Goal: Task Accomplishment & Management: Complete application form

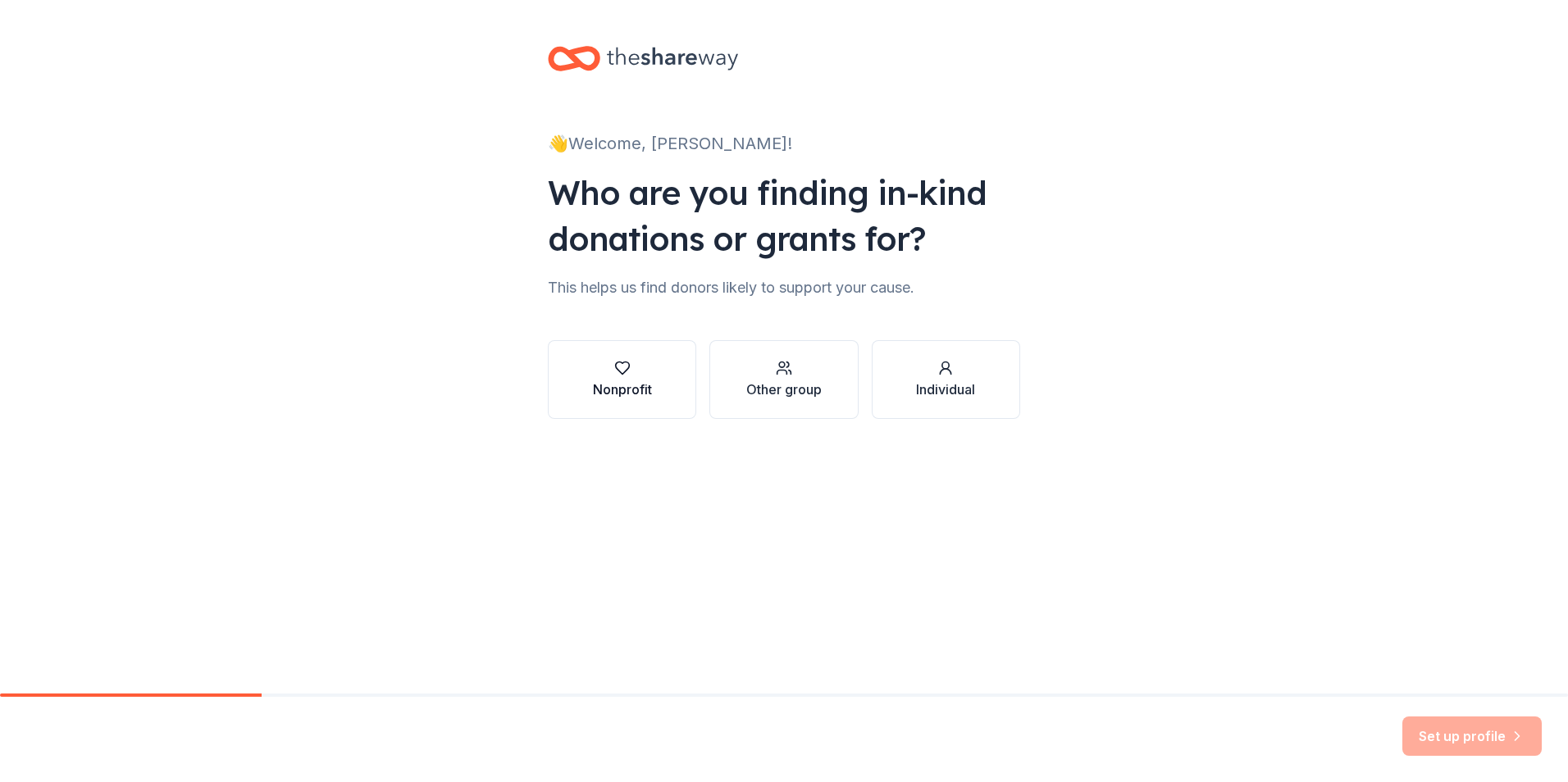
click at [591, 383] on button "Nonprofit" at bounding box center [622, 380] width 148 height 79
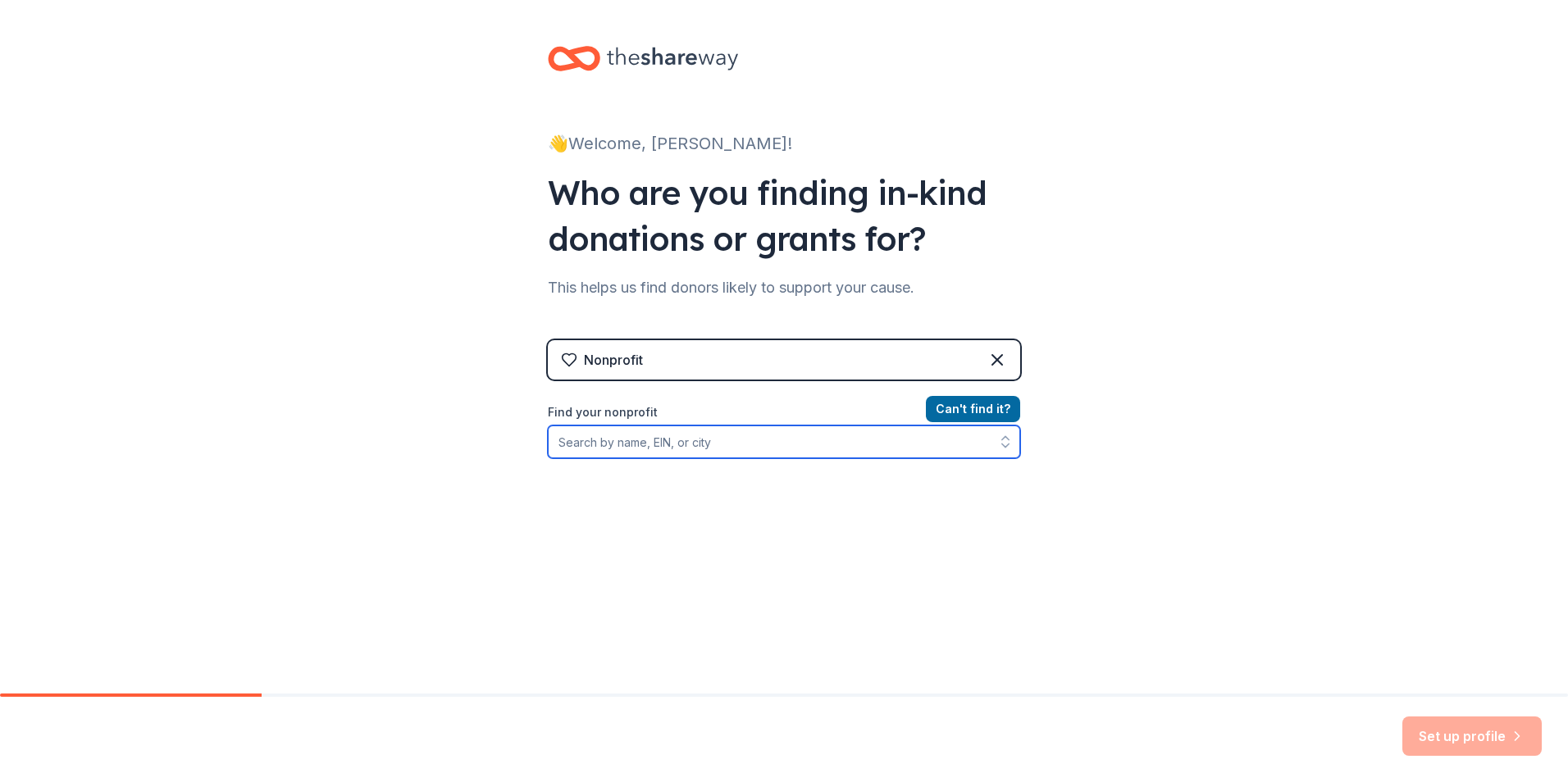
click at [694, 442] on input "Find your nonprofit" at bounding box center [784, 442] width 473 height 33
paste input "[PHONE_NUMBER]"
type input "[PHONE_NUMBER]"
drag, startPoint x: 695, startPoint y: 437, endPoint x: 434, endPoint y: 432, distance: 261.0
click at [434, 432] on div "👋 Welcome, [PERSON_NAME]! Who are you finding in-kind donations or grants for? …" at bounding box center [784, 350] width 1568 height 701
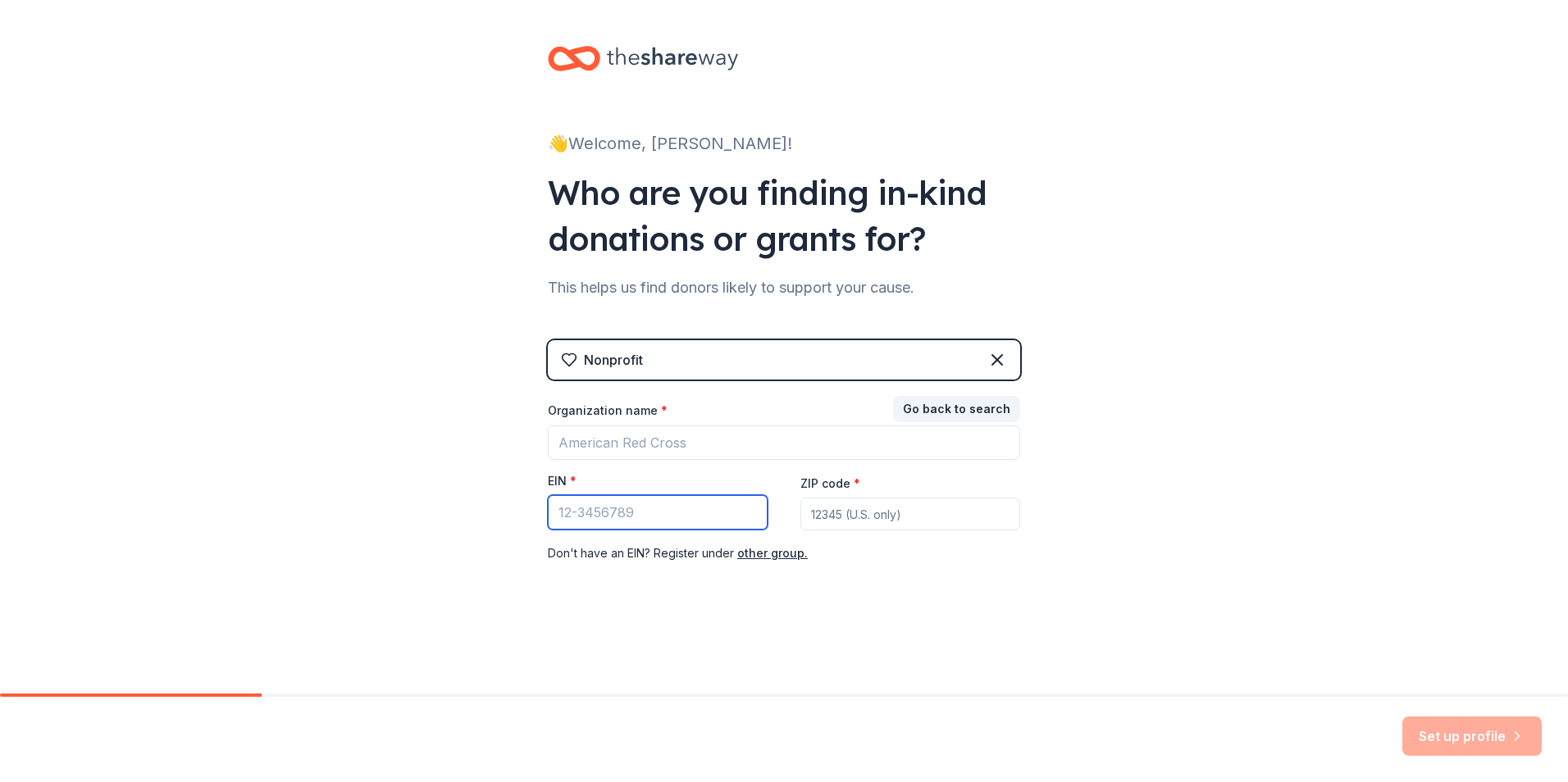
drag, startPoint x: 658, startPoint y: 505, endPoint x: 561, endPoint y: 510, distance: 97.1
click at [560, 511] on input "EIN *" at bounding box center [658, 512] width 220 height 34
paste input "47-4084953"
type input "47-4084953"
click at [845, 604] on div "👋 Welcome, Matt! Who are you finding in-kind donations or grants for? This help…" at bounding box center [784, 337] width 525 height 675
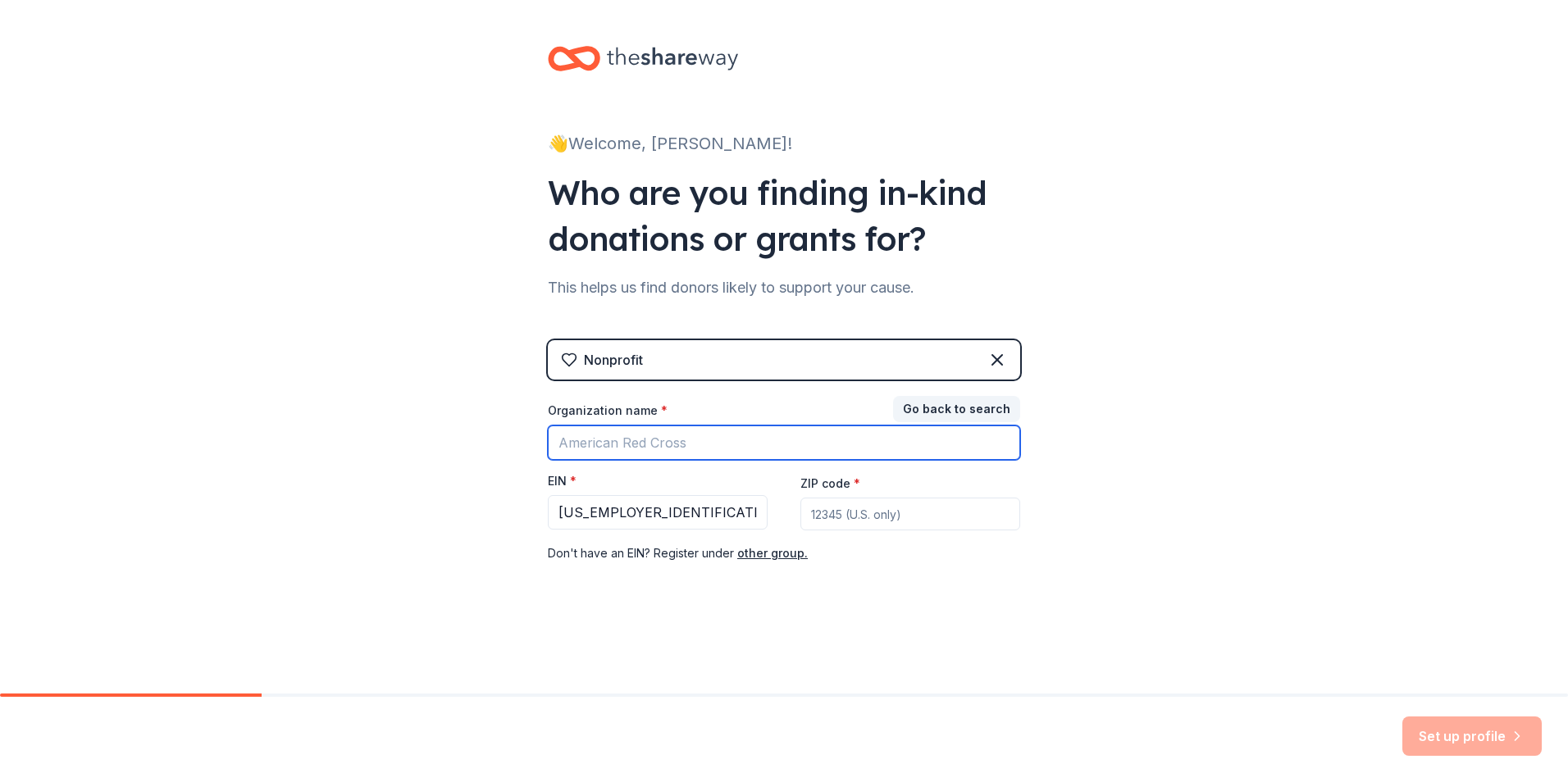
click at [722, 449] on input "Organization name *" at bounding box center [784, 442] width 473 height 34
type input "Alpha Sigma Phi"
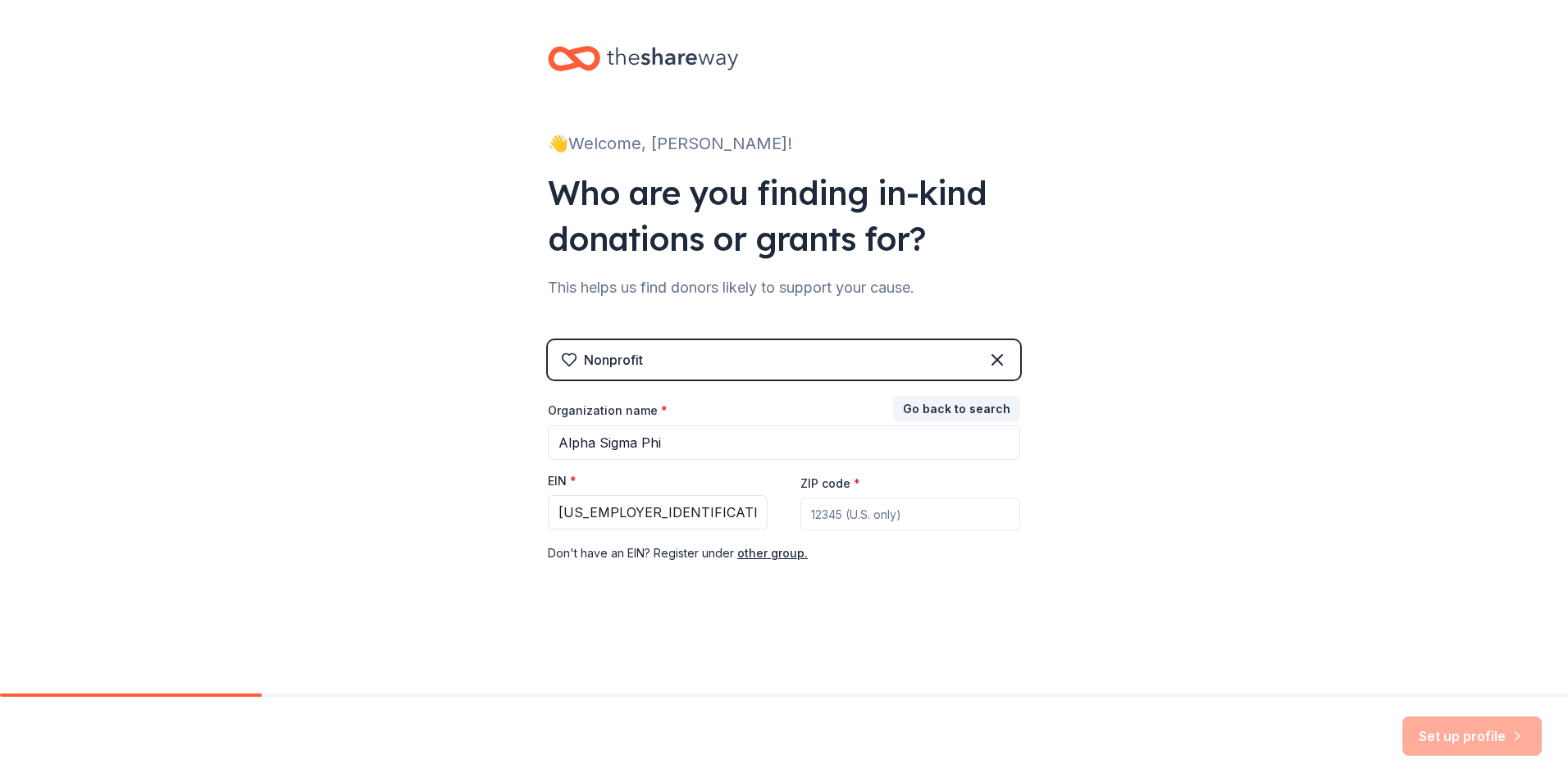
click at [859, 509] on input "ZIP code *" at bounding box center [910, 514] width 220 height 33
drag, startPoint x: 949, startPoint y: 569, endPoint x: 925, endPoint y: 568, distance: 24.0
click at [948, 568] on div "Nonprofit Go back to search Organization name * Alpha Sigma Phi EIN * 47-408495…" at bounding box center [784, 468] width 473 height 256
click at [769, 411] on div "Organization name *" at bounding box center [784, 413] width 473 height 23
click at [944, 405] on button "Go back to search" at bounding box center [956, 409] width 127 height 27
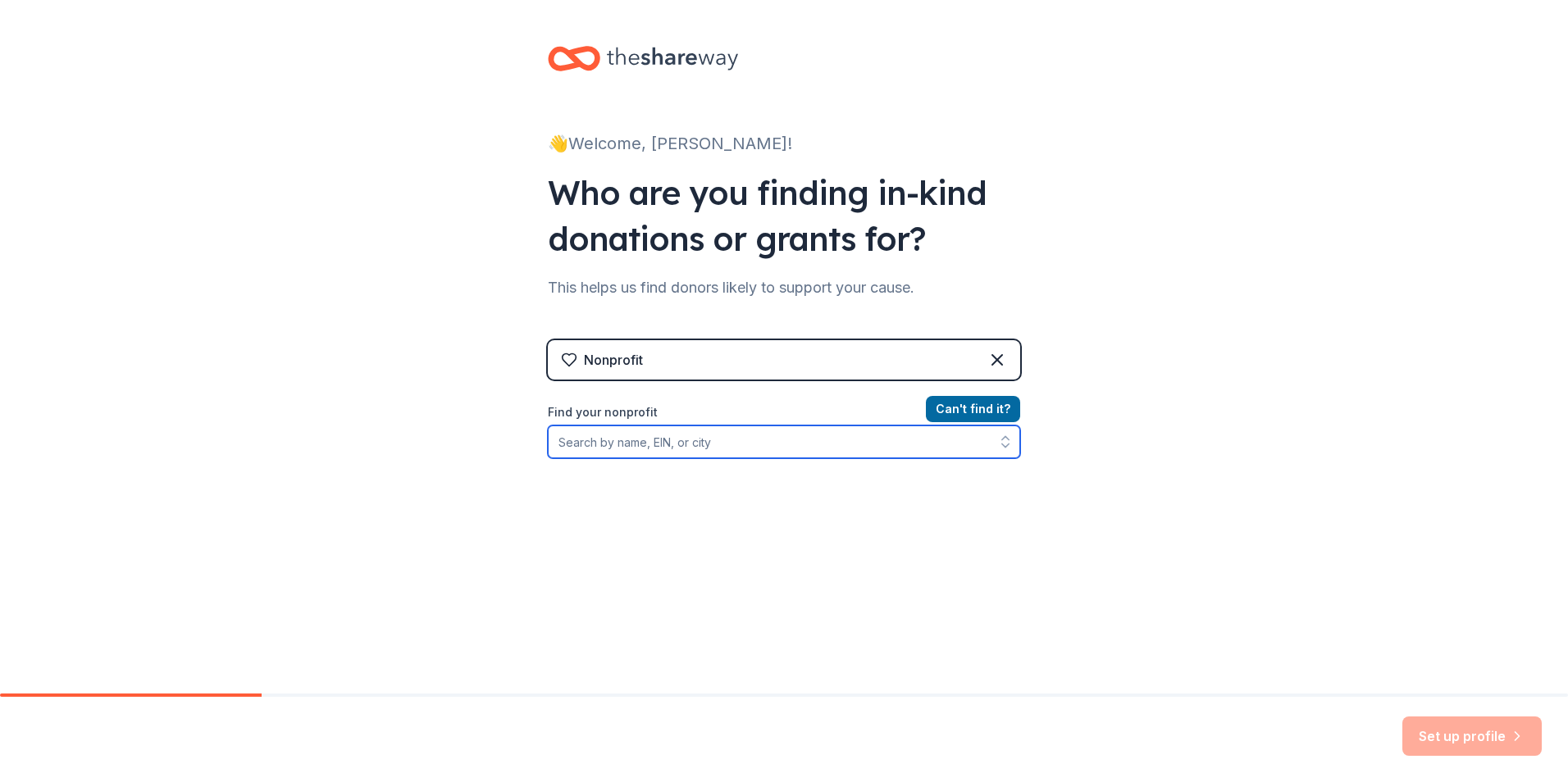
click at [793, 442] on input "Find your nonprofit" at bounding box center [784, 442] width 473 height 33
paste input "47-4084953"
type input "47-4084953"
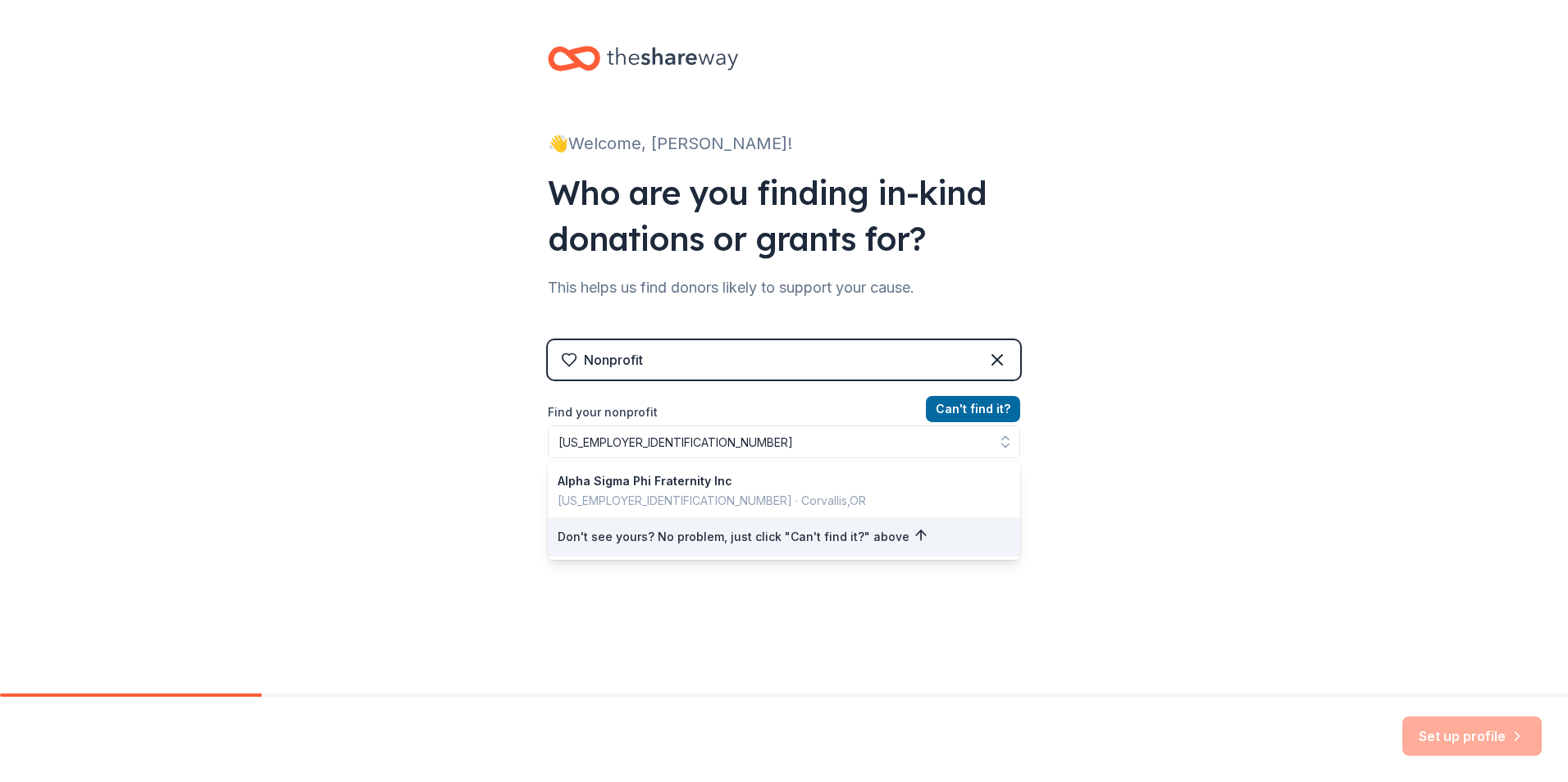
click at [1068, 574] on div "👋 Welcome, Matt! Who are you finding in-kind donations or grants for? This help…" at bounding box center [784, 350] width 1568 height 701
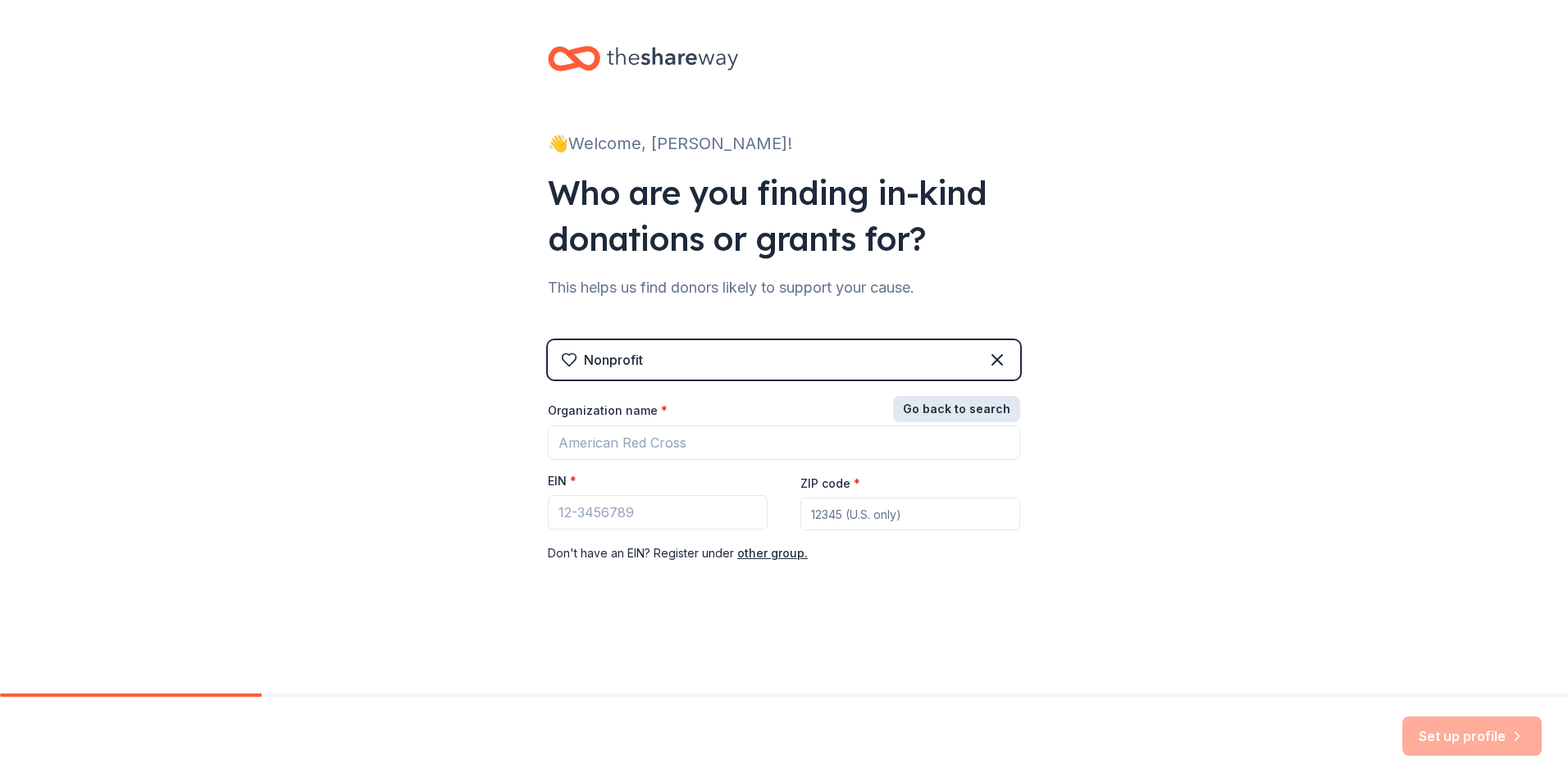
click at [950, 413] on button "Go back to search" at bounding box center [956, 409] width 127 height 27
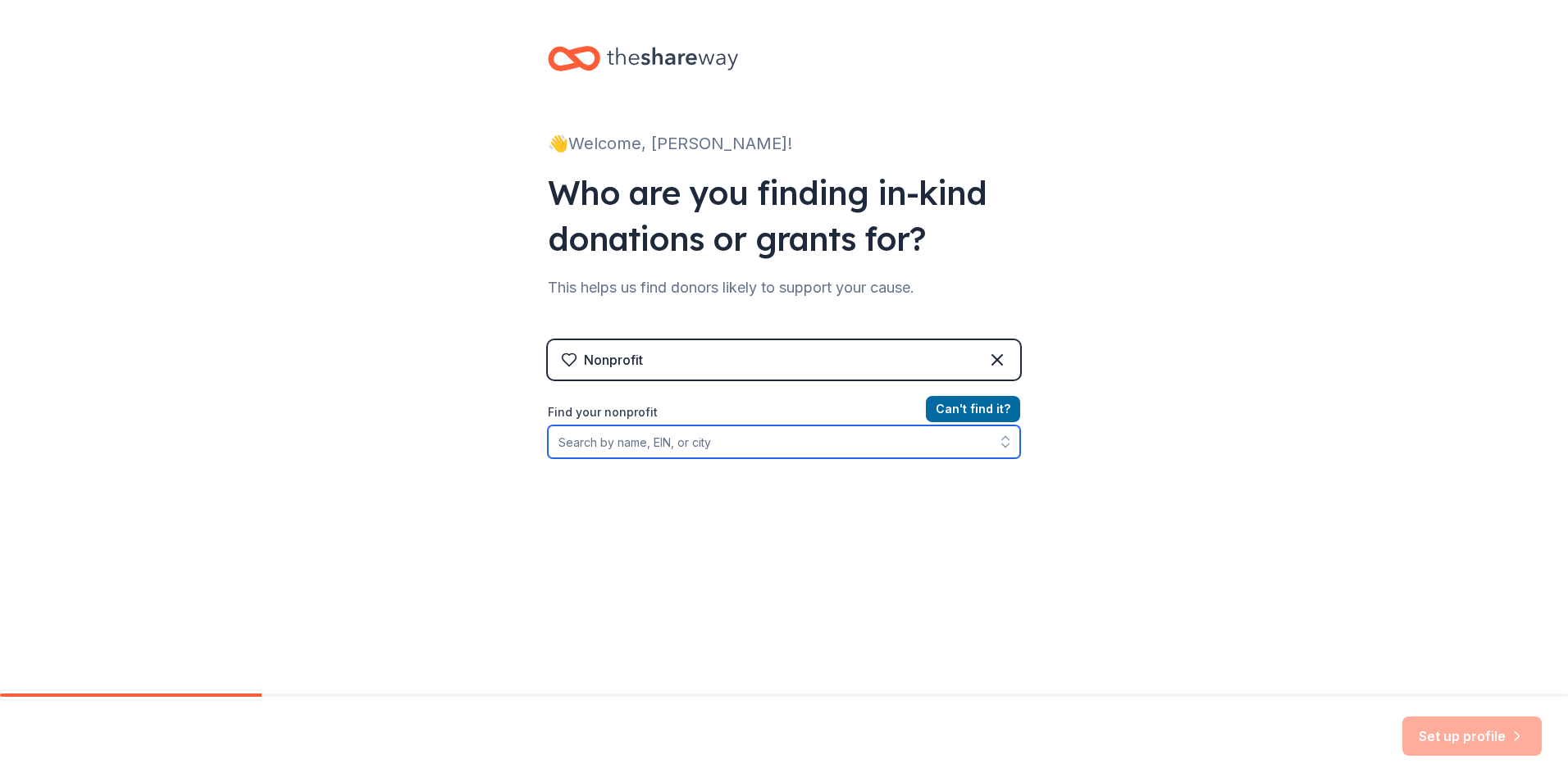
click at [790, 440] on input "Find your nonprofit" at bounding box center [784, 442] width 473 height 33
paste input "47-4084953"
type input "47-4084953"
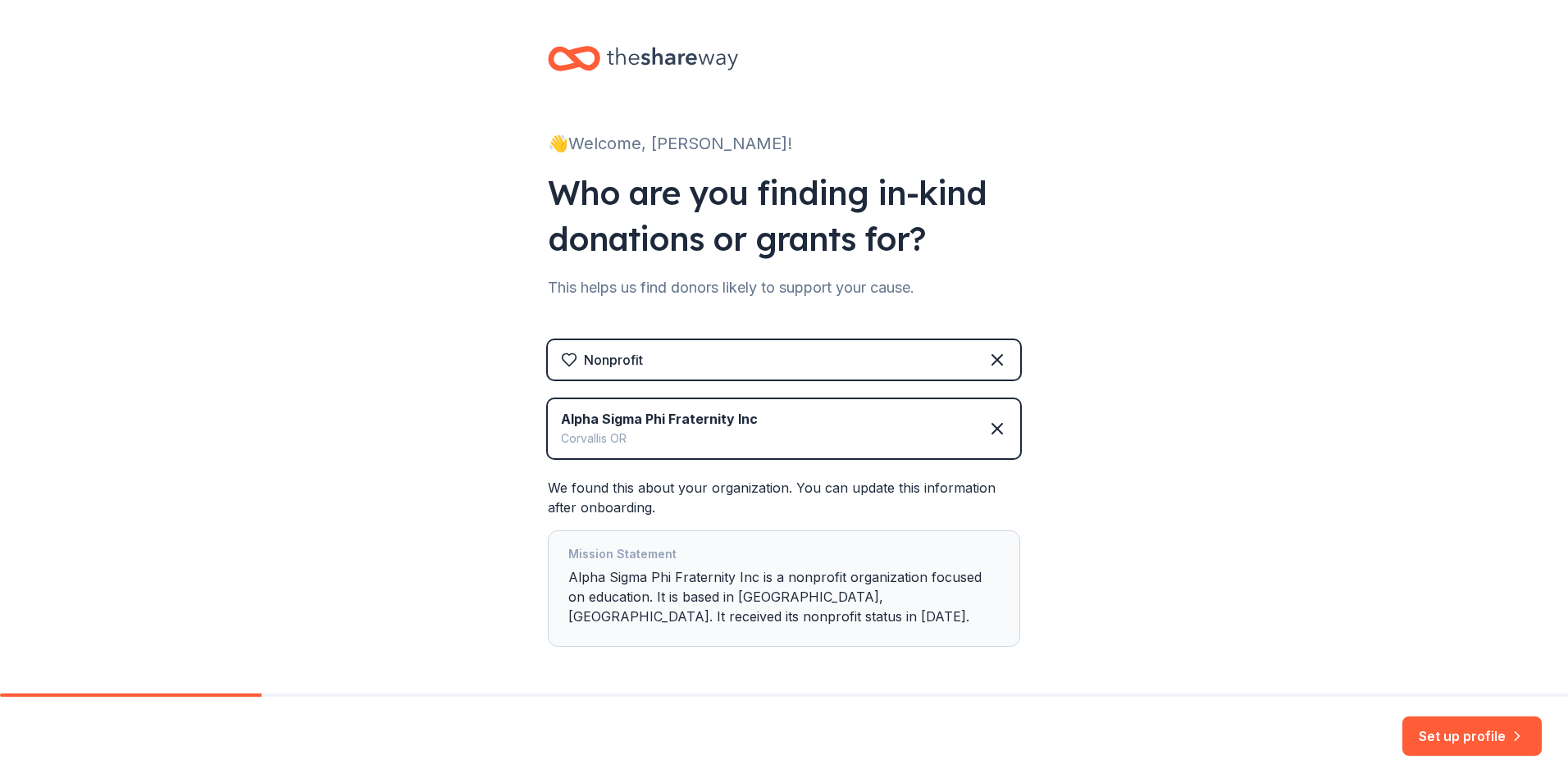
click at [1443, 728] on button "Set up profile" at bounding box center [1472, 736] width 139 height 39
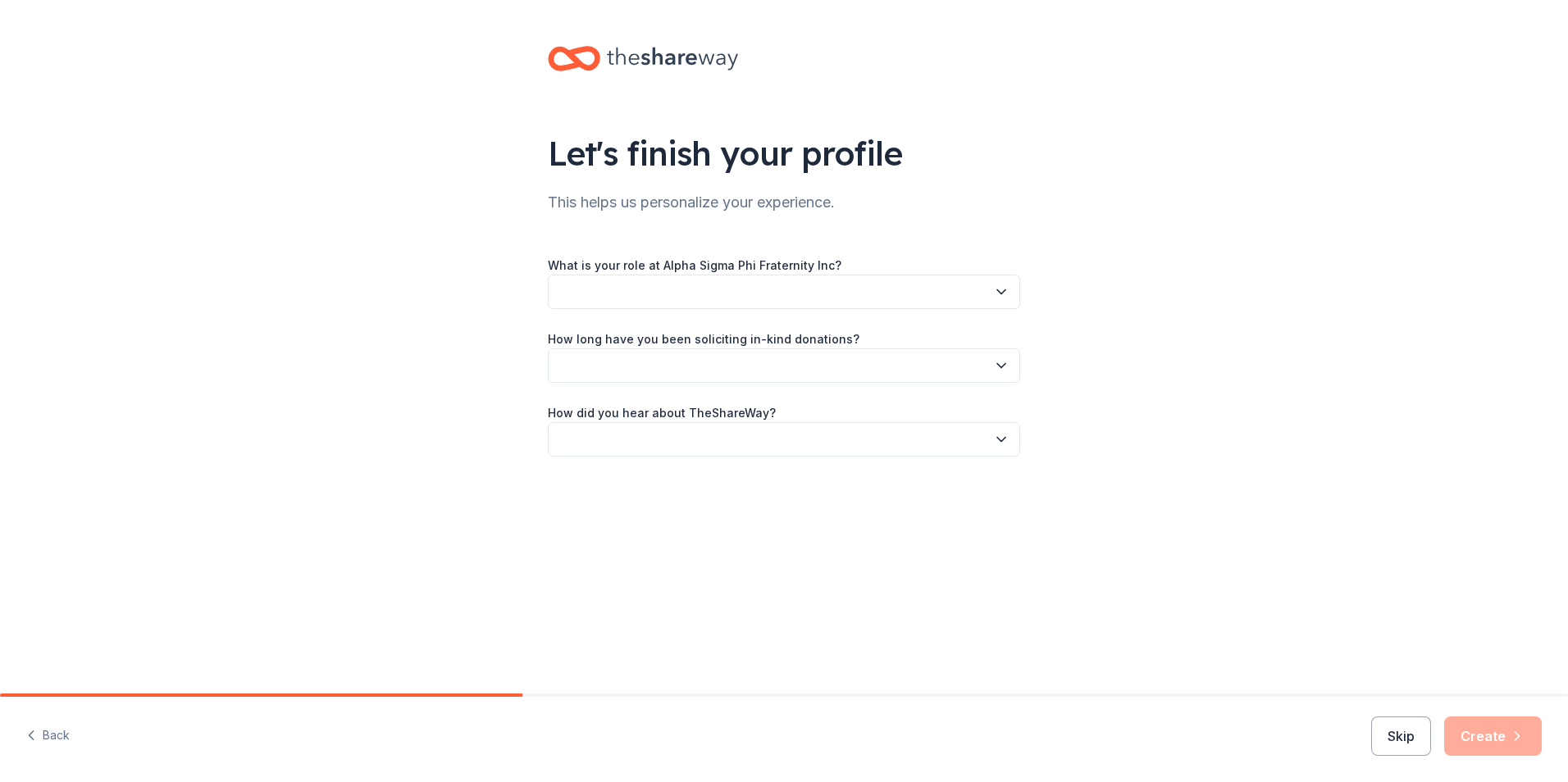
click at [703, 289] on button "button" at bounding box center [784, 292] width 473 height 34
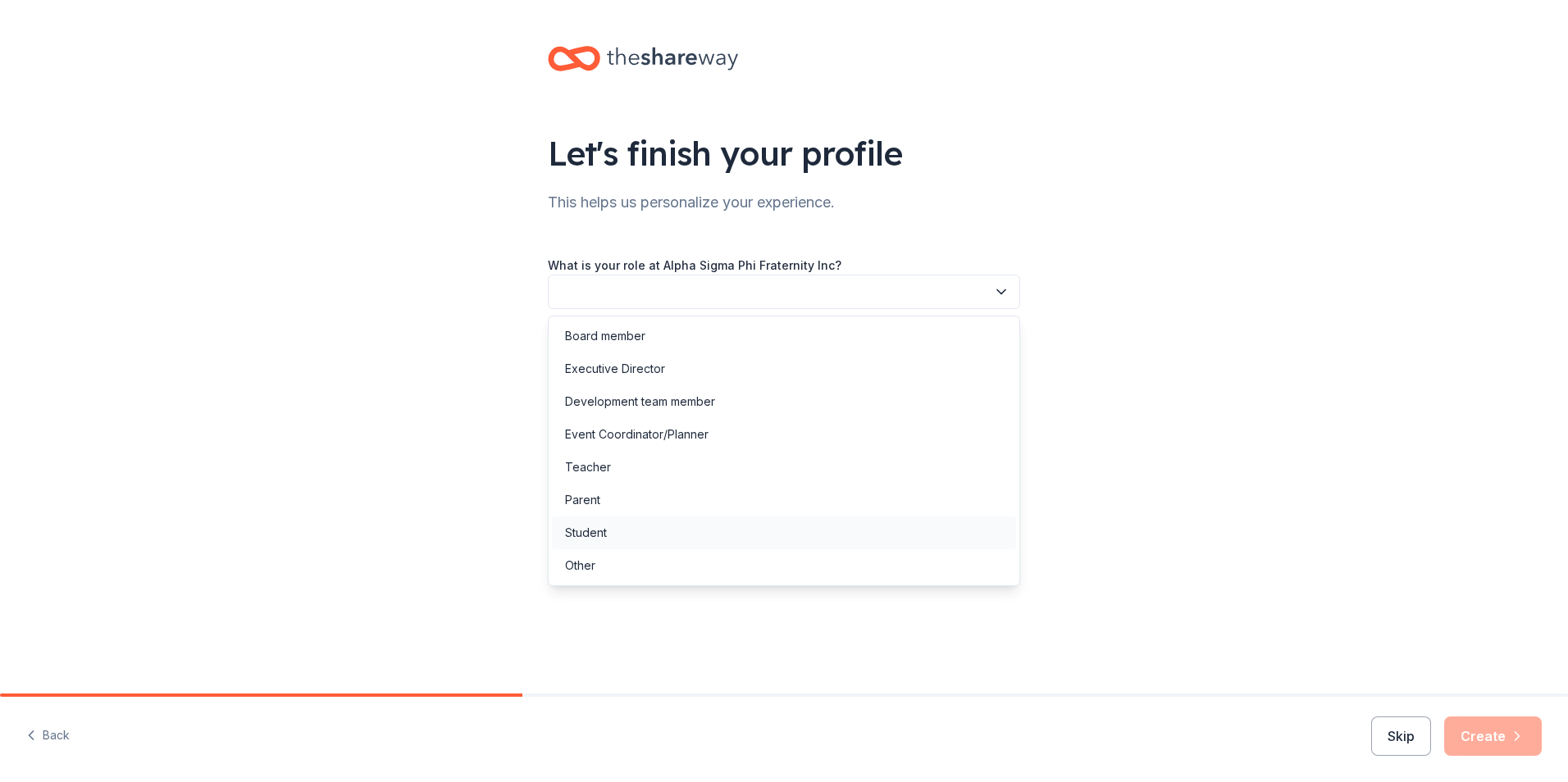
click at [614, 534] on div "Student" at bounding box center [783, 532] width 464 height 33
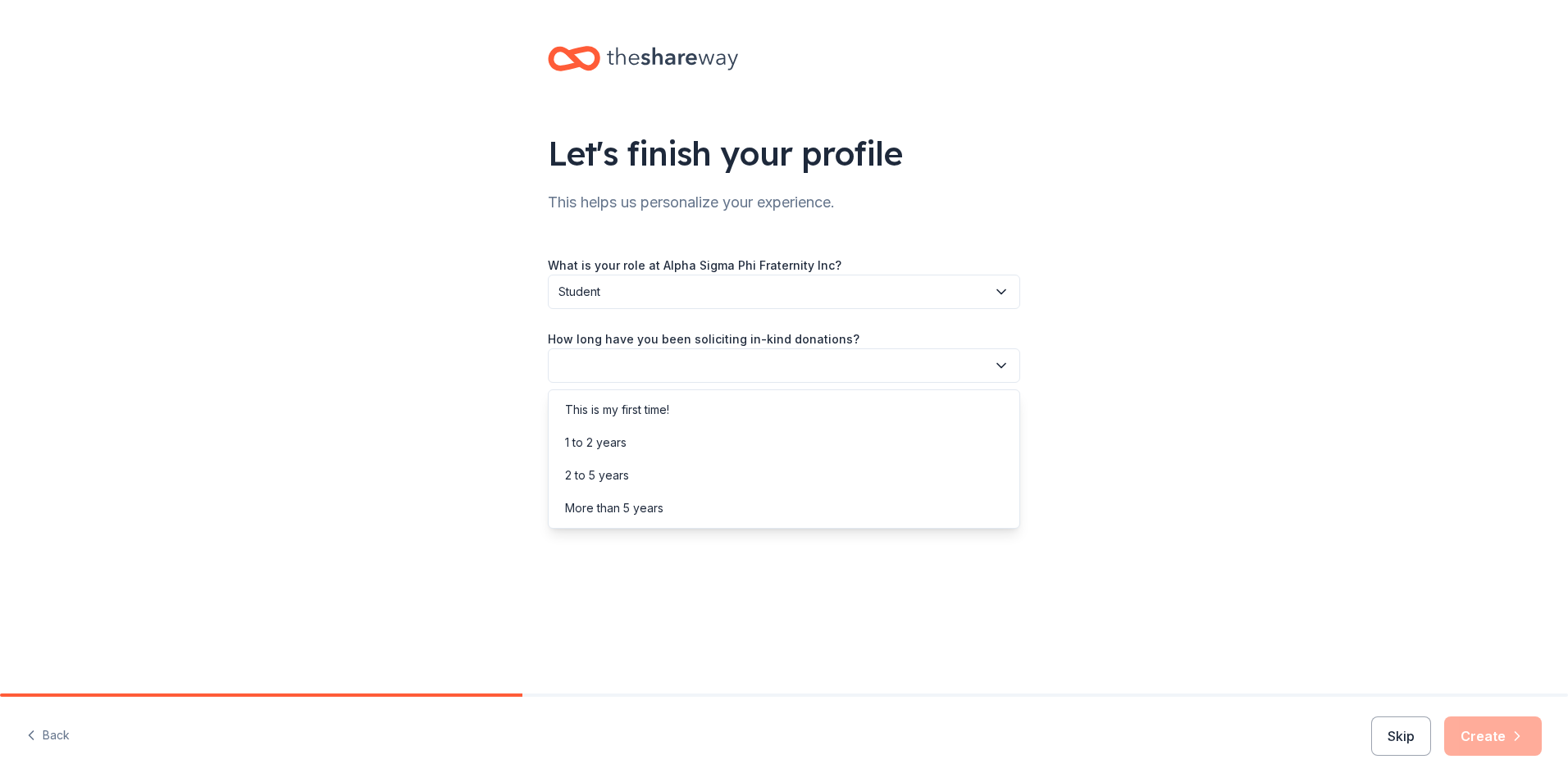
click at [629, 362] on button "button" at bounding box center [784, 365] width 473 height 34
click at [644, 405] on div "This is my first time!" at bounding box center [617, 409] width 104 height 20
click at [672, 454] on button "button" at bounding box center [784, 439] width 473 height 34
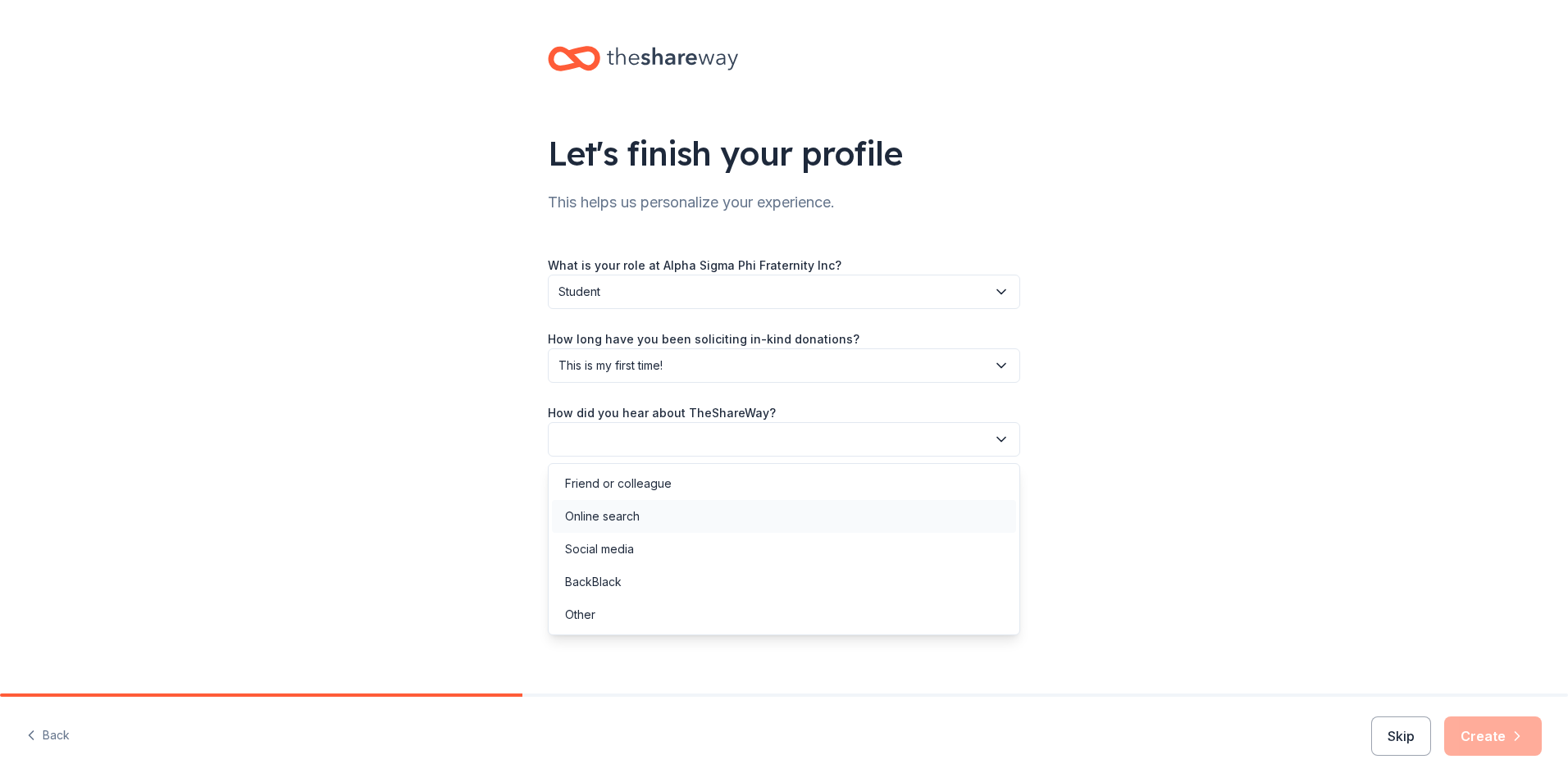
click at [689, 526] on div "Online search" at bounding box center [783, 516] width 464 height 33
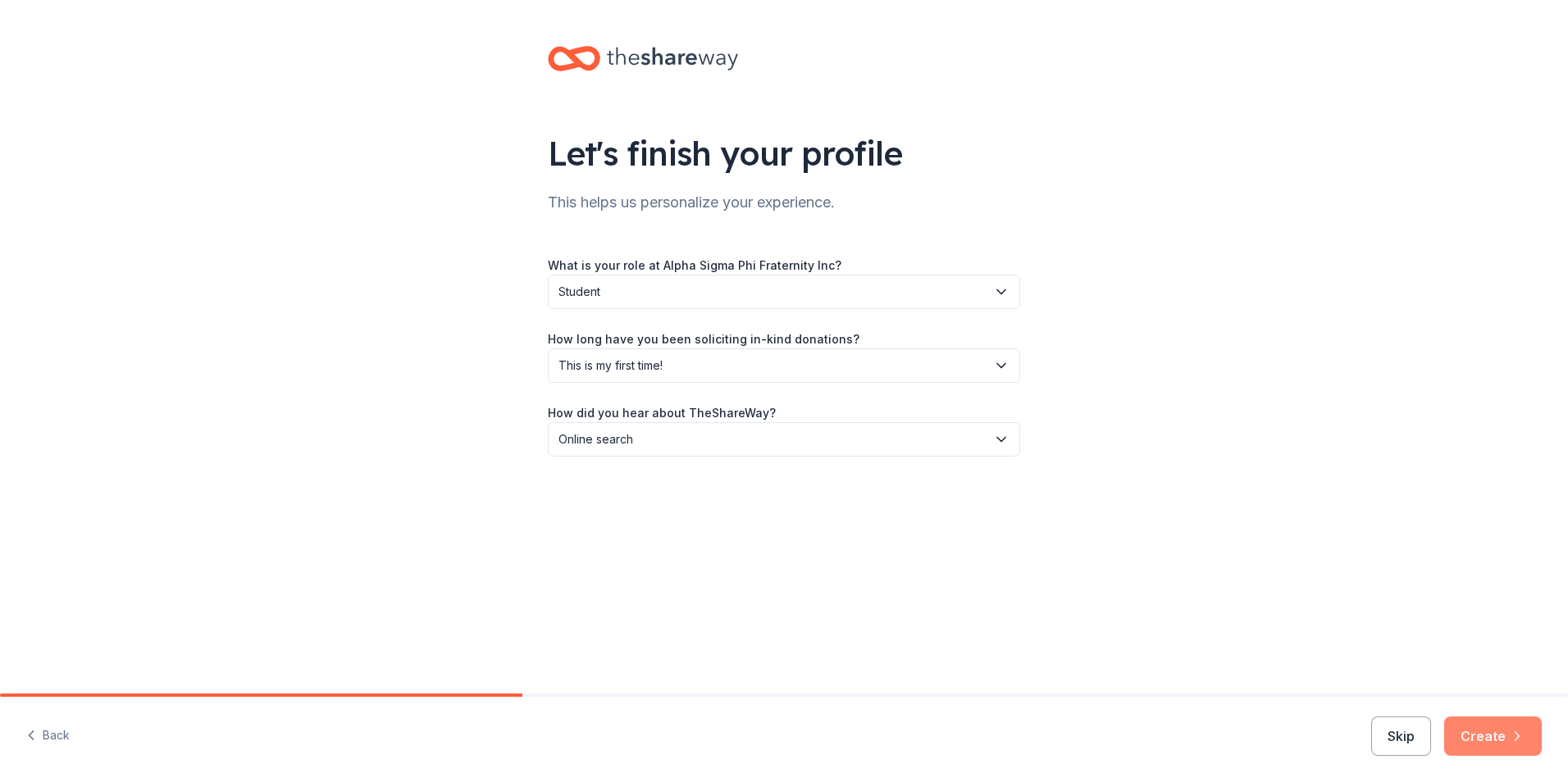
click at [1470, 742] on button "Create" at bounding box center [1493, 736] width 98 height 39
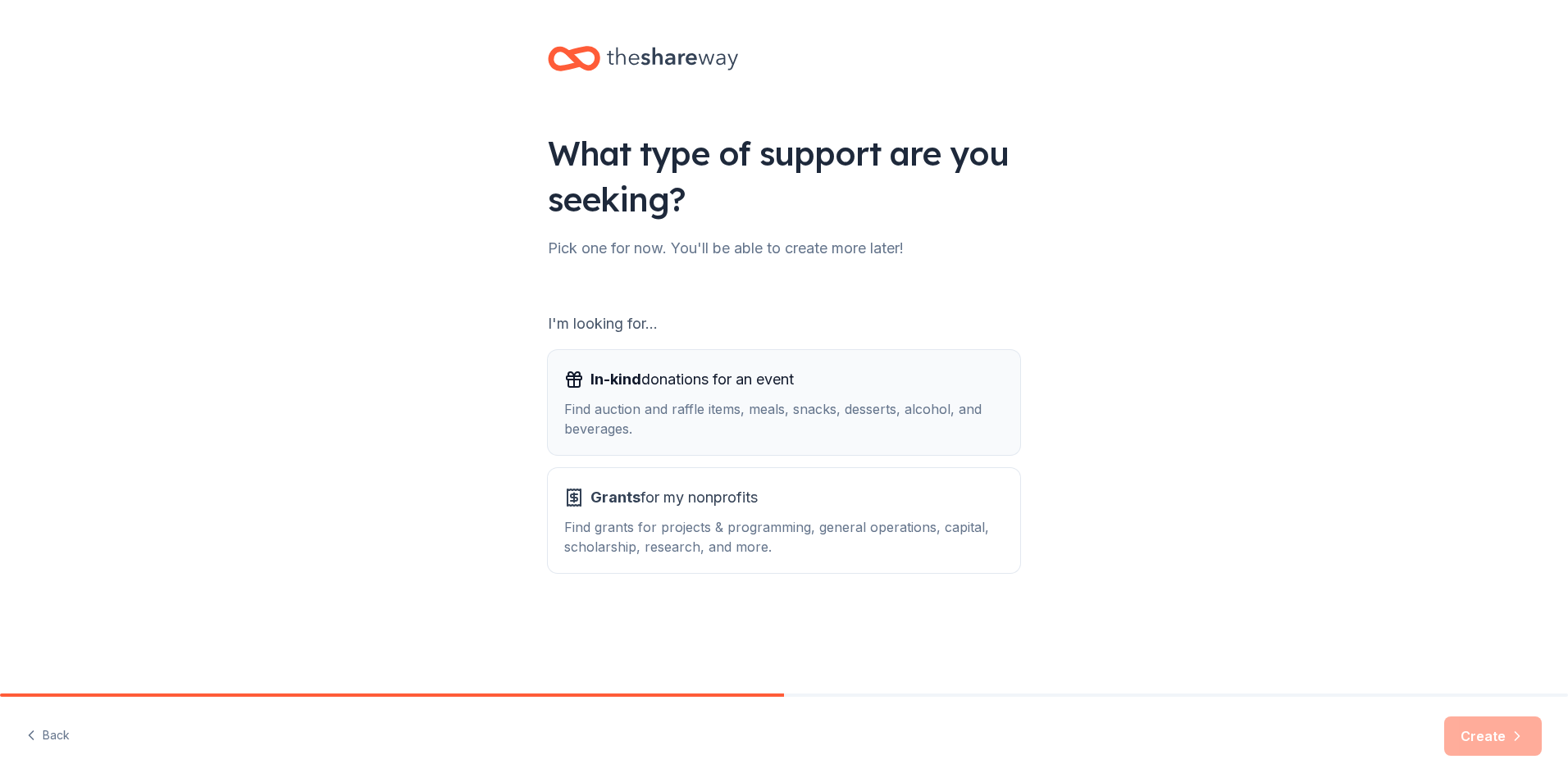
click at [713, 400] on div "Find auction and raffle items, meals, snacks, desserts, alcohol, and beverages." at bounding box center [784, 419] width 439 height 39
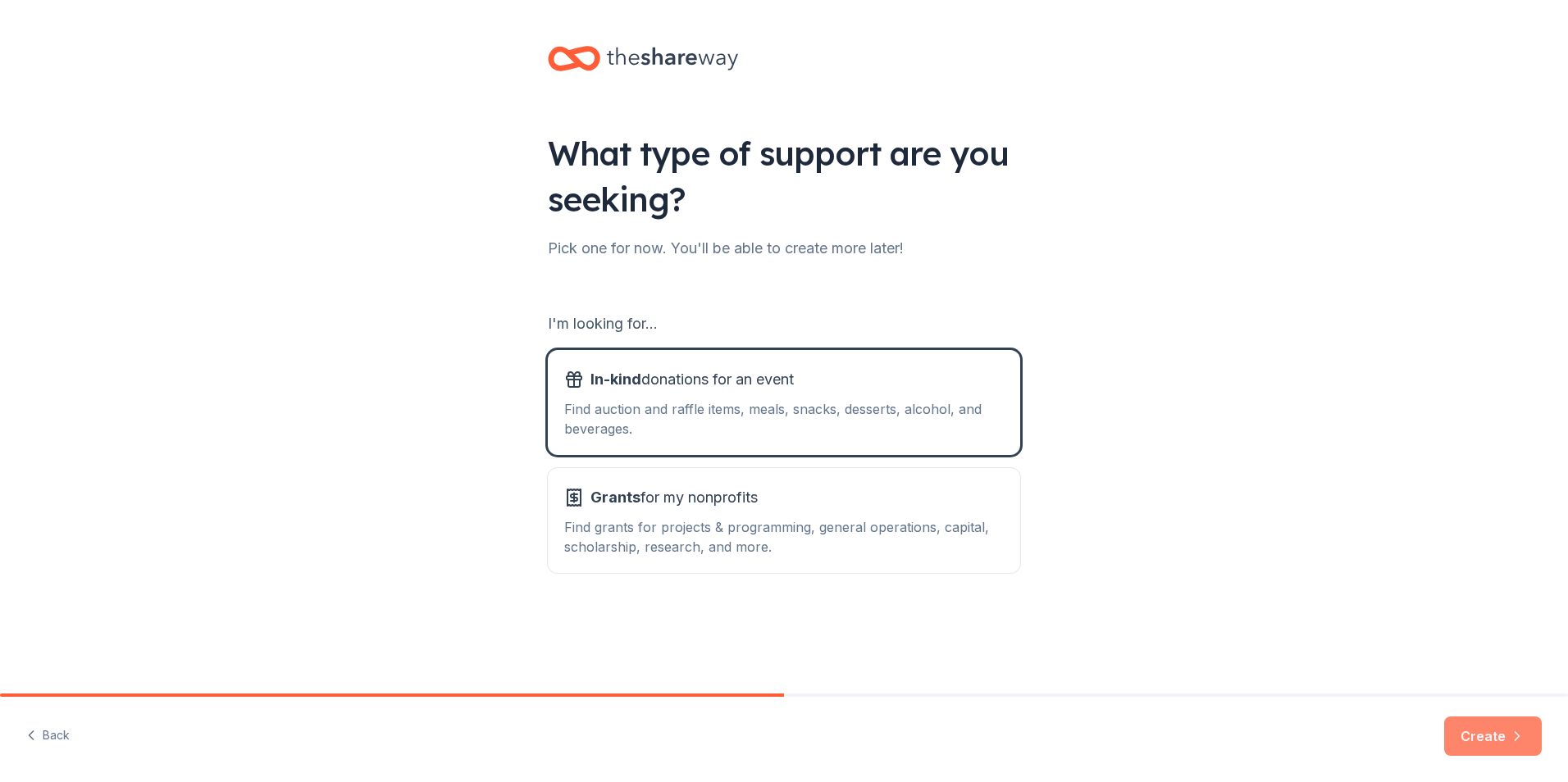
click at [1476, 744] on button "Create" at bounding box center [1493, 736] width 98 height 39
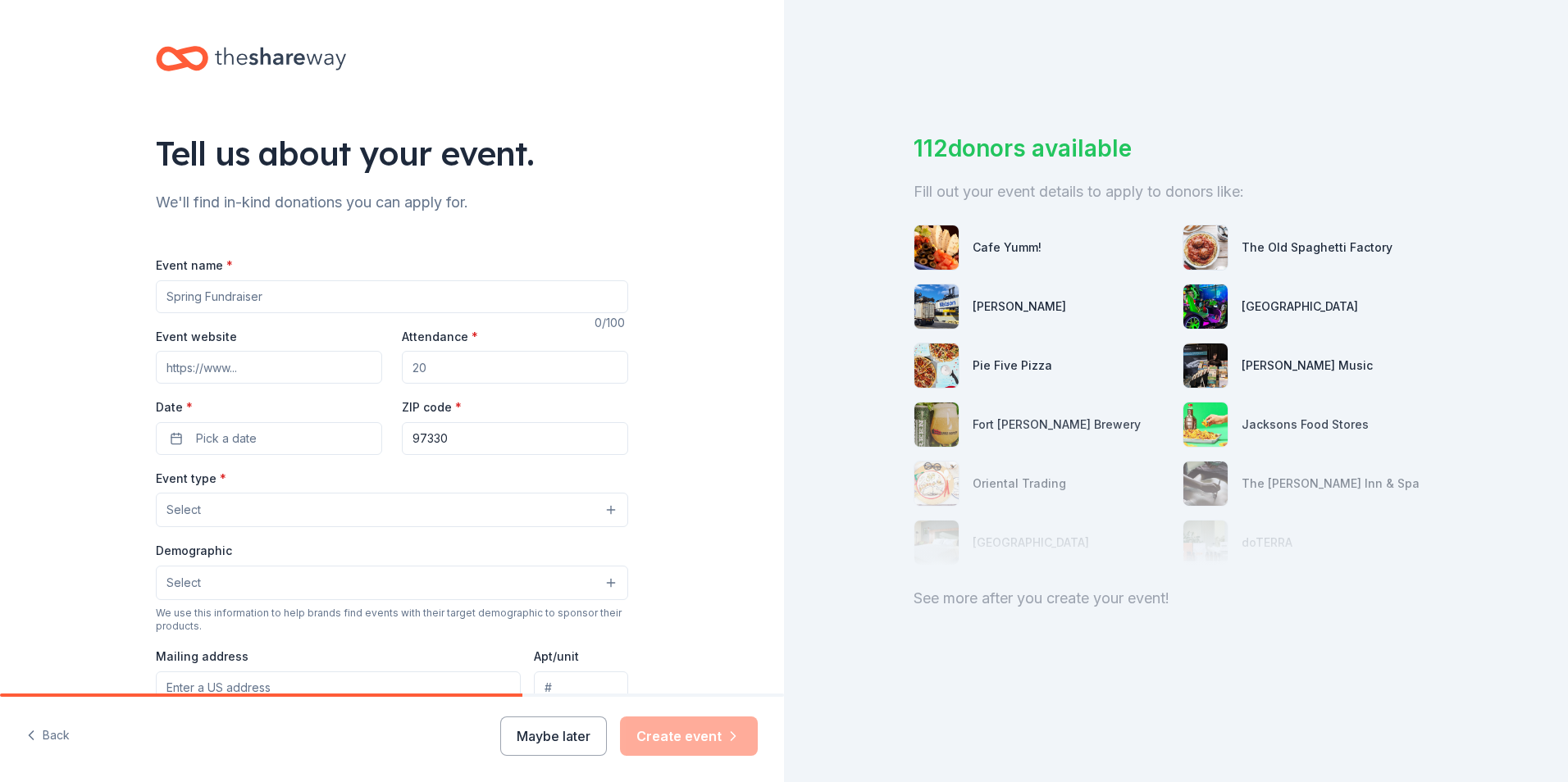
click at [456, 369] on input "Attendance *" at bounding box center [515, 367] width 226 height 33
type input "80"
drag, startPoint x: 482, startPoint y: 444, endPoint x: 389, endPoint y: 450, distance: 93.2
click at [389, 450] on div "Event website Attendance * 80 Date * Pick a date ZIP code * 97330" at bounding box center [392, 390] width 473 height 129
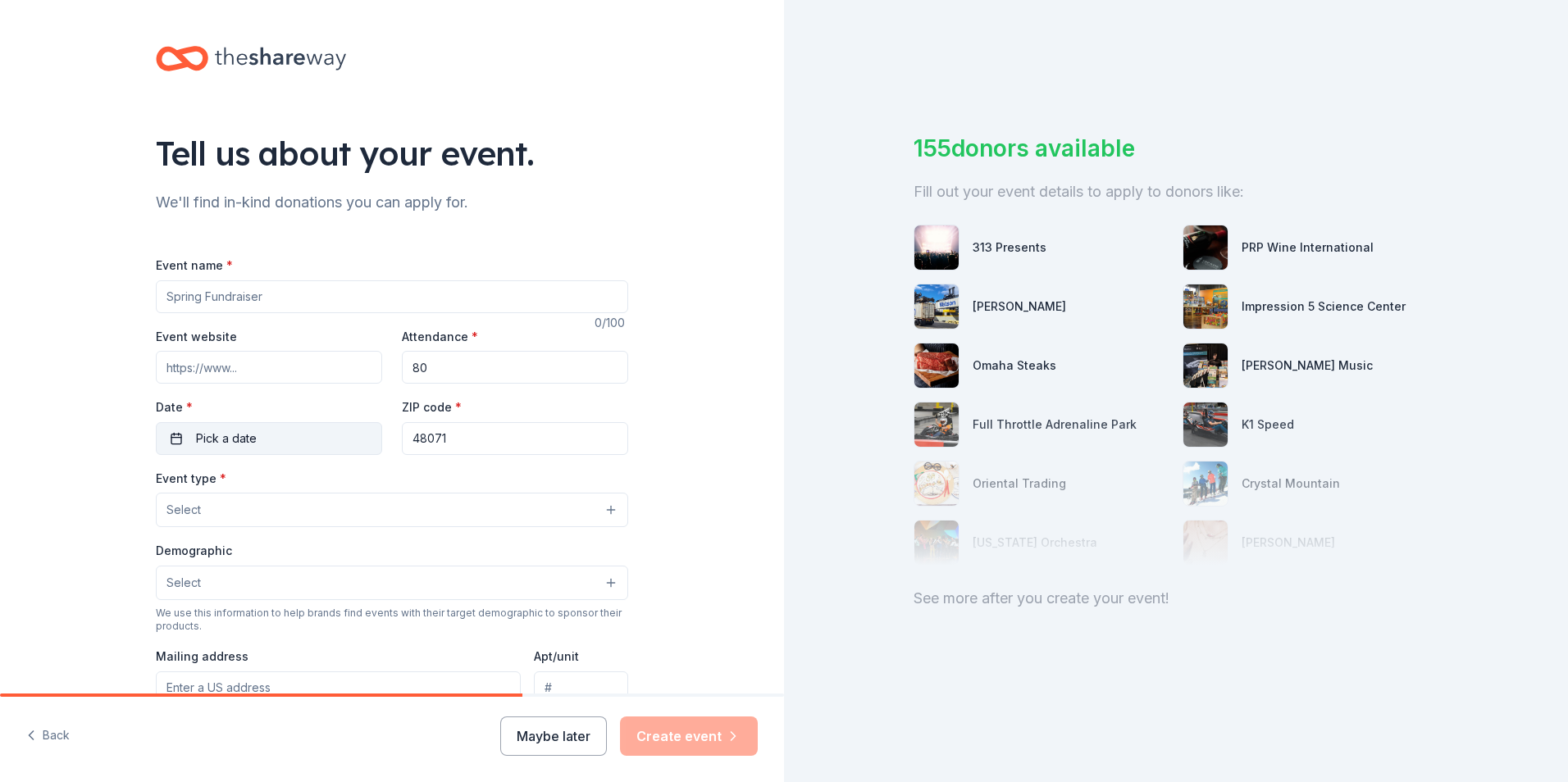
type input "48071"
click at [230, 448] on span "Pick a date" at bounding box center [226, 438] width 61 height 20
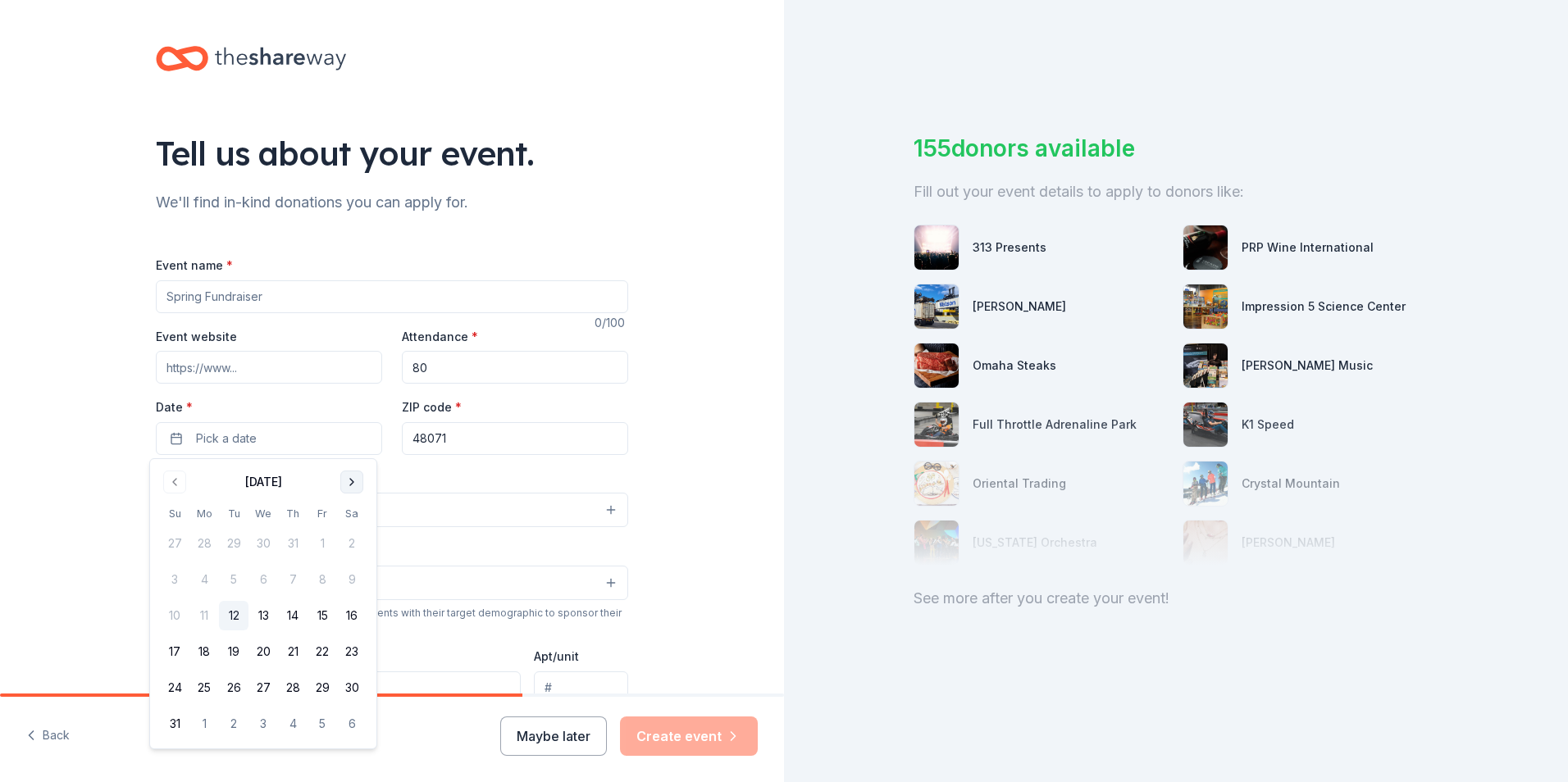
click at [343, 490] on button "Go to next month" at bounding box center [352, 482] width 23 height 23
click at [359, 615] on button "18" at bounding box center [352, 616] width 29 height 29
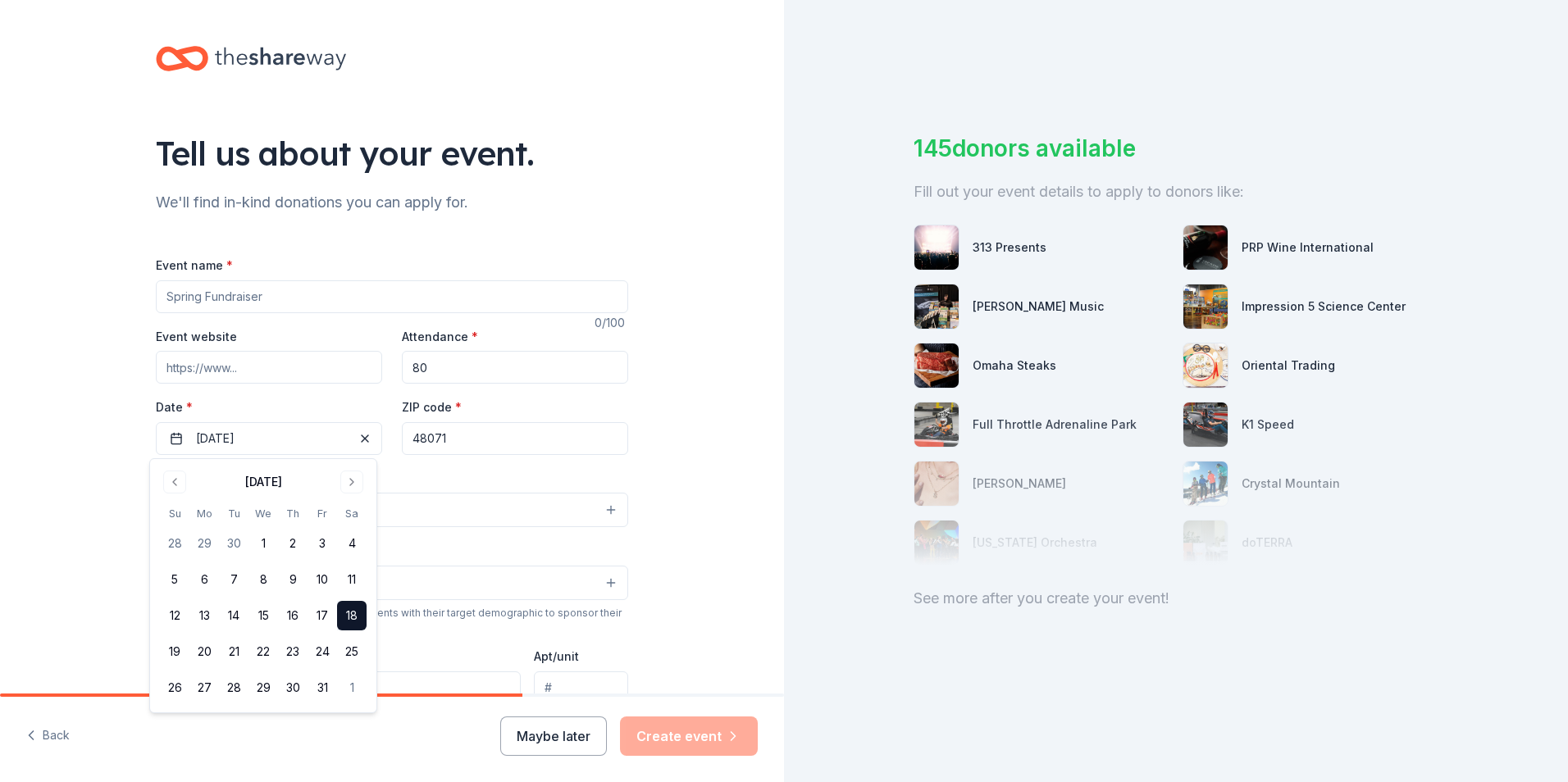
click at [232, 364] on input "Event website" at bounding box center [269, 367] width 226 height 33
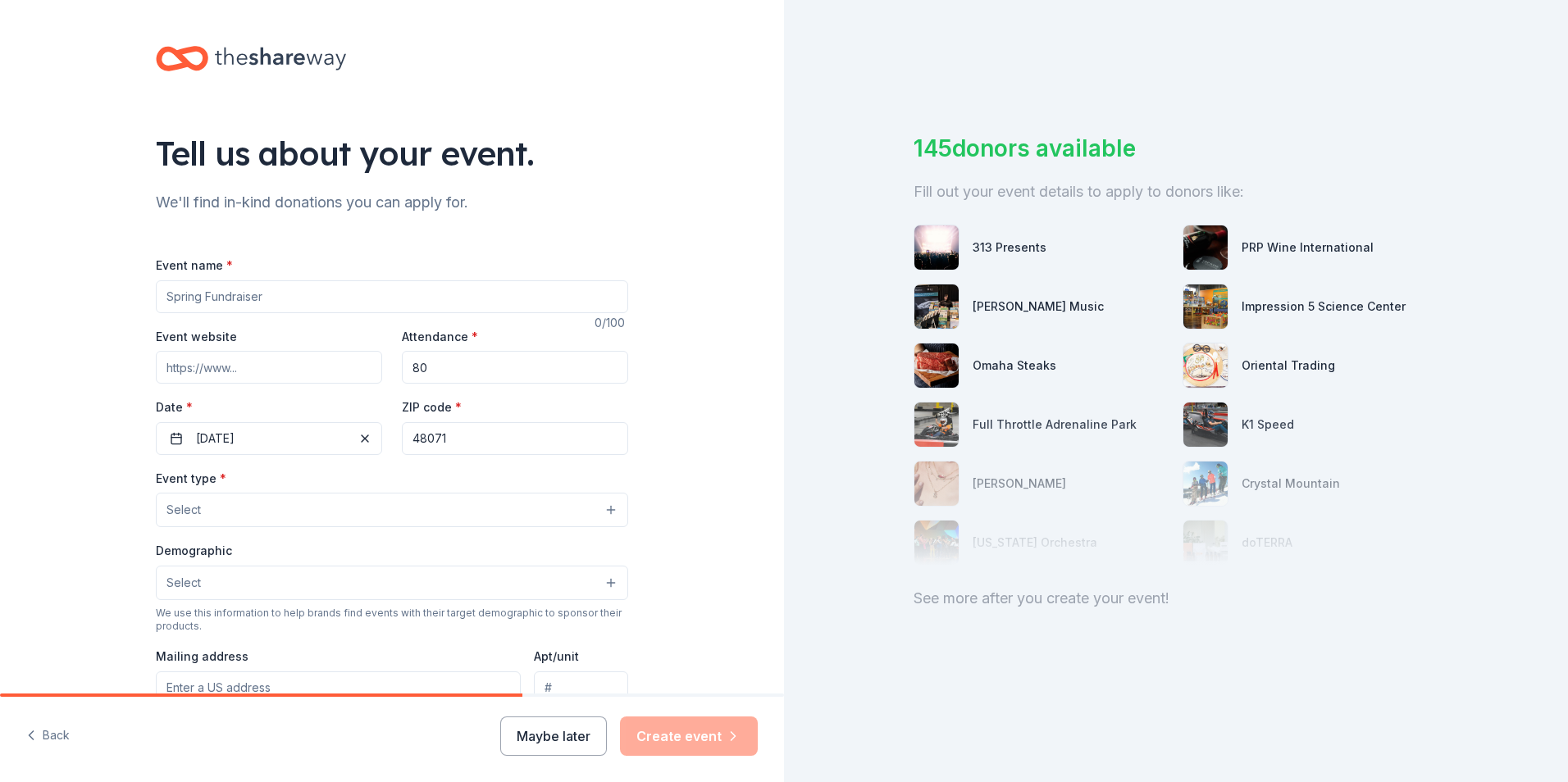
click at [256, 297] on input "Event name *" at bounding box center [392, 297] width 473 height 33
type input "Alpha Sigma 5k"
click at [276, 592] on button "Select" at bounding box center [392, 583] width 473 height 34
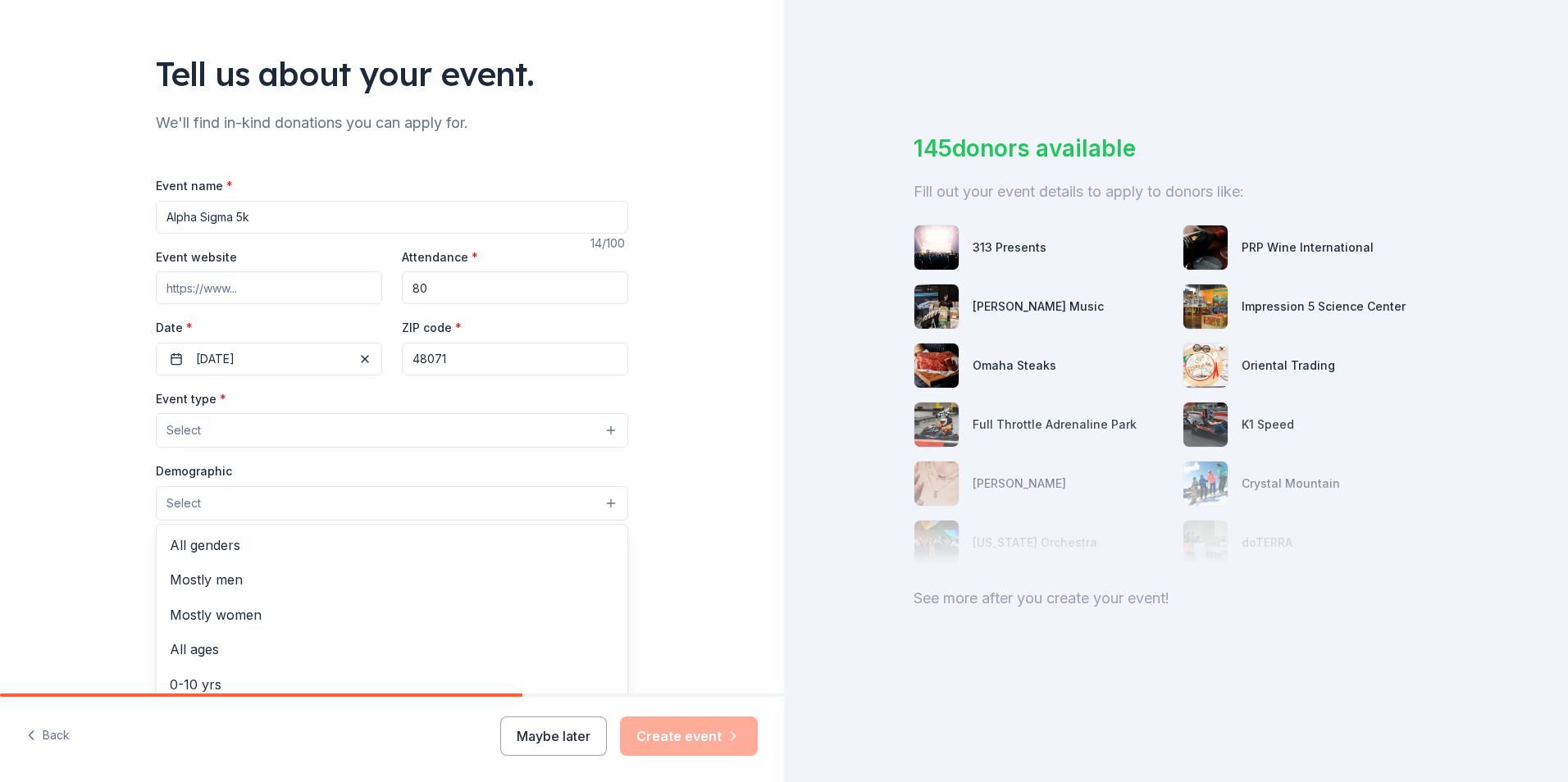
scroll to position [82, 0]
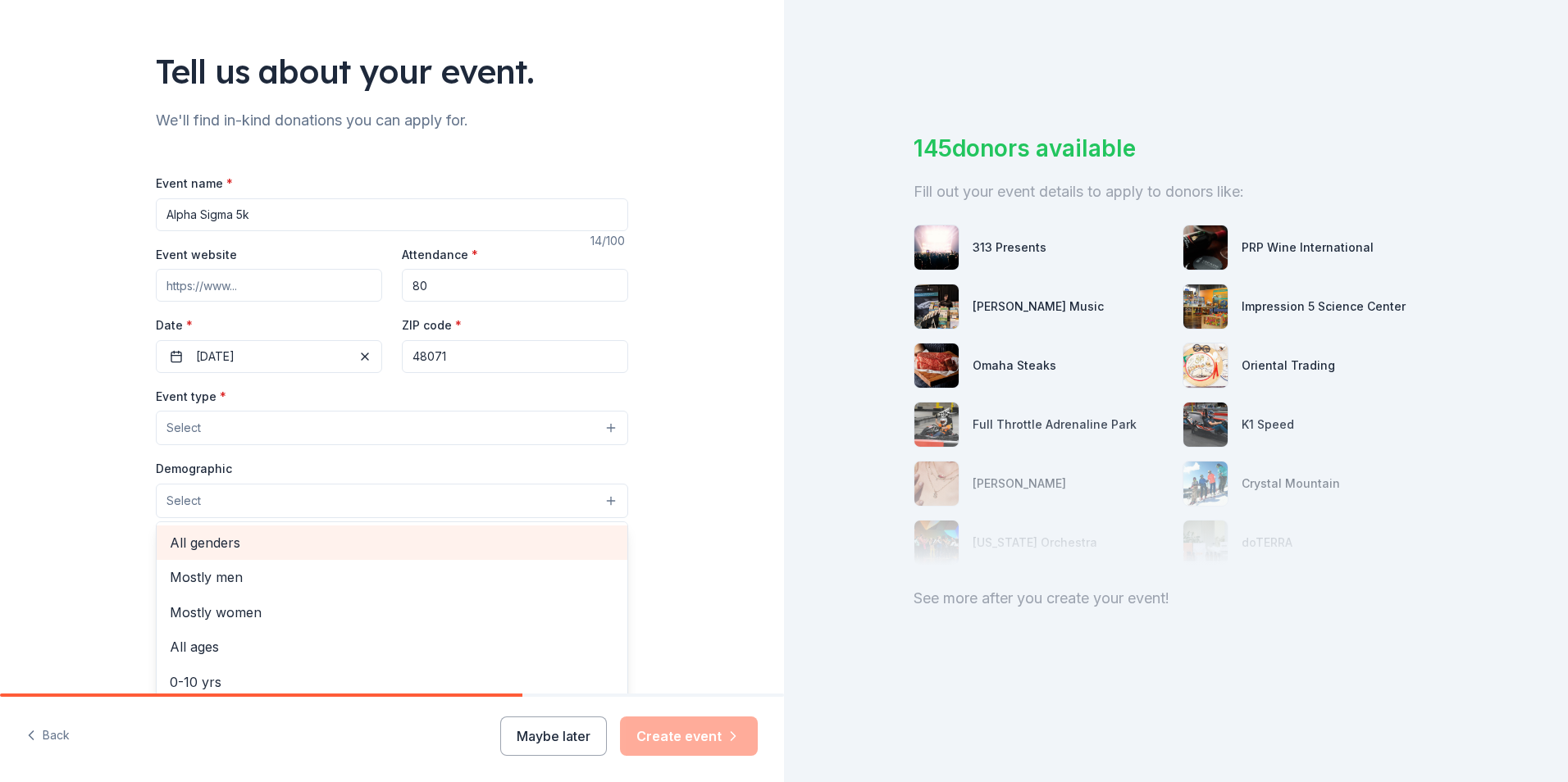
click at [188, 539] on span "All genders" at bounding box center [392, 542] width 444 height 21
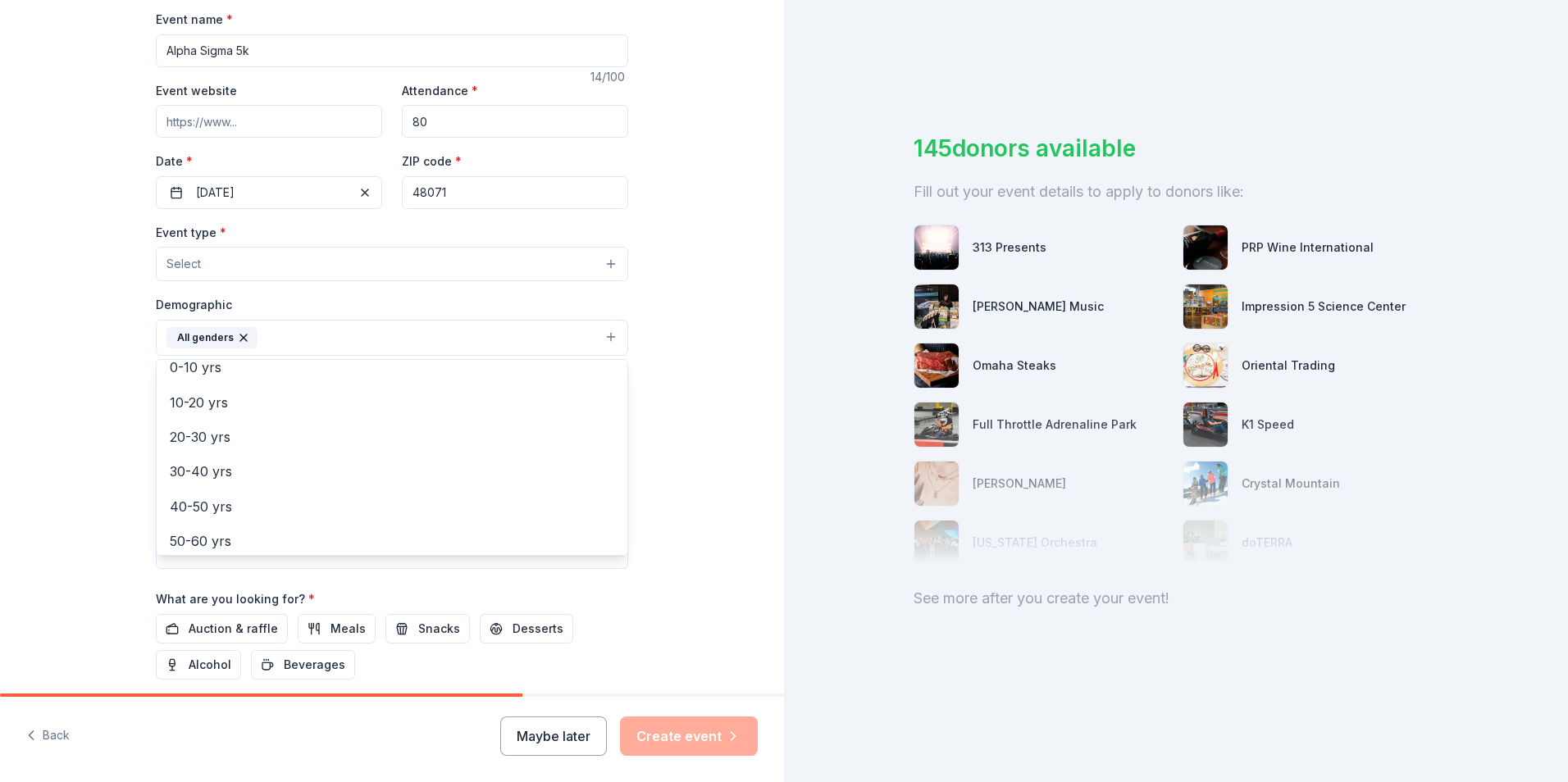
scroll to position [65, 0]
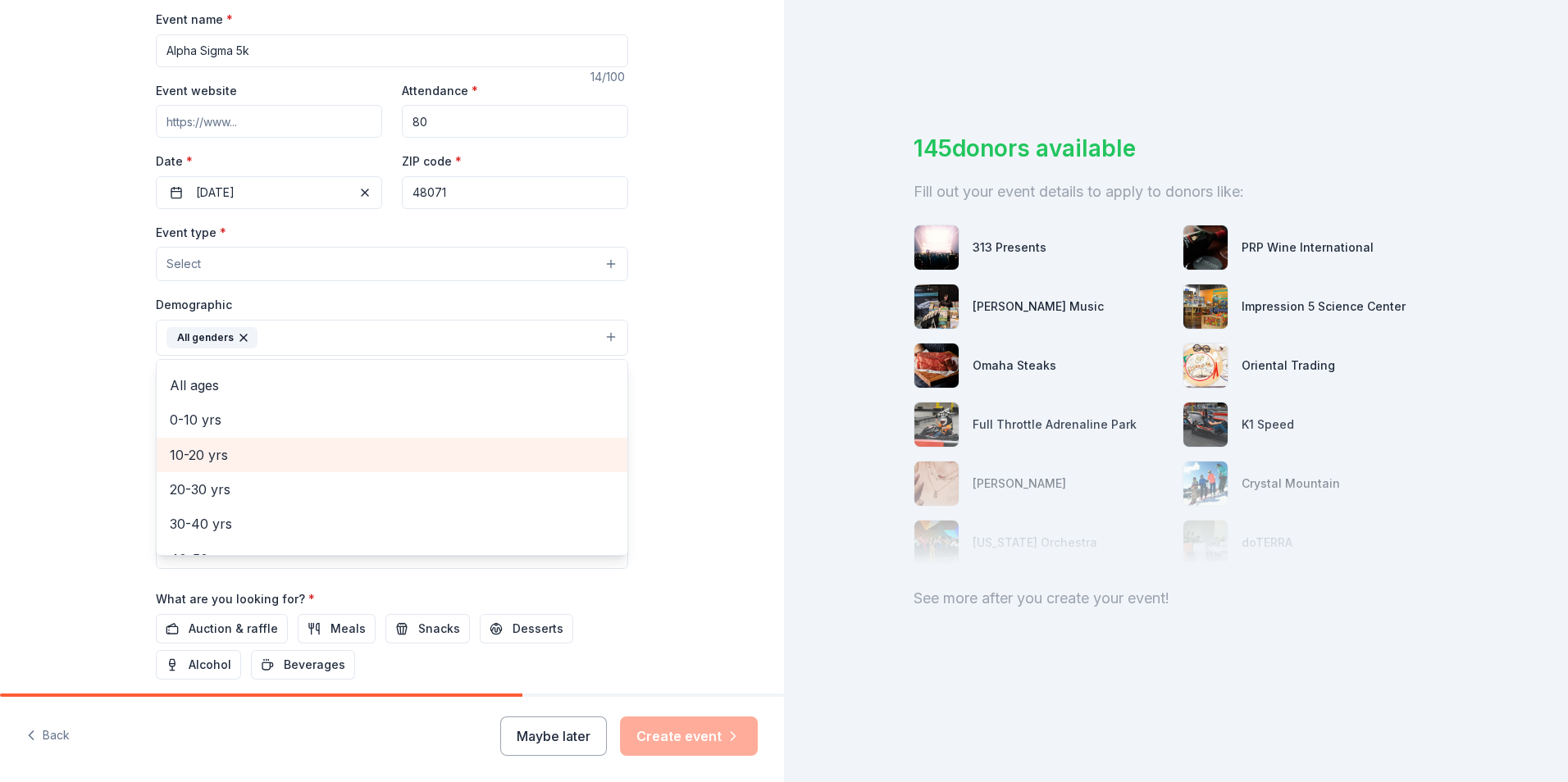
click at [217, 462] on span "10-20 yrs" at bounding box center [392, 454] width 444 height 21
click at [213, 458] on span "20-30 yrs" at bounding box center [392, 454] width 444 height 21
click at [226, 468] on div "30-40 yrs" at bounding box center [392, 454] width 471 height 34
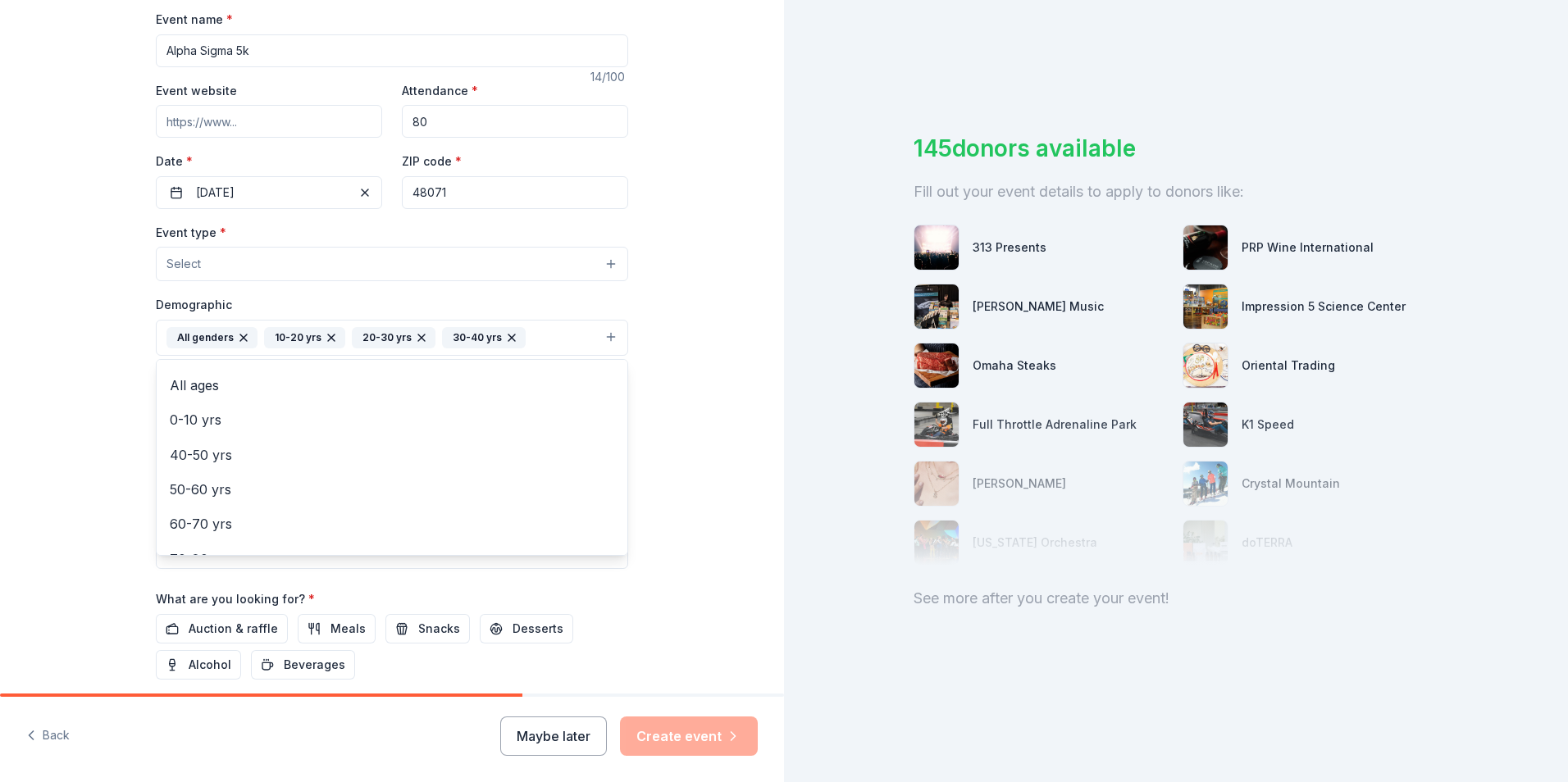
click at [325, 334] on icon "button" at bounding box center [331, 337] width 13 height 13
click at [330, 334] on icon "button" at bounding box center [334, 338] width 7 height 7
click at [327, 334] on icon "button" at bounding box center [333, 337] width 13 height 13
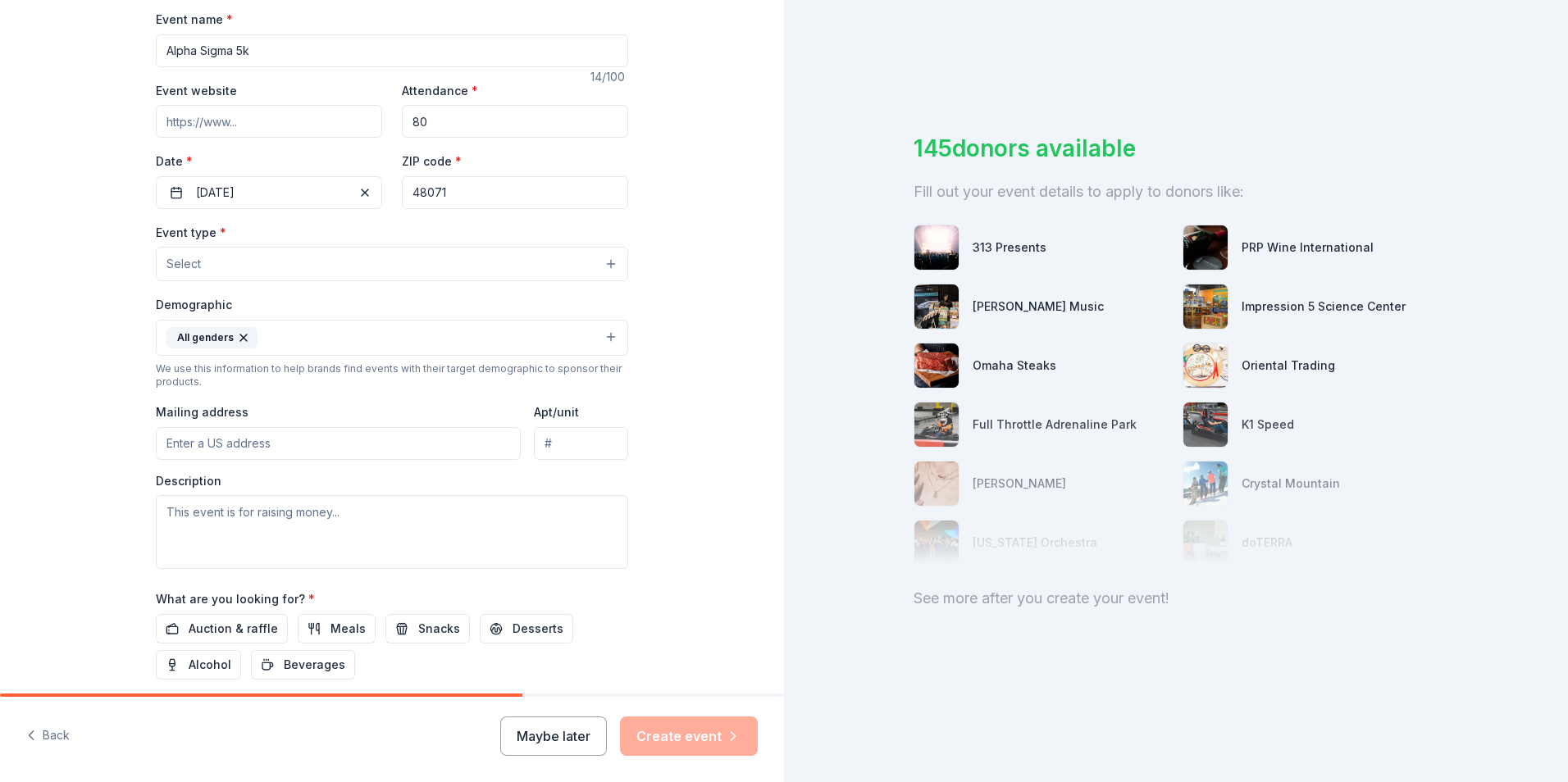
click at [38, 400] on div "Tell us about your event. We'll find in-kind donations you can apply for. Event…" at bounding box center [392, 300] width 784 height 1092
click at [198, 261] on button "Select" at bounding box center [392, 264] width 473 height 34
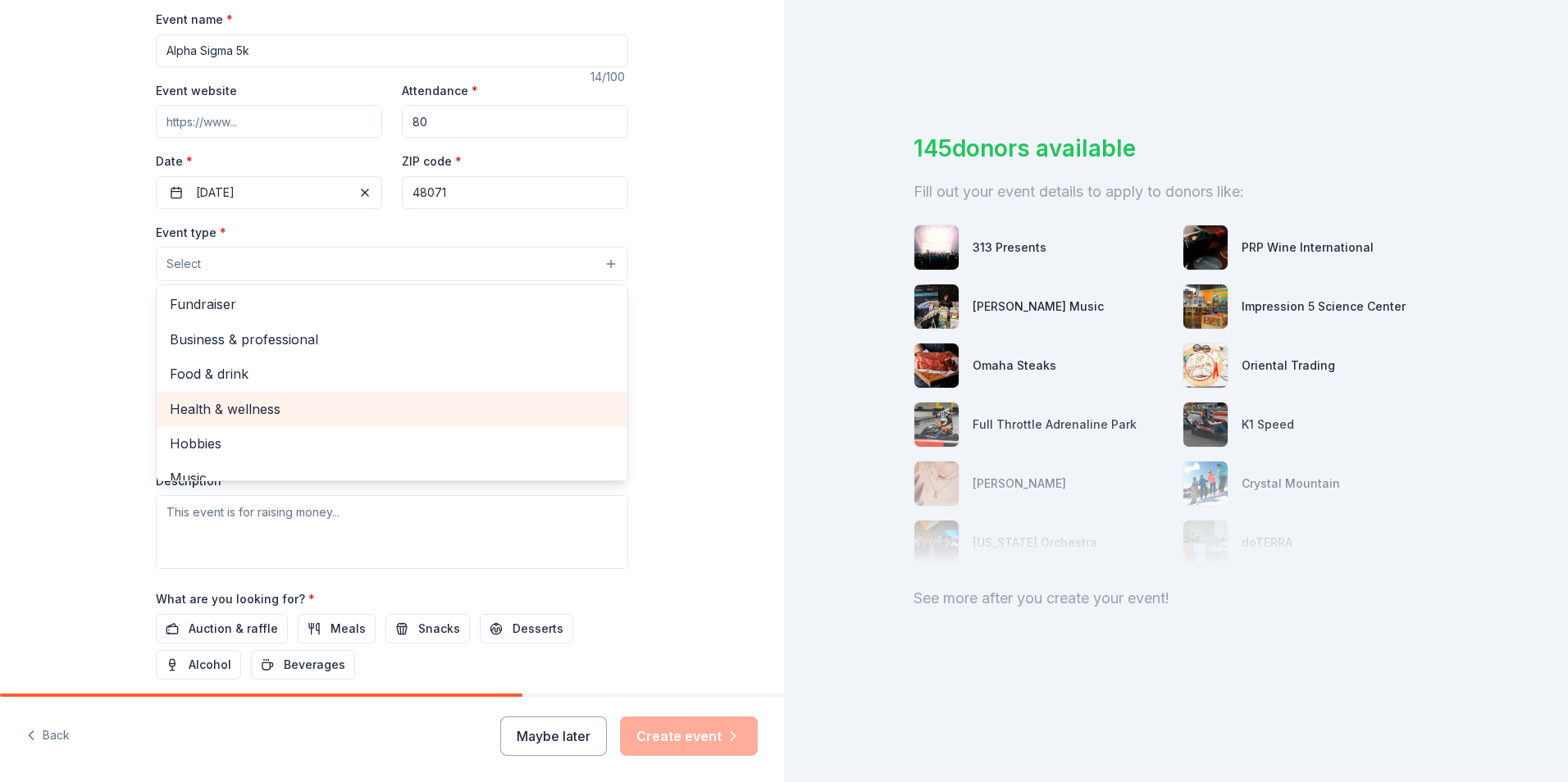
scroll to position [0, 0]
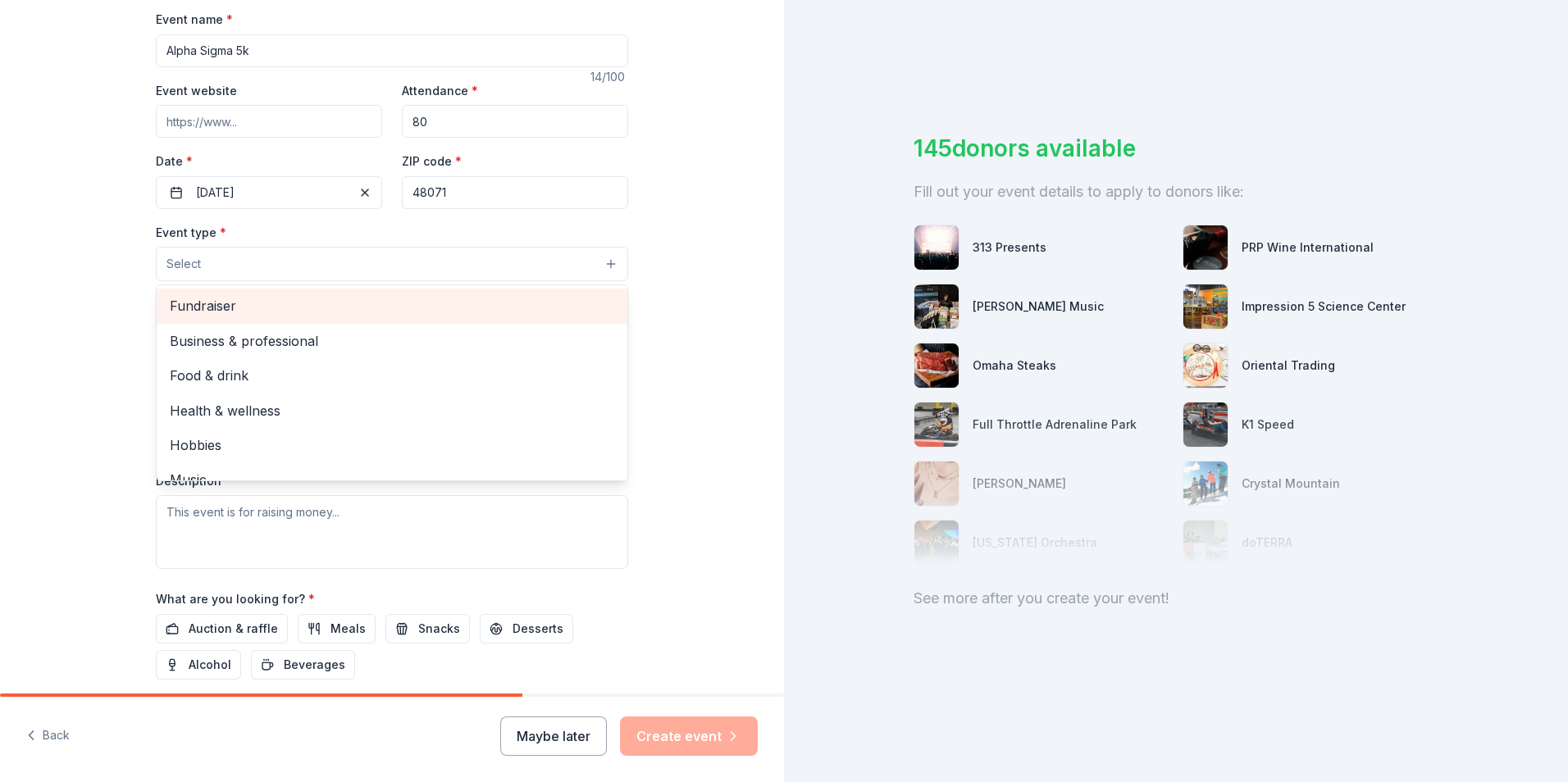
click at [245, 305] on span "Fundraiser" at bounding box center [392, 305] width 444 height 21
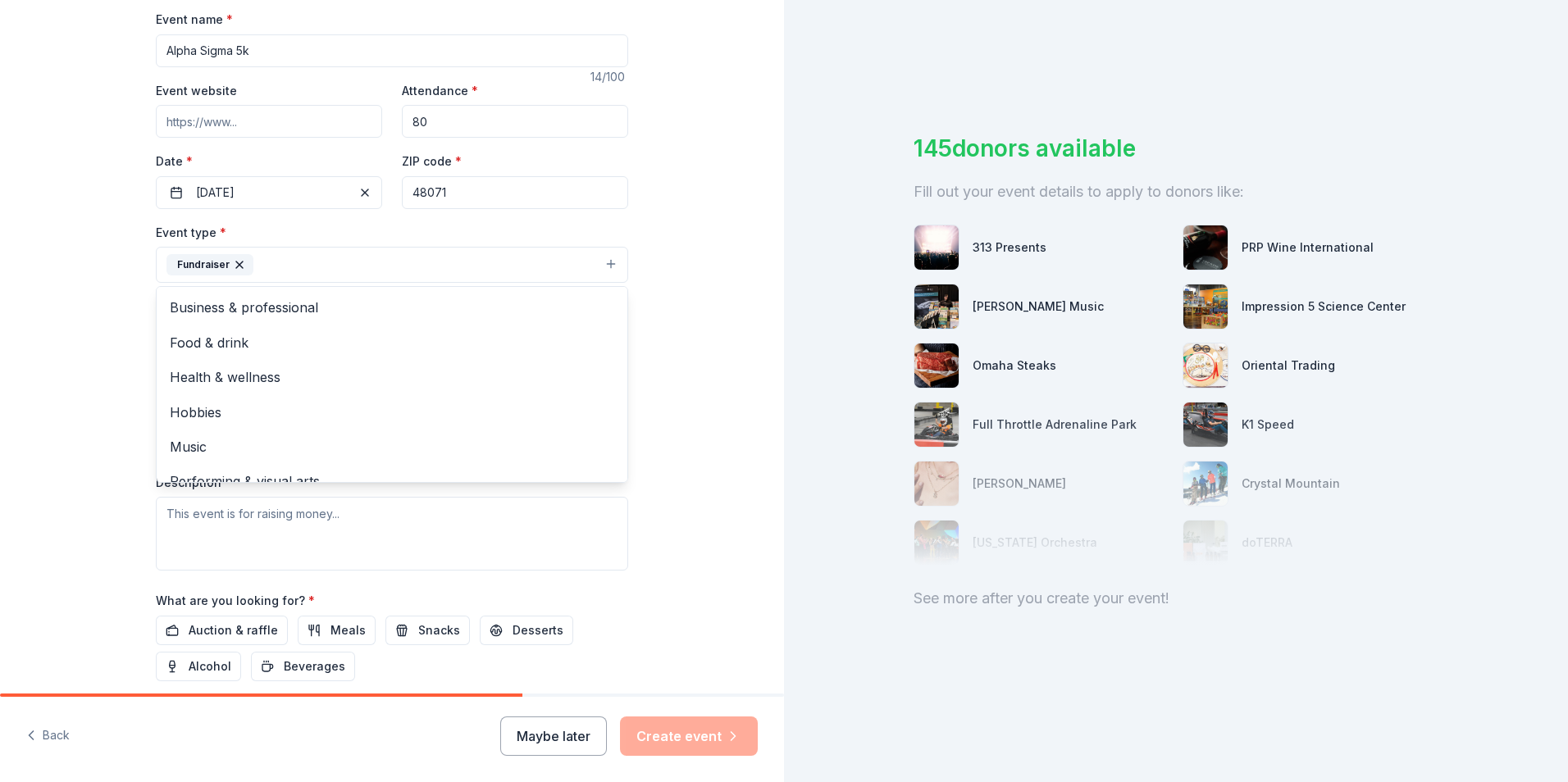
click at [142, 363] on div "Tell us about your event. We'll find in-kind donations you can apply for. Event…" at bounding box center [392, 301] width 525 height 1094
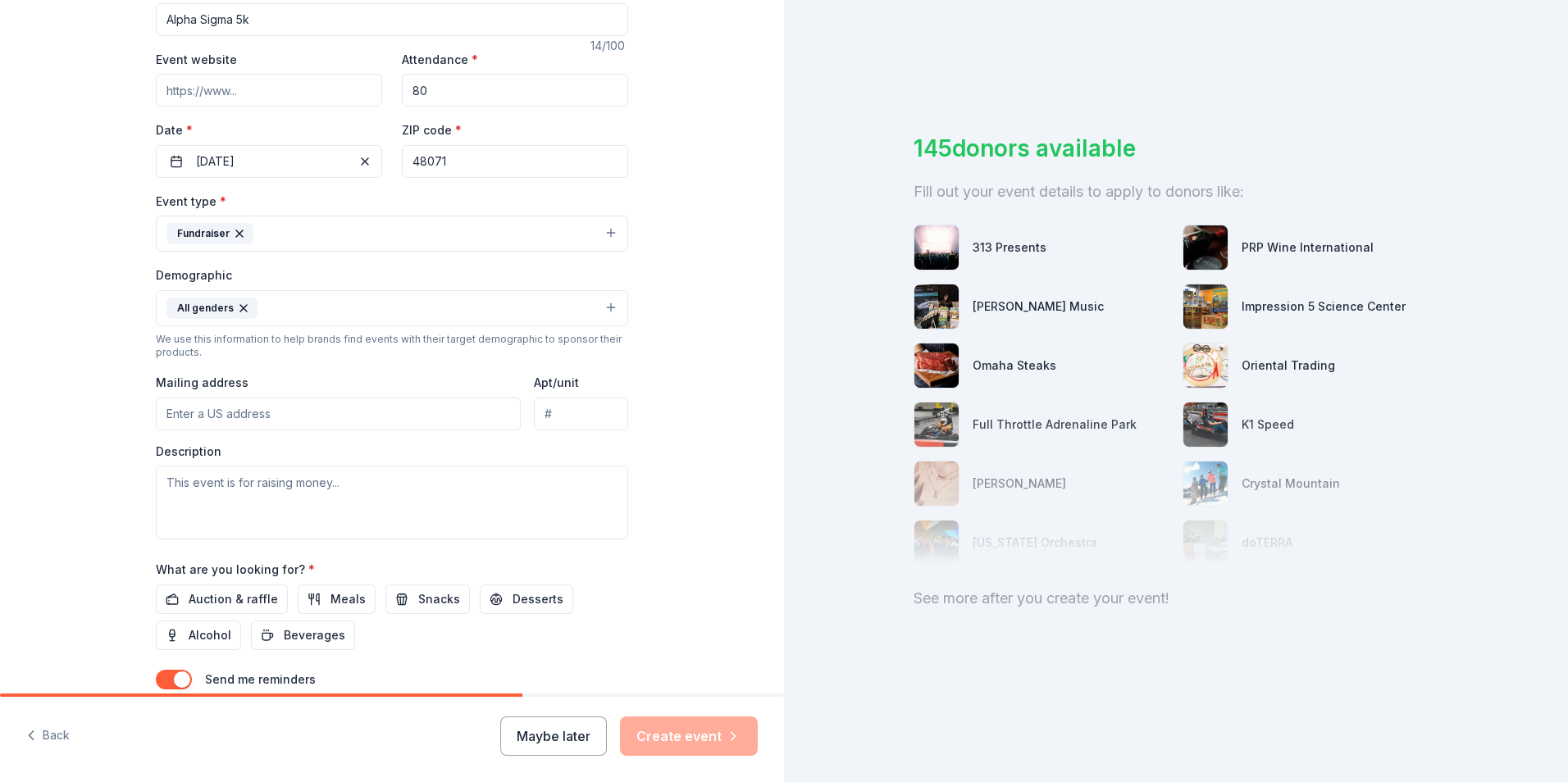
scroll to position [328, 0]
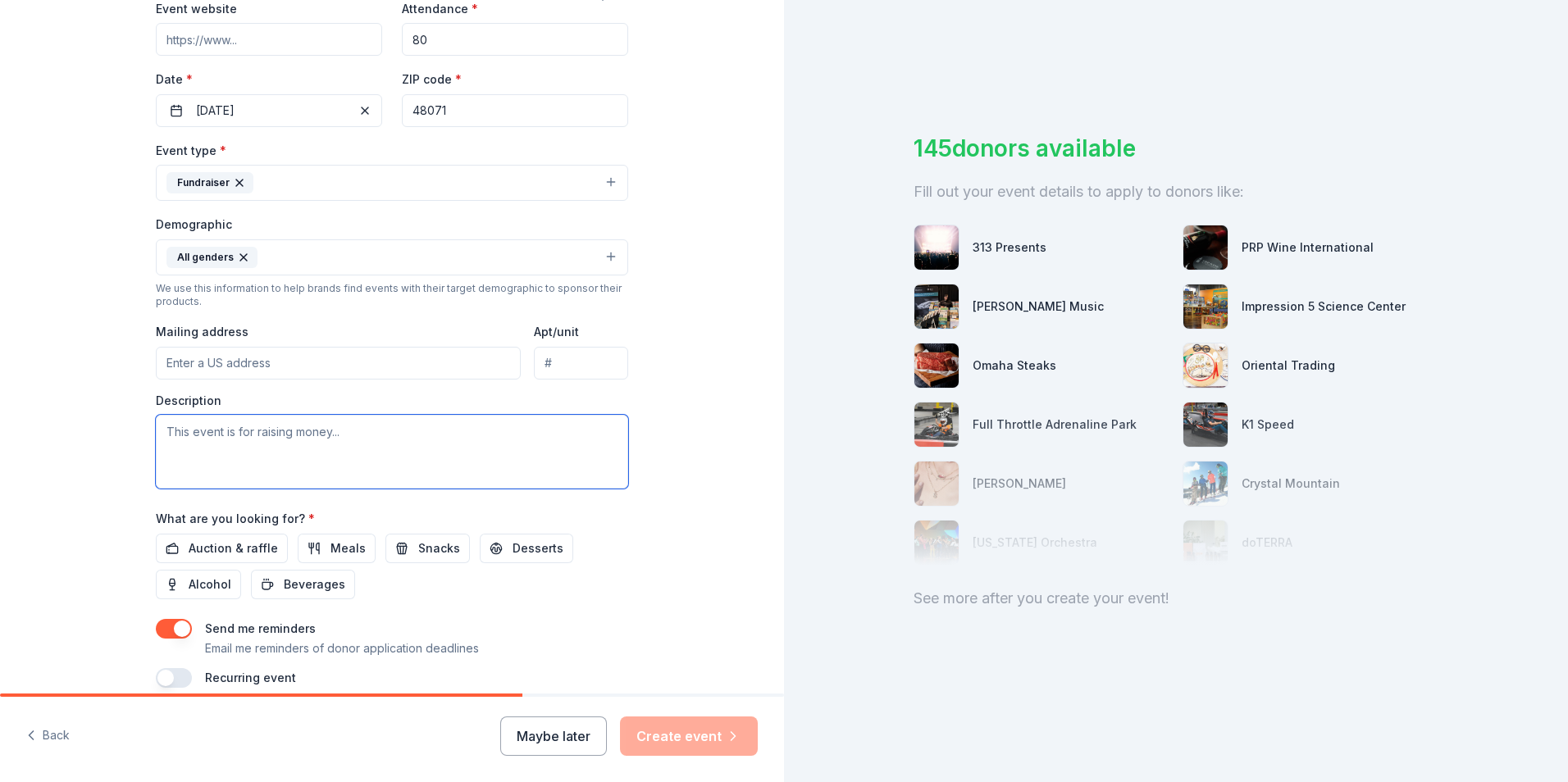
click at [271, 447] on textarea at bounding box center [392, 452] width 473 height 74
click at [490, 430] on textarea "This event is to raise money for our associated philanthtipies" at bounding box center [392, 452] width 473 height 74
drag, startPoint x: 477, startPoint y: 430, endPoint x: 461, endPoint y: 429, distance: 16.0
click at [461, 429] on textarea "This event is to raise money for our associated philanthtipies" at bounding box center [392, 452] width 473 height 74
click at [498, 430] on textarea "This event is to raise money for our associated philanthtipies" at bounding box center [392, 452] width 473 height 74
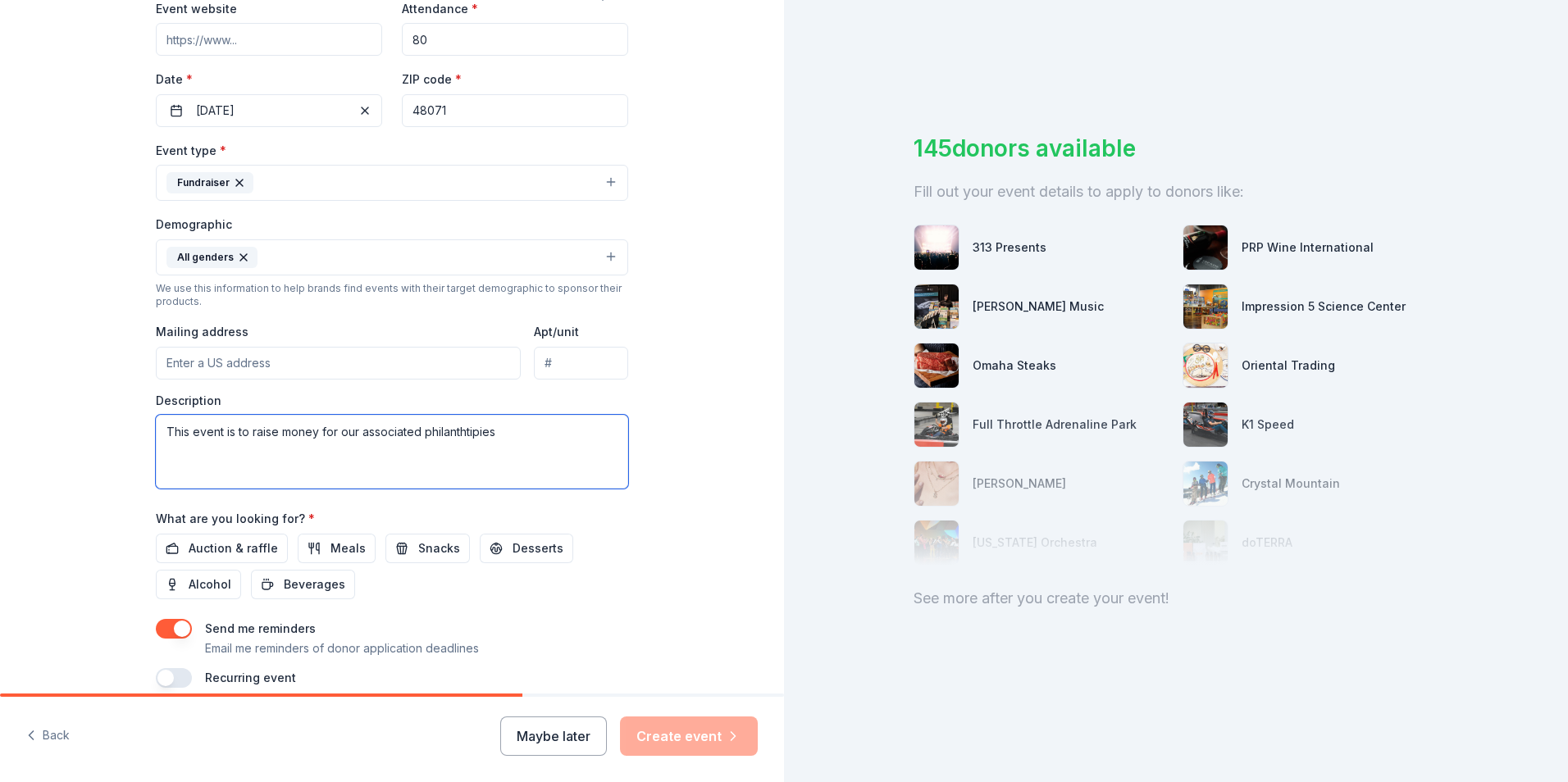
drag, startPoint x: 470, startPoint y: 431, endPoint x: 620, endPoint y: 439, distance: 150.2
click at [622, 439] on textarea "This event is to raise money for our associated philanthtipies" at bounding box center [392, 452] width 473 height 74
click at [516, 436] on textarea "This event is to raise money for our associated philanthtipies" at bounding box center [392, 452] width 473 height 74
click at [503, 428] on textarea "This event is to raise money for our associated philanthropies sfddf" at bounding box center [392, 452] width 473 height 74
click at [531, 430] on textarea "This event is to raise money for our associated philanthropies fddf" at bounding box center [392, 452] width 473 height 74
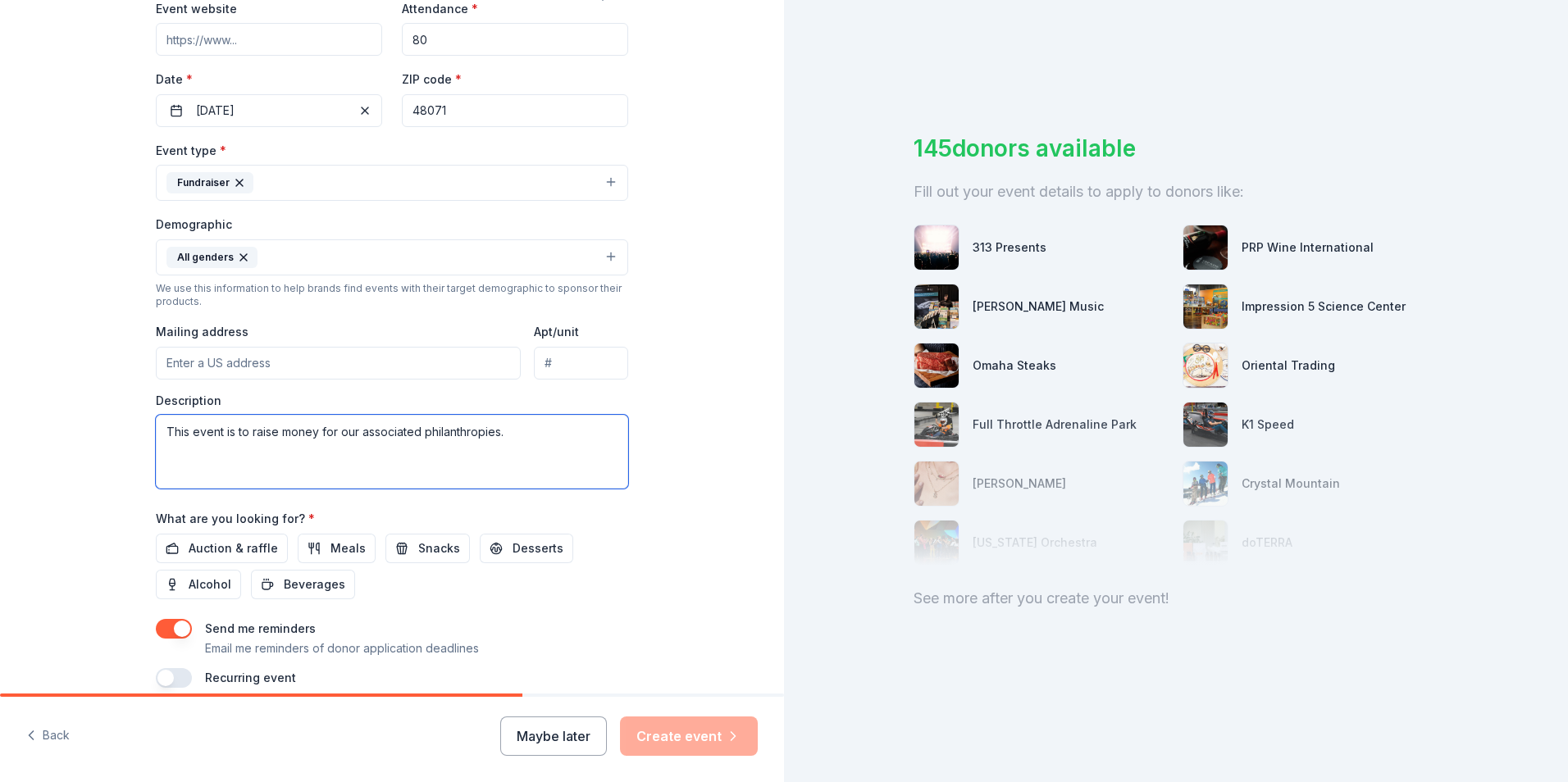
type textarea "This event is to raise money for our associated philanthropies."
click at [661, 554] on div "Tell us about your event. We'll find in-kind donations you can apply for. Event…" at bounding box center [392, 220] width 784 height 1094
click at [431, 551] on span "Snacks" at bounding box center [438, 548] width 42 height 20
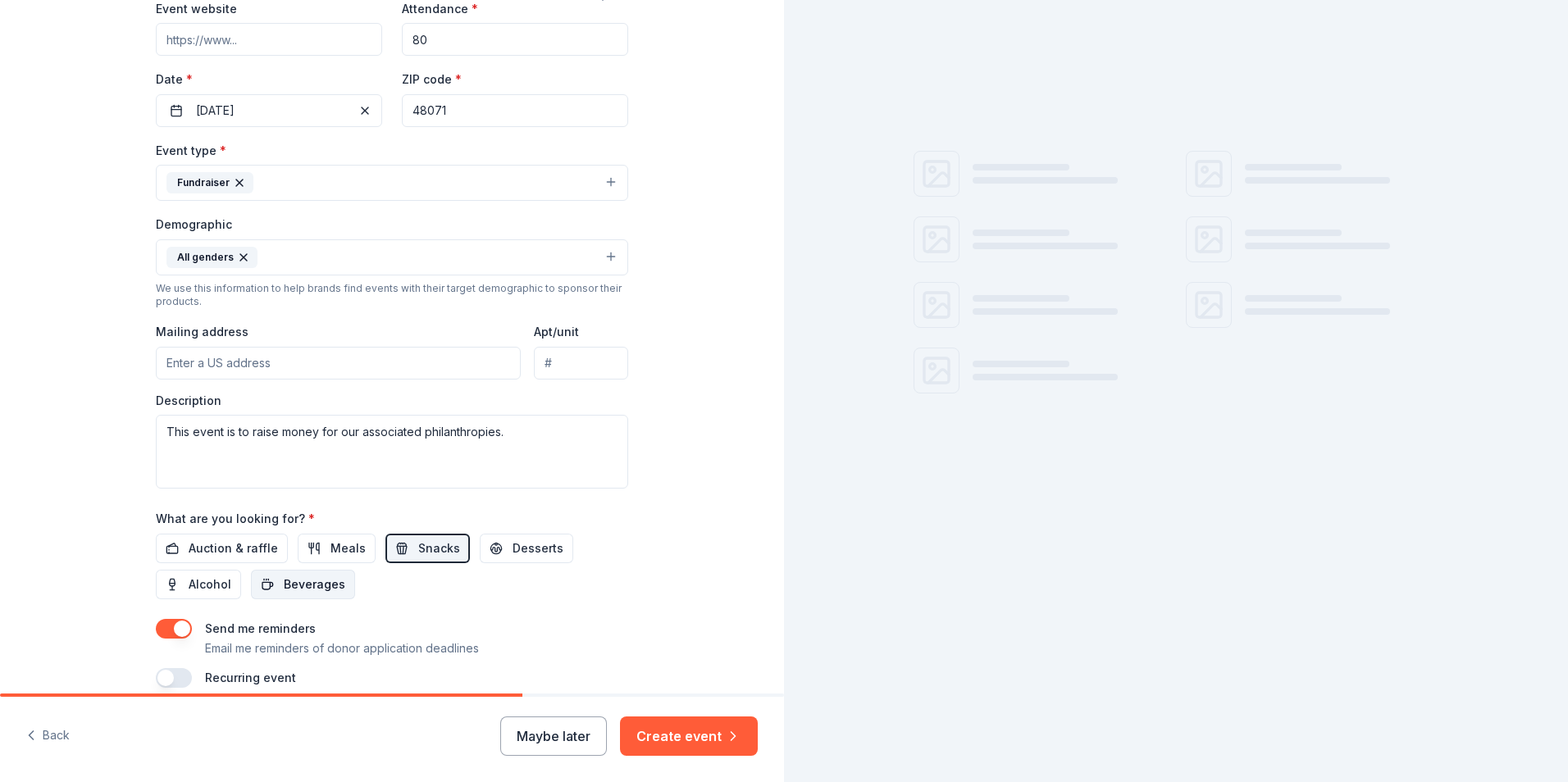
click at [305, 587] on span "Beverages" at bounding box center [315, 584] width 62 height 20
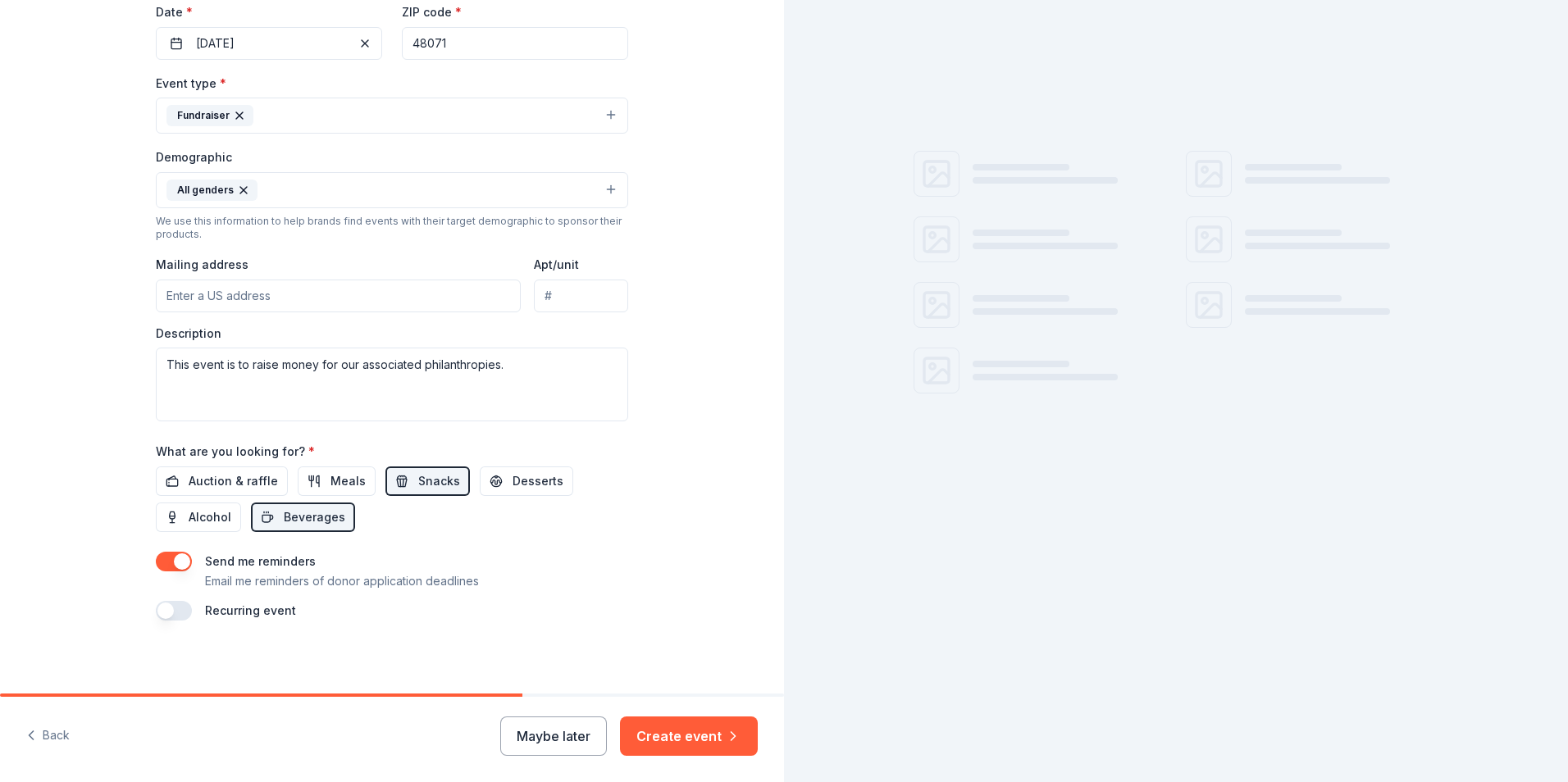
scroll to position [400, 0]
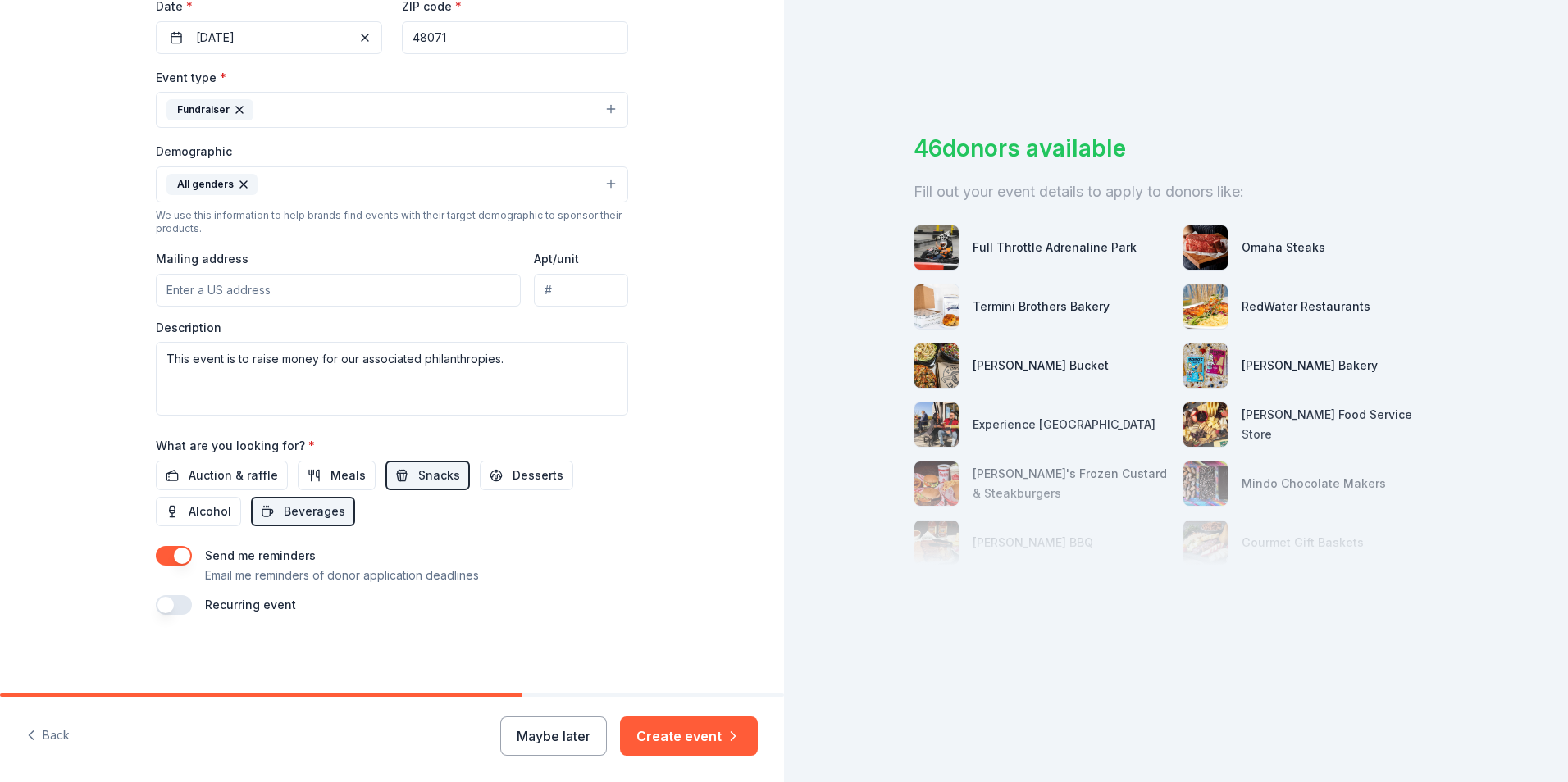
click at [309, 293] on input "Mailing address" at bounding box center [338, 290] width 365 height 33
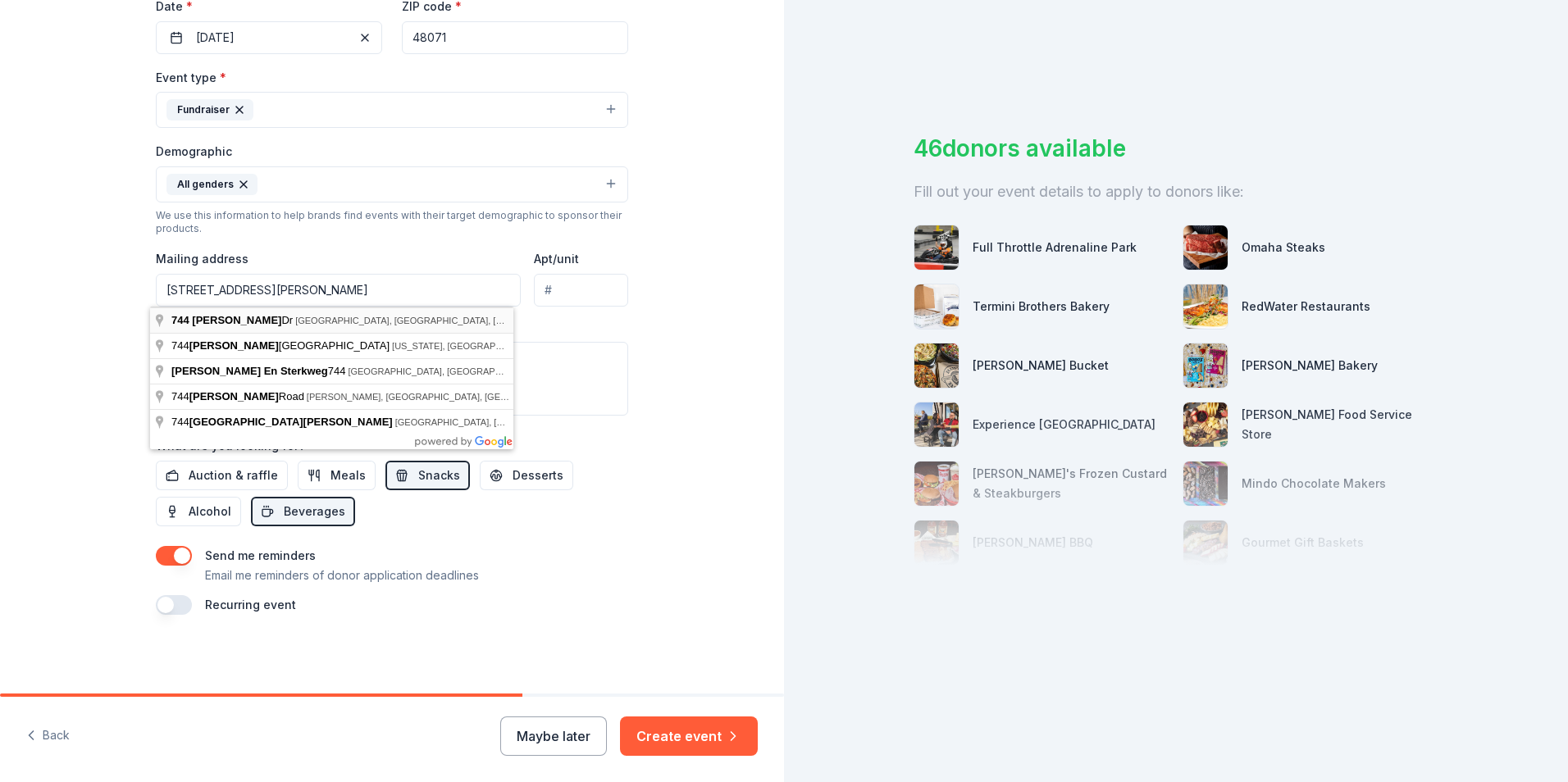
type input "744 Hecht Drive, Madison Heights, MI, 48071"
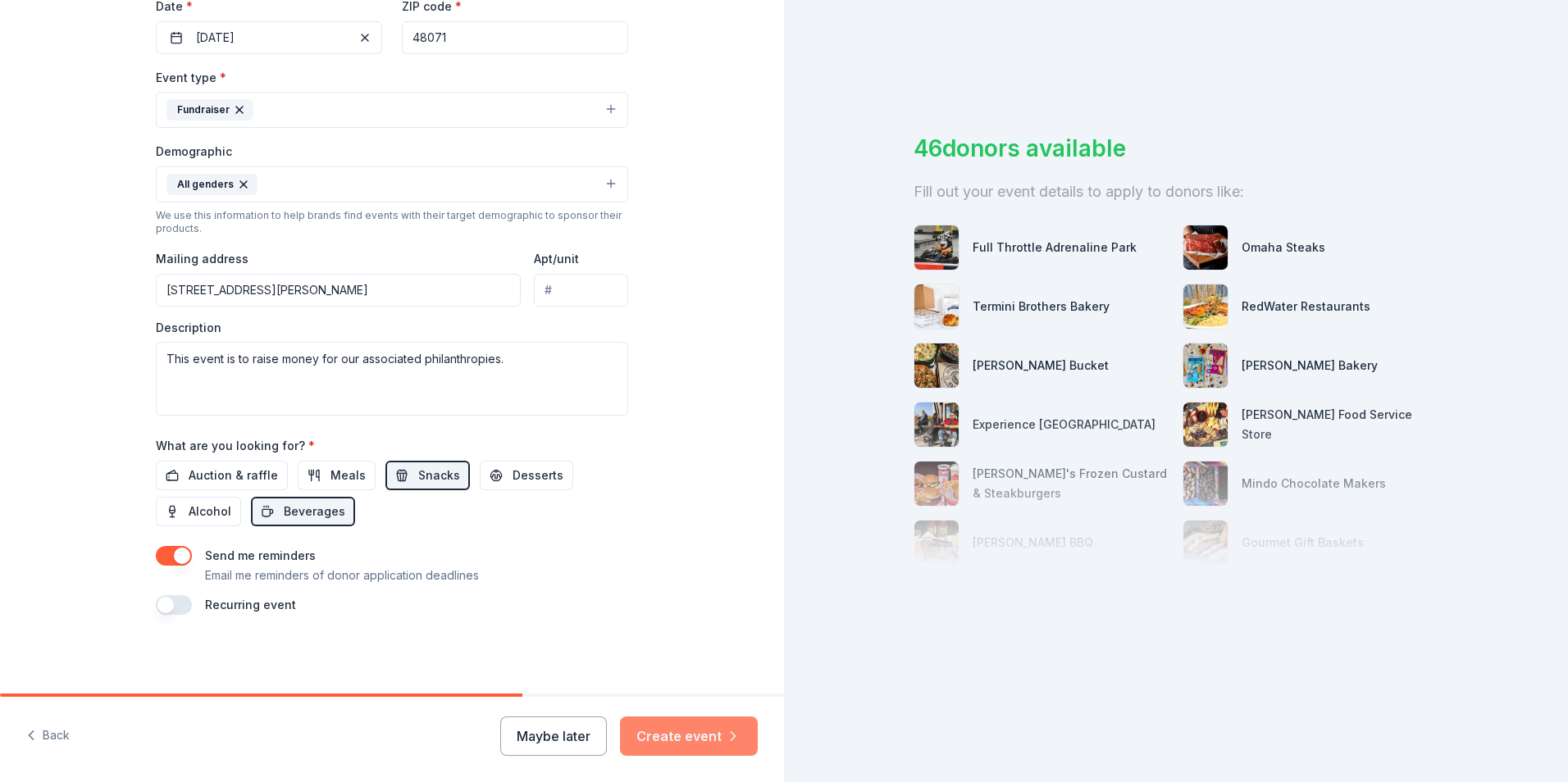
click at [732, 734] on icon "button" at bounding box center [733, 736] width 16 height 16
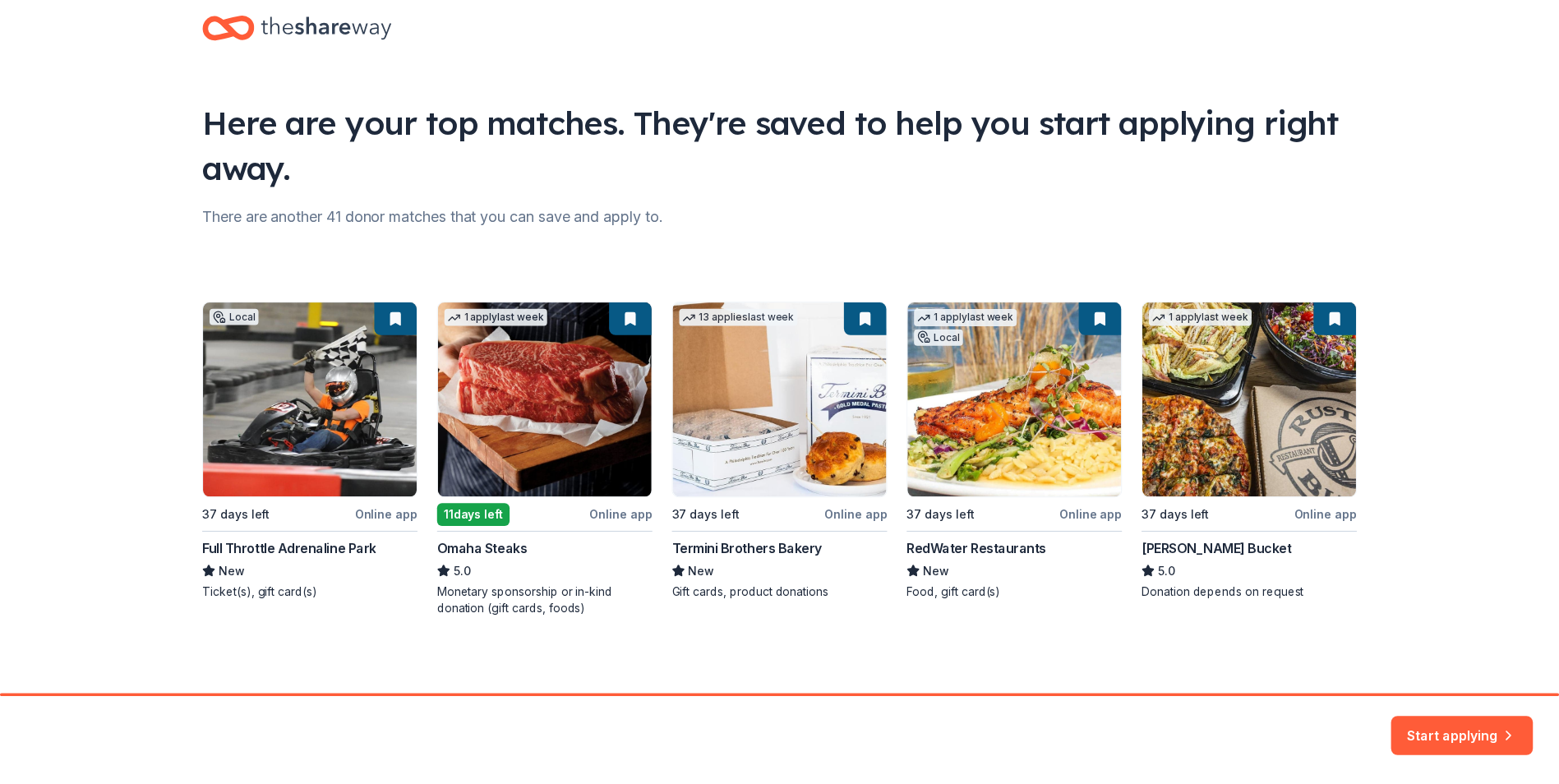
scroll to position [35, 0]
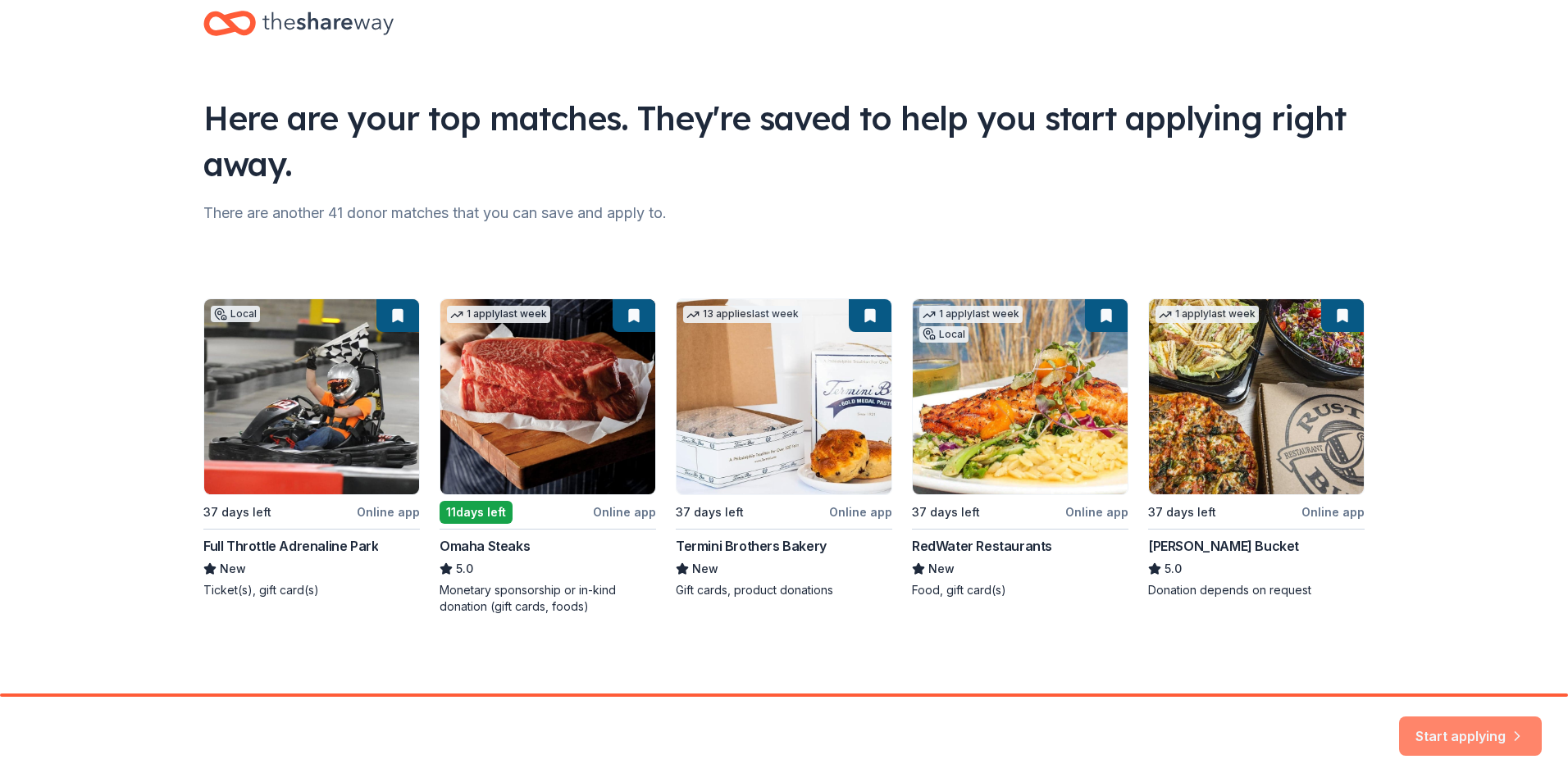
click at [1480, 738] on button "Start applying" at bounding box center [1470, 726] width 142 height 39
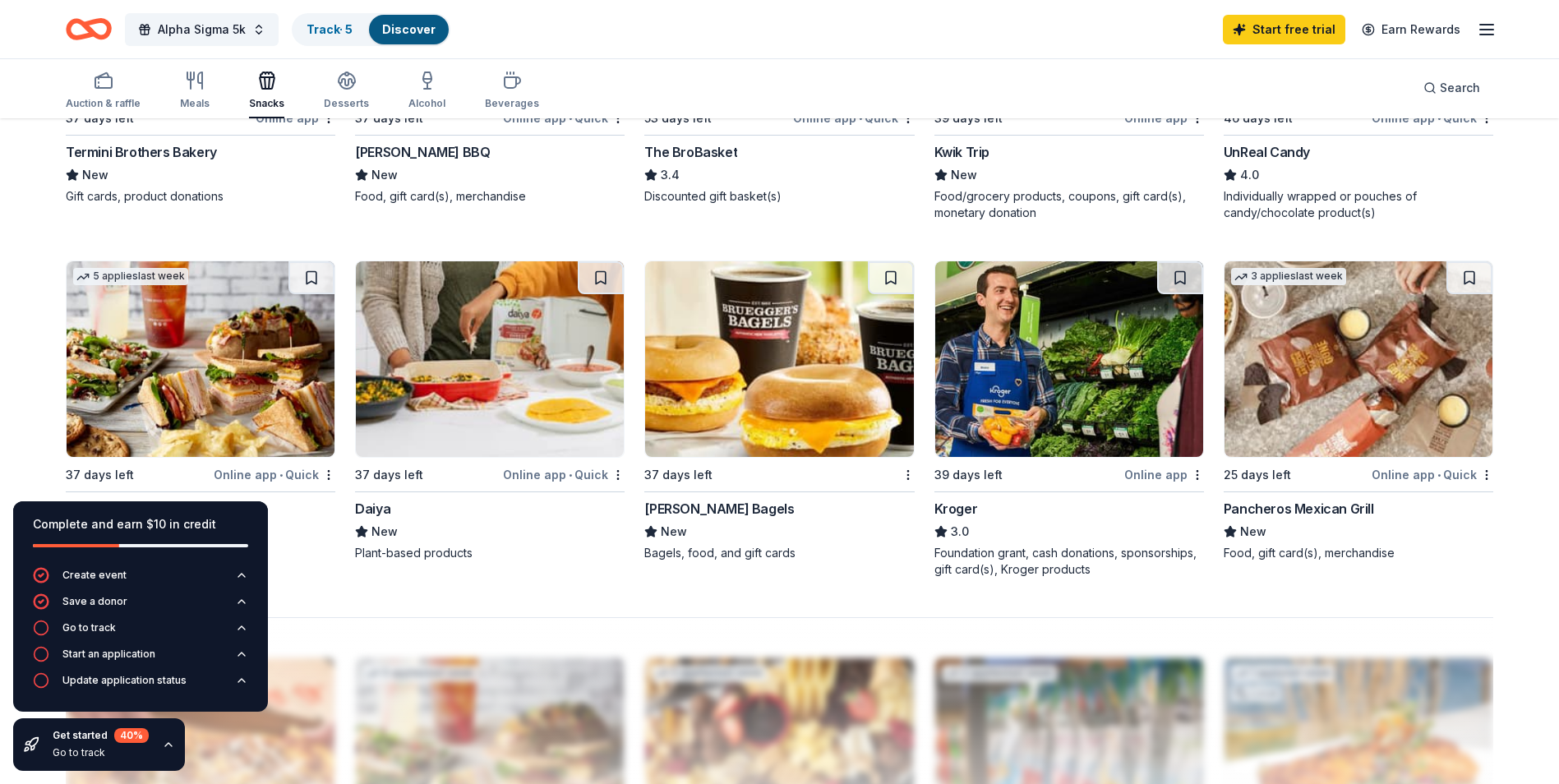
scroll to position [1069, 0]
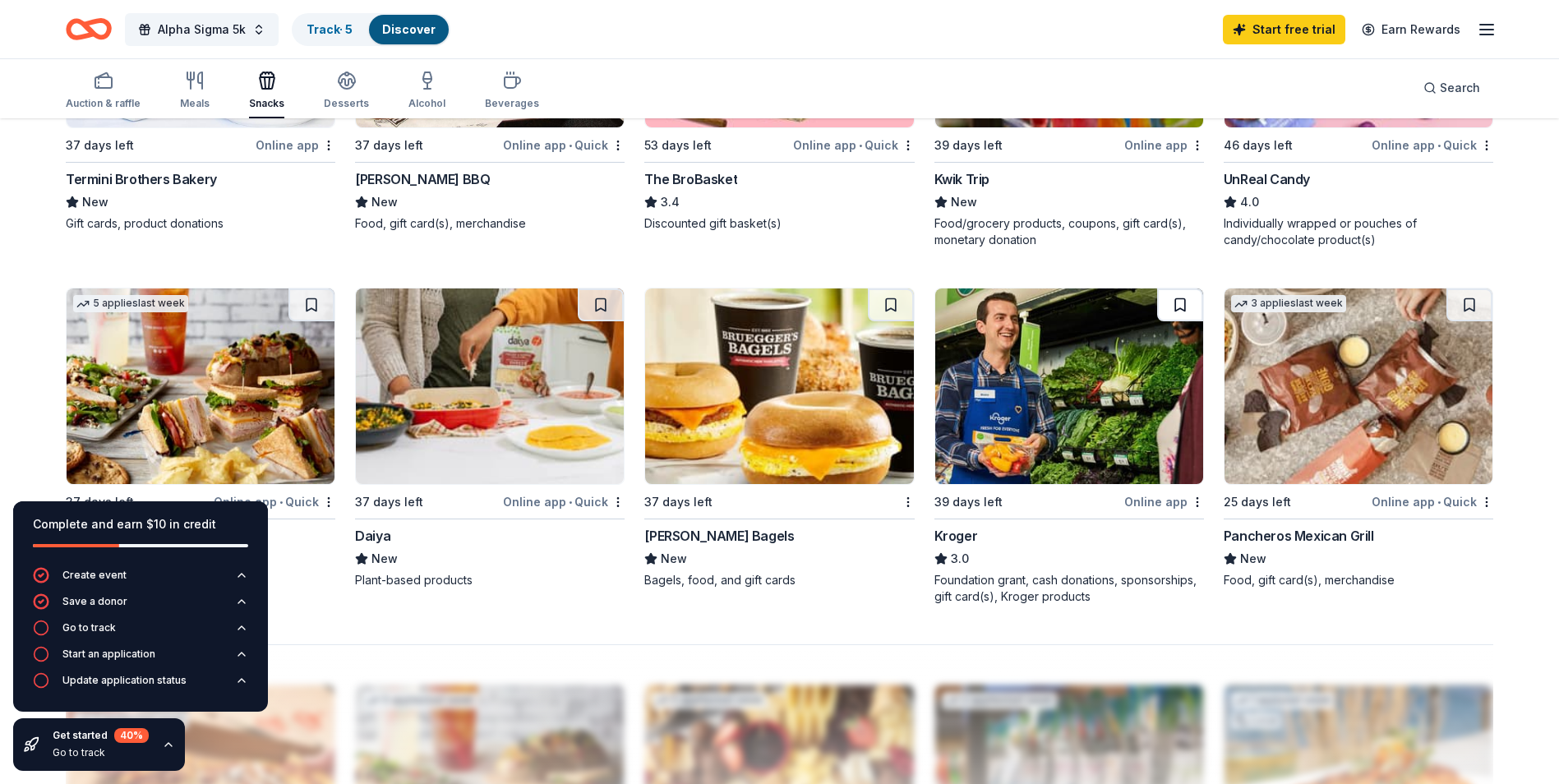
click at [1182, 304] on button at bounding box center [1181, 305] width 46 height 33
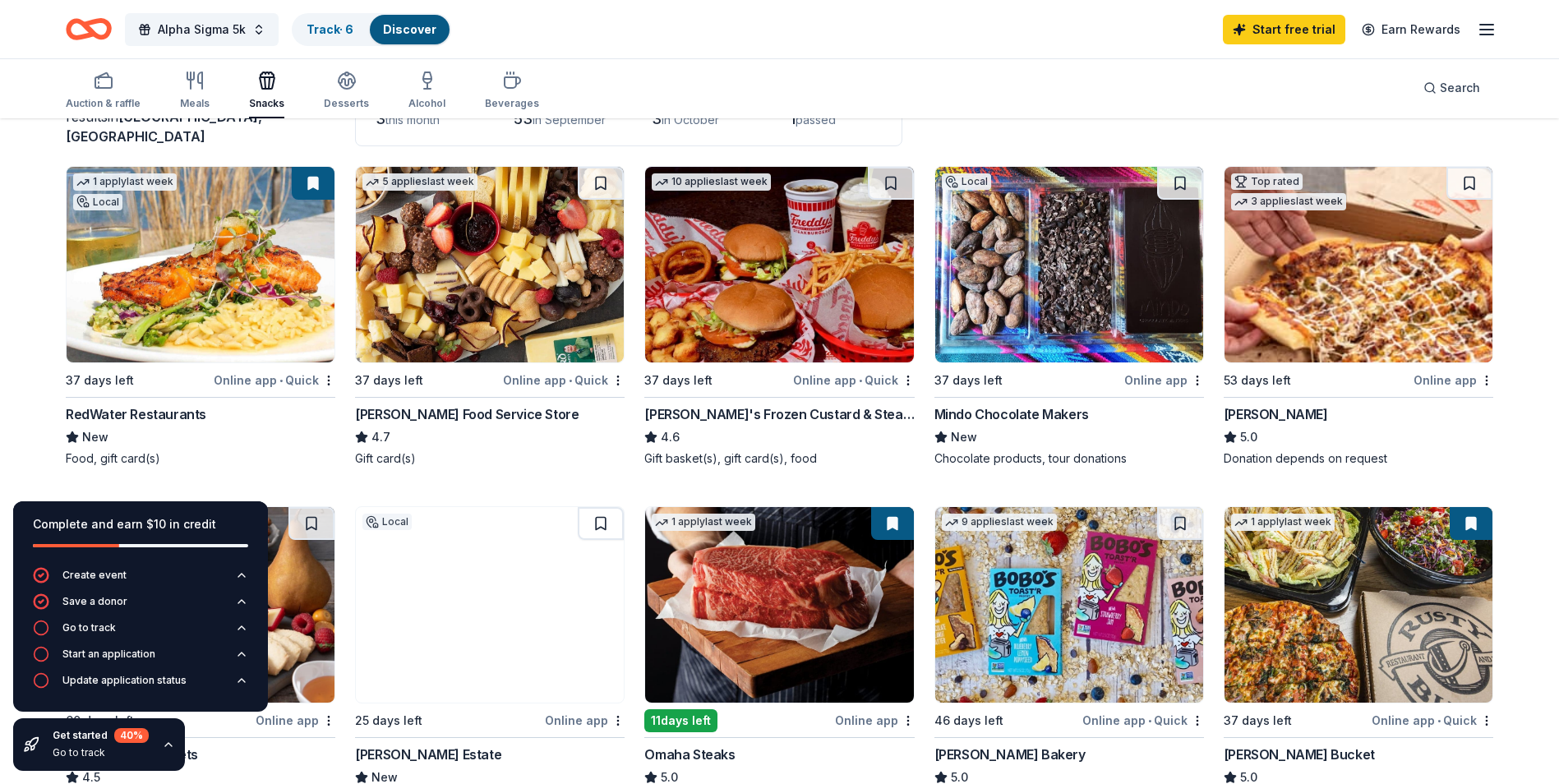
scroll to position [83, 0]
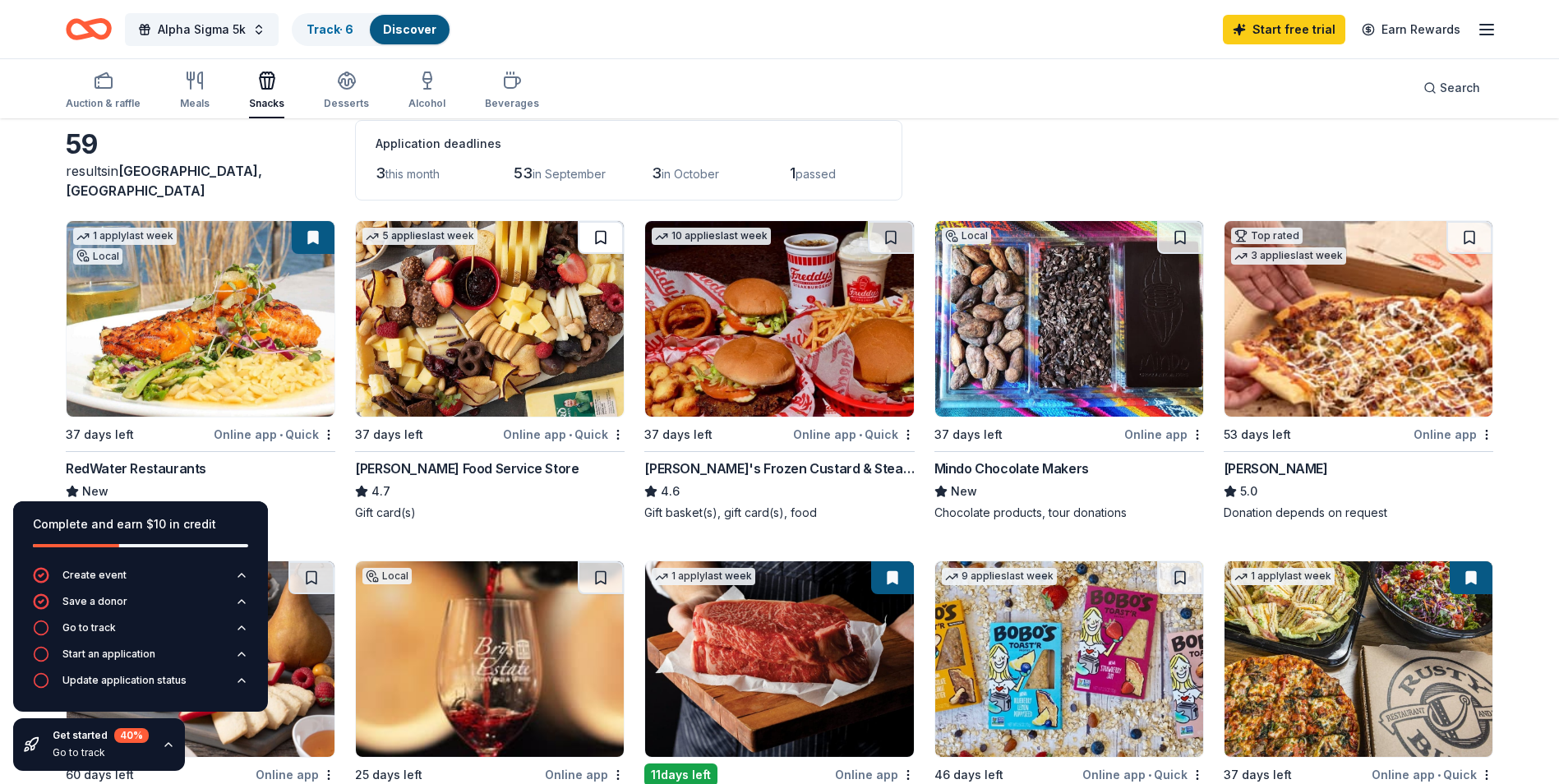
click at [595, 223] on button at bounding box center [601, 237] width 46 height 33
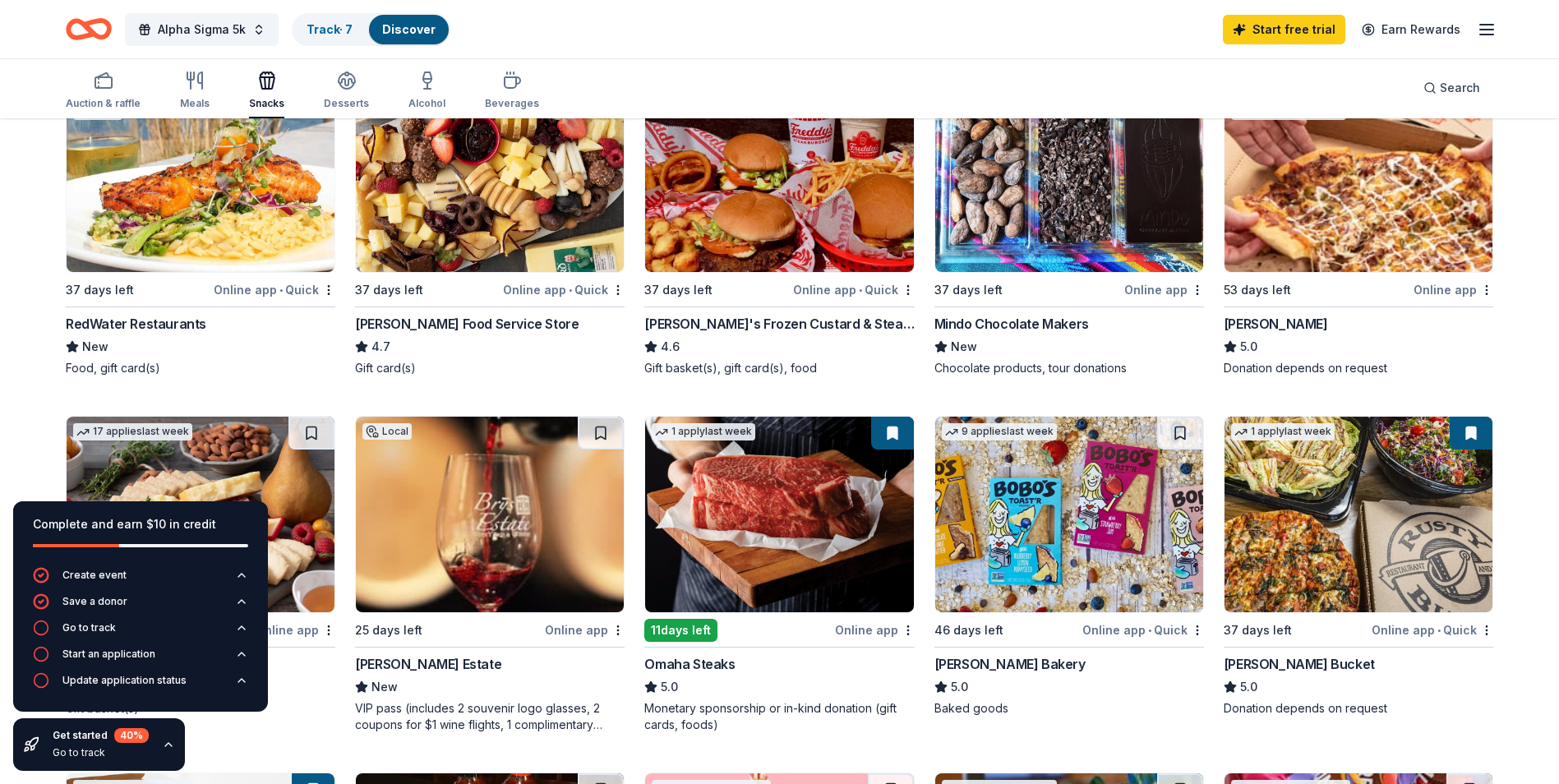
scroll to position [164, 0]
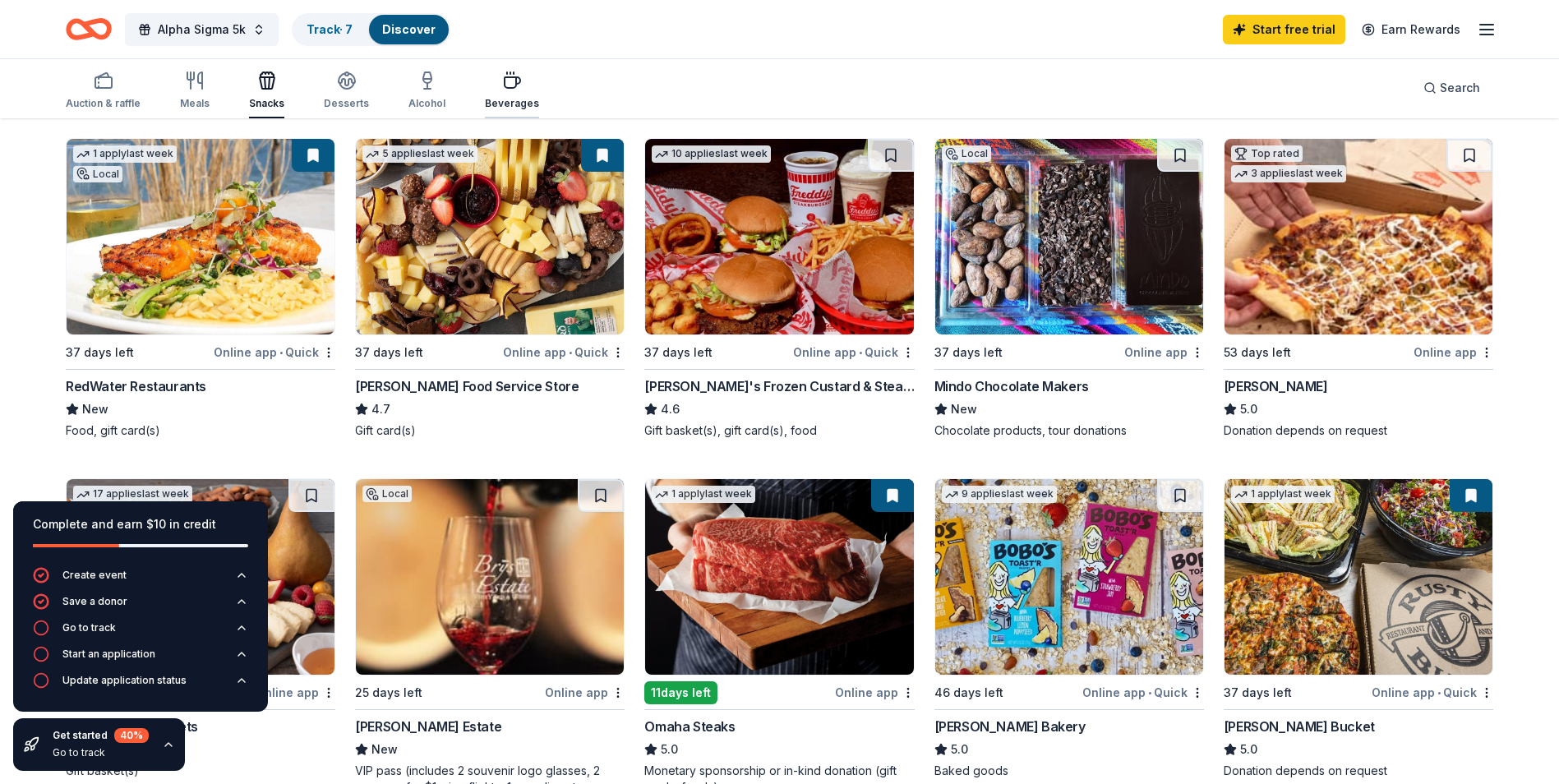
click at [522, 83] on div "button" at bounding box center [512, 80] width 54 height 20
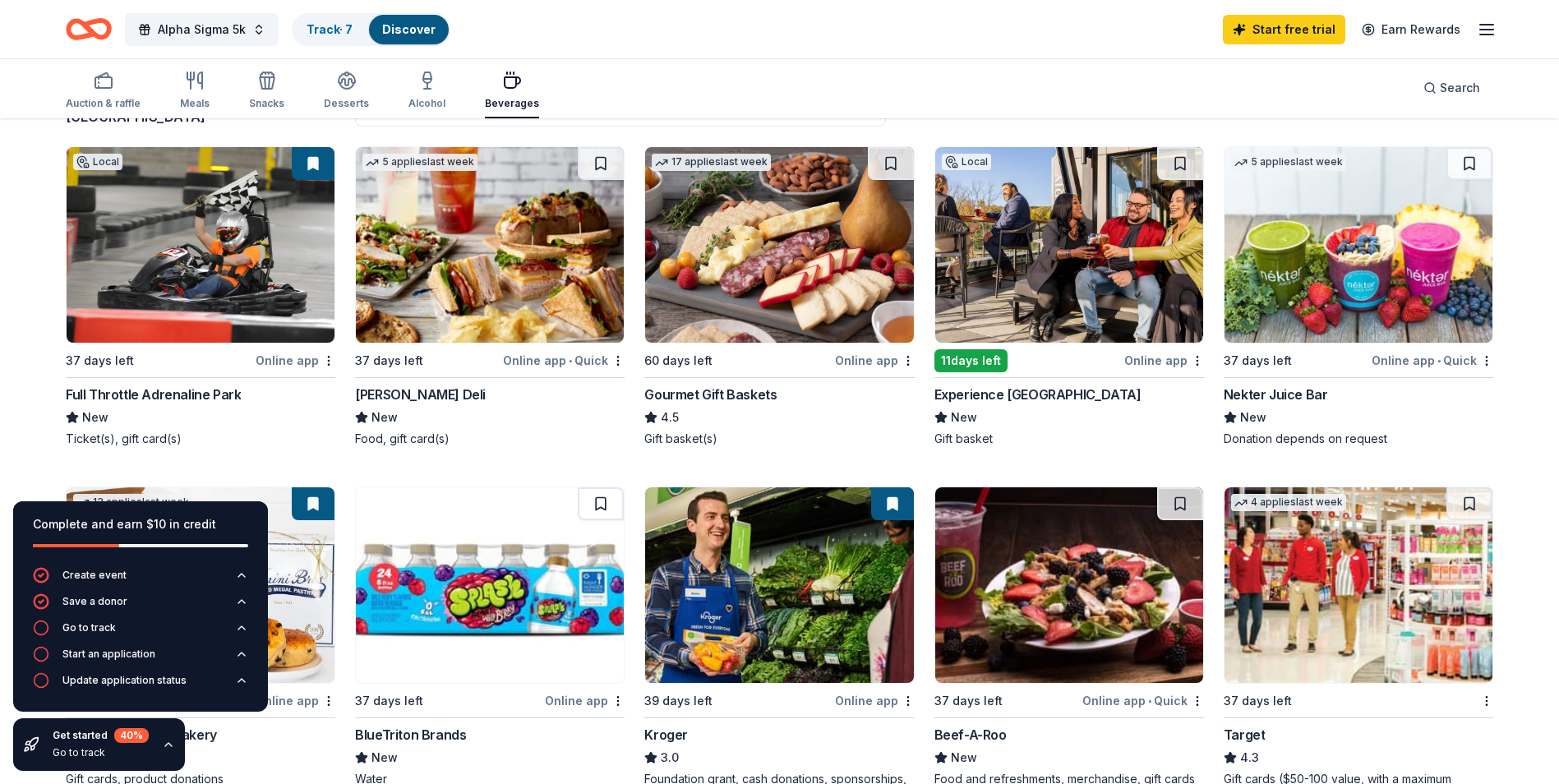
scroll to position [164, 0]
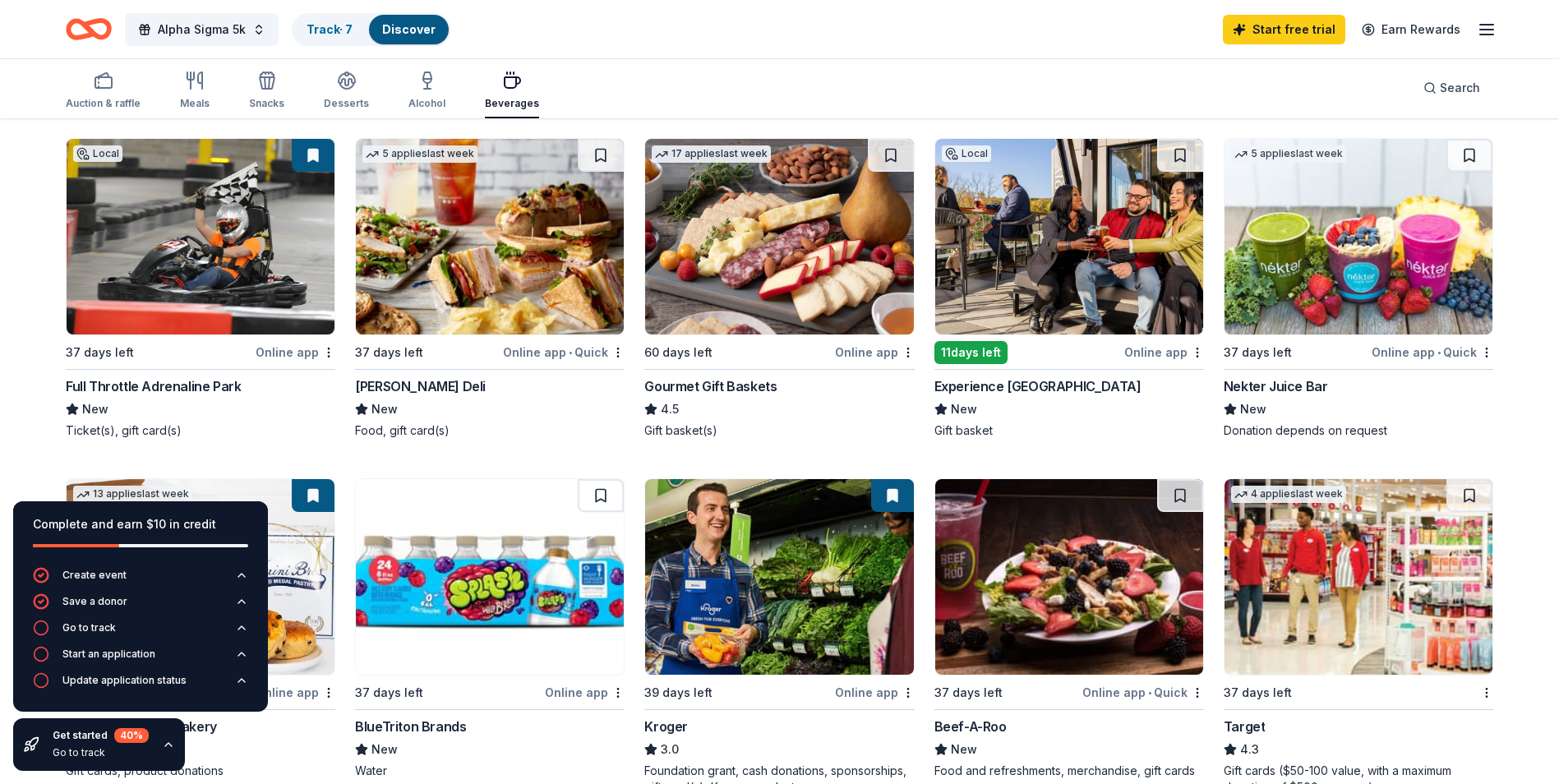
click at [319, 151] on button at bounding box center [313, 156] width 43 height 33
click at [314, 156] on button at bounding box center [313, 156] width 43 height 33
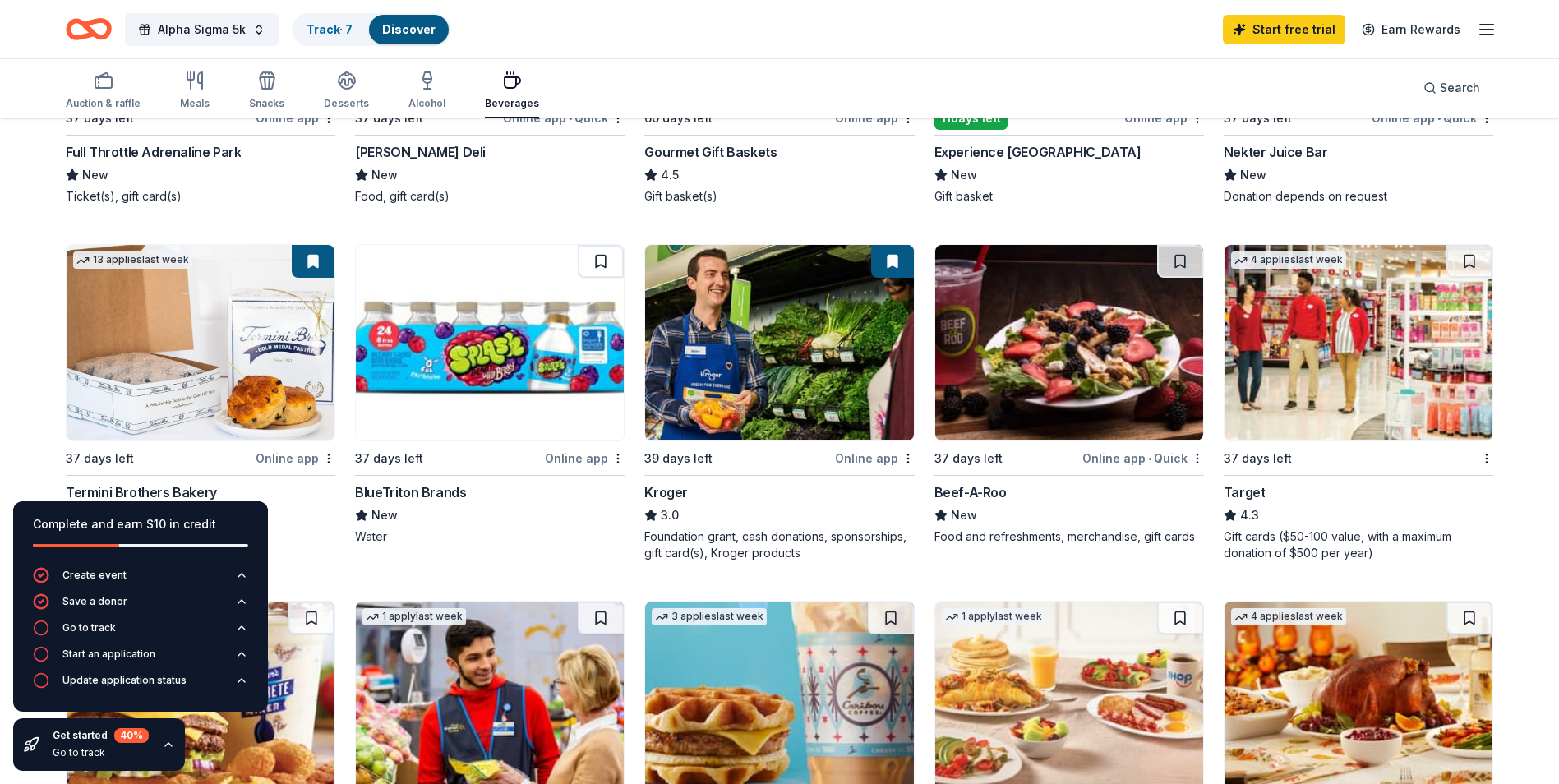
scroll to position [411, 0]
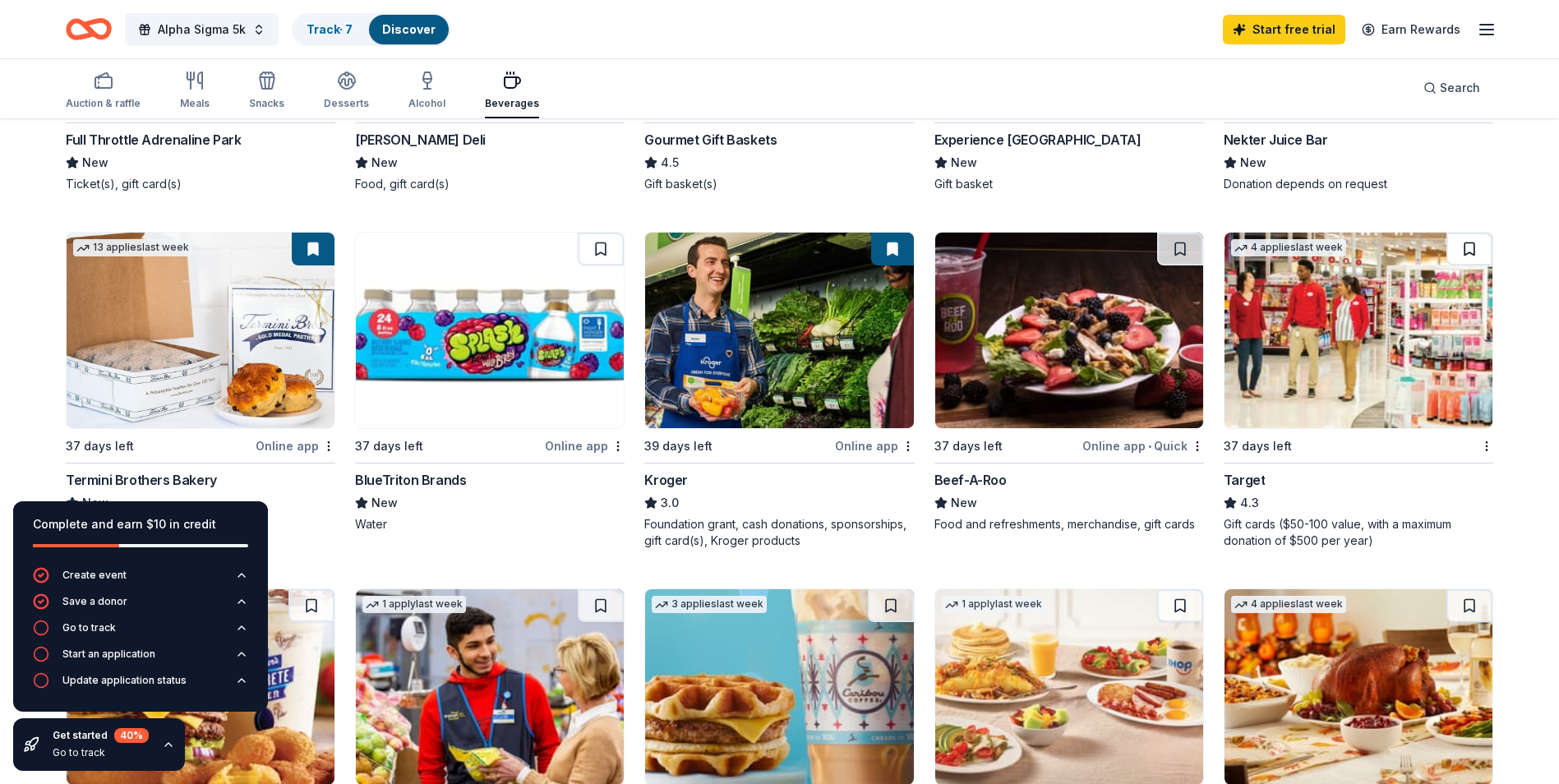
click at [1470, 250] on button at bounding box center [1470, 249] width 46 height 33
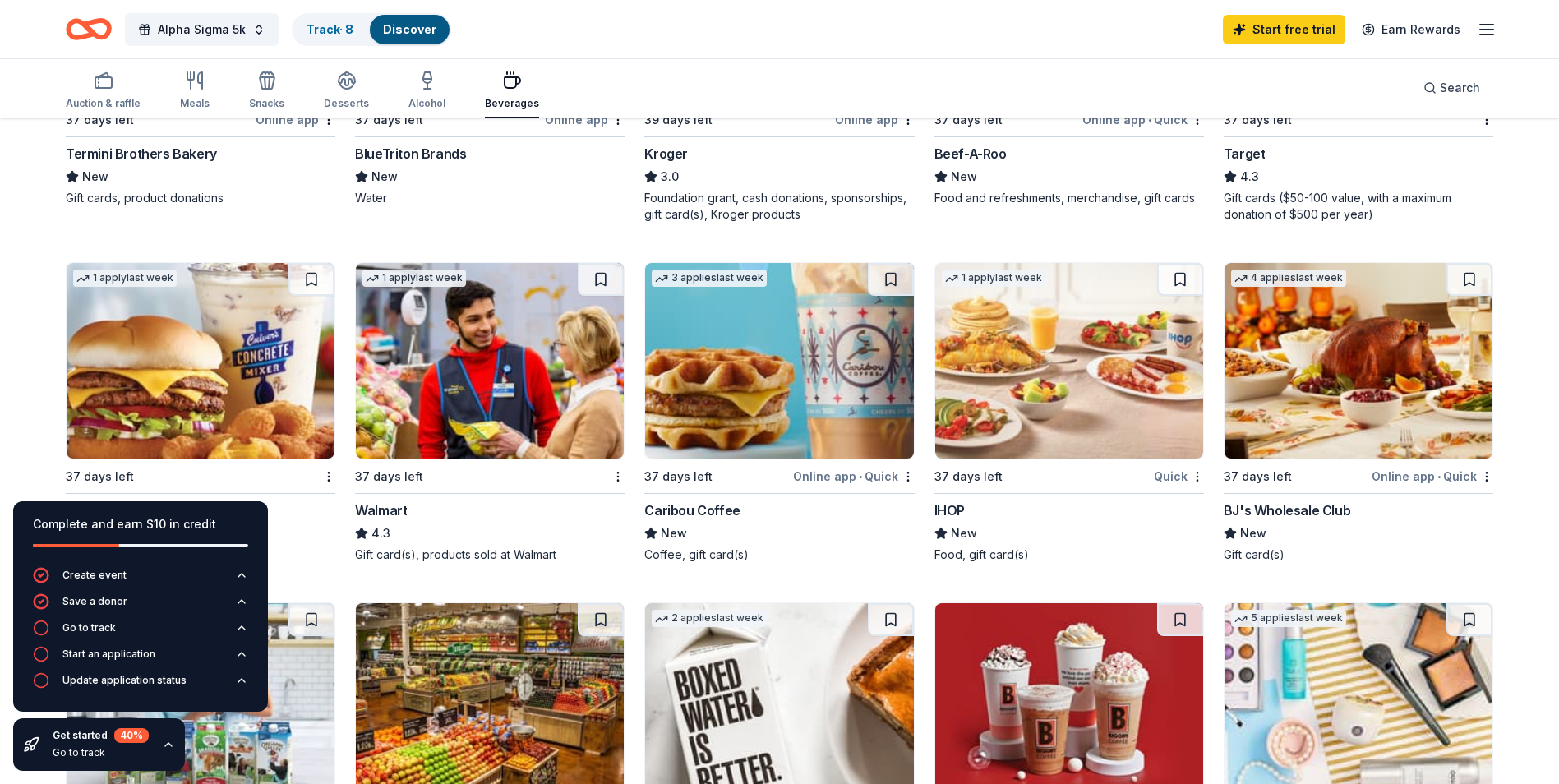
scroll to position [739, 0]
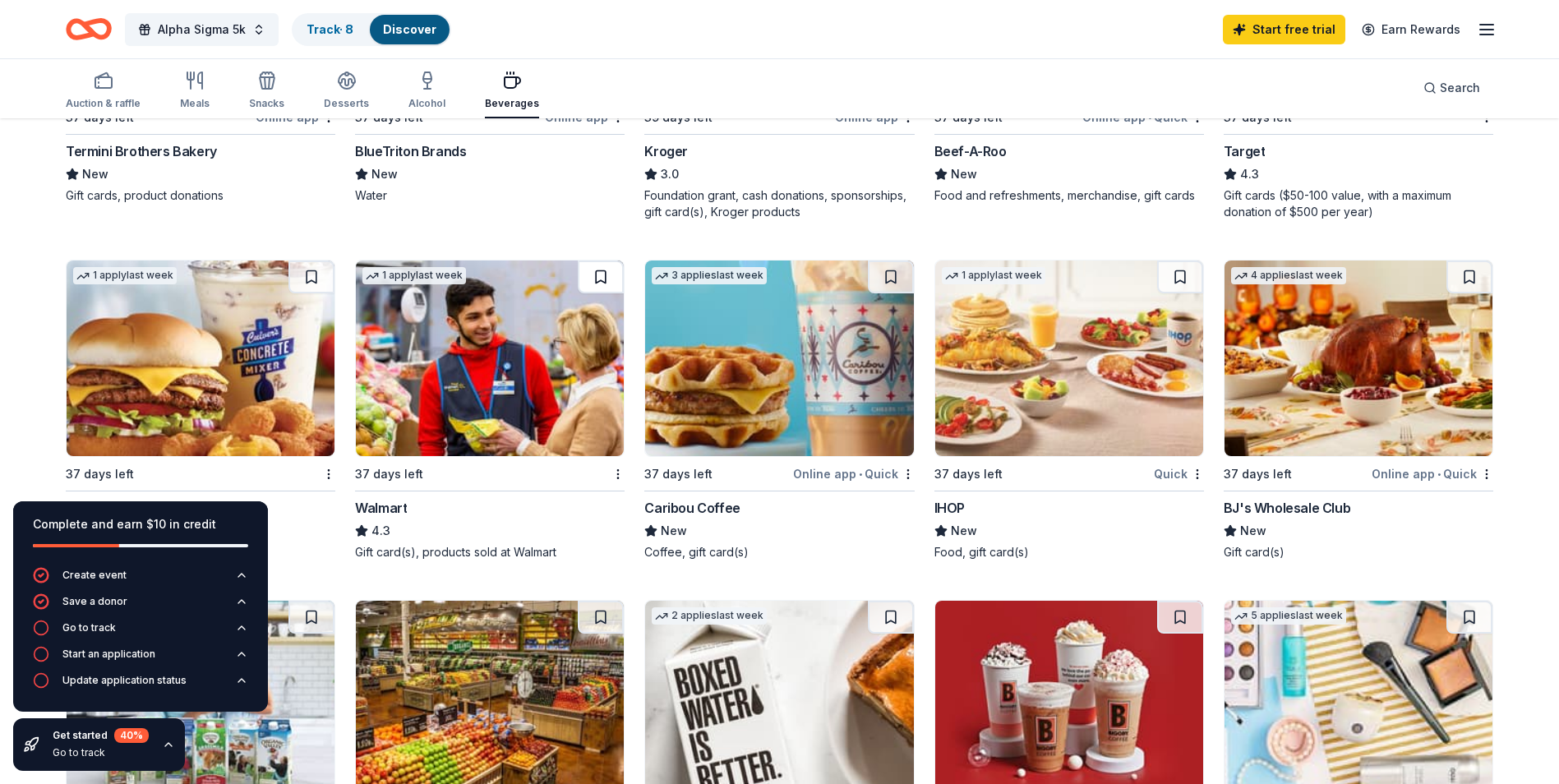
click at [605, 270] on button at bounding box center [601, 277] width 46 height 33
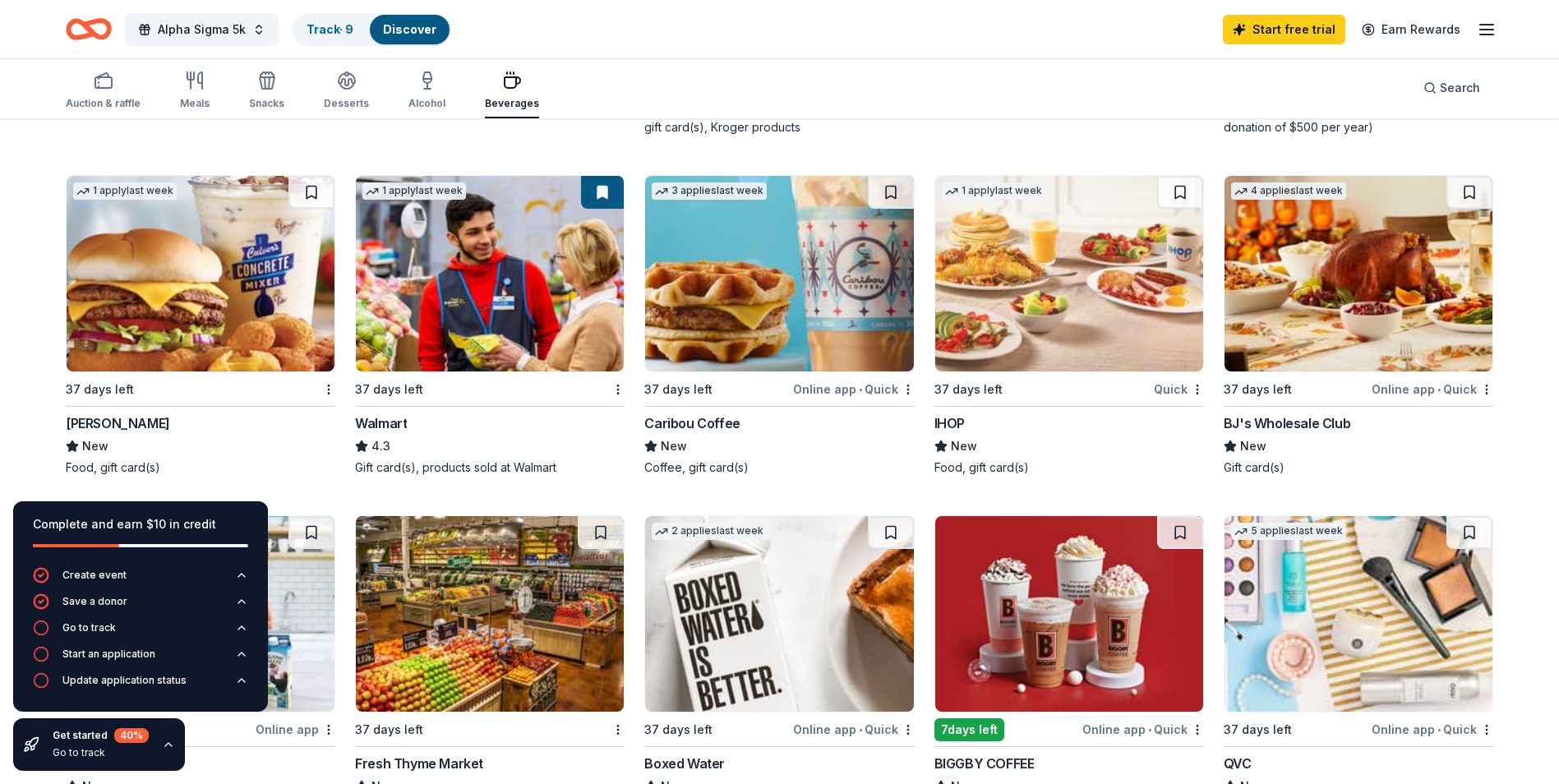
scroll to position [822, 0]
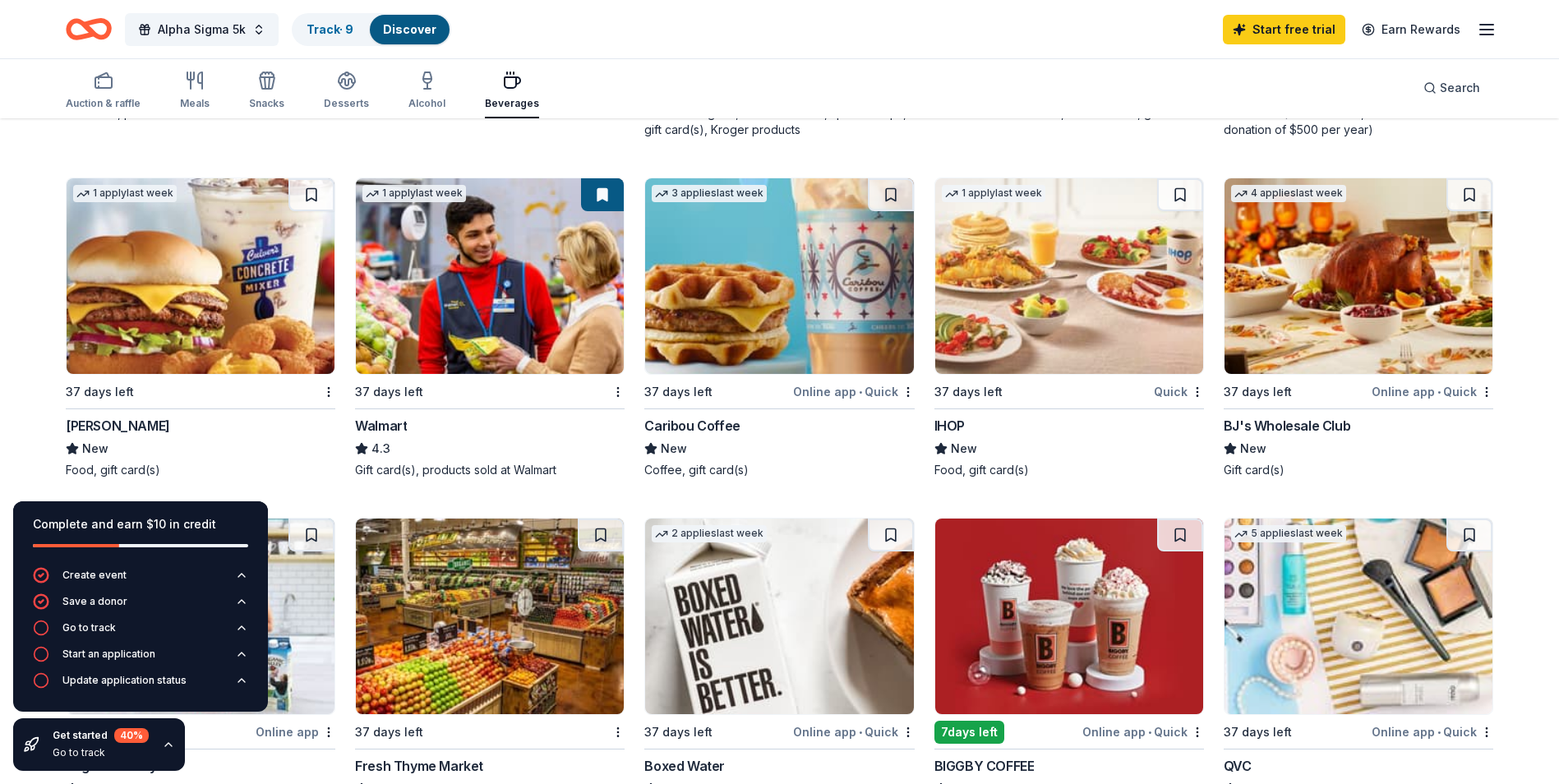
click at [1476, 196] on button at bounding box center [1470, 194] width 46 height 33
click at [1422, 297] on img at bounding box center [1359, 275] width 268 height 195
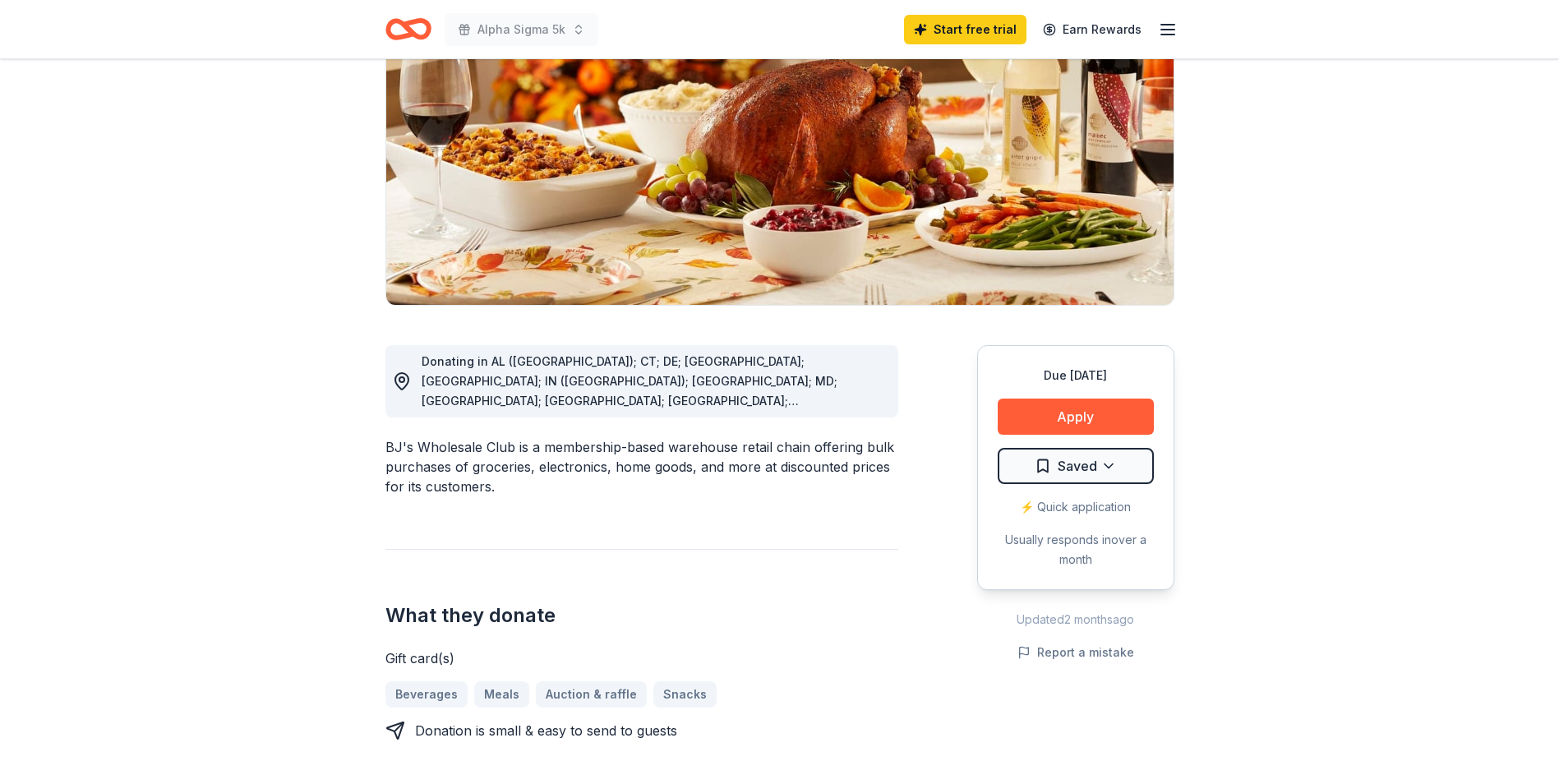
scroll to position [247, 0]
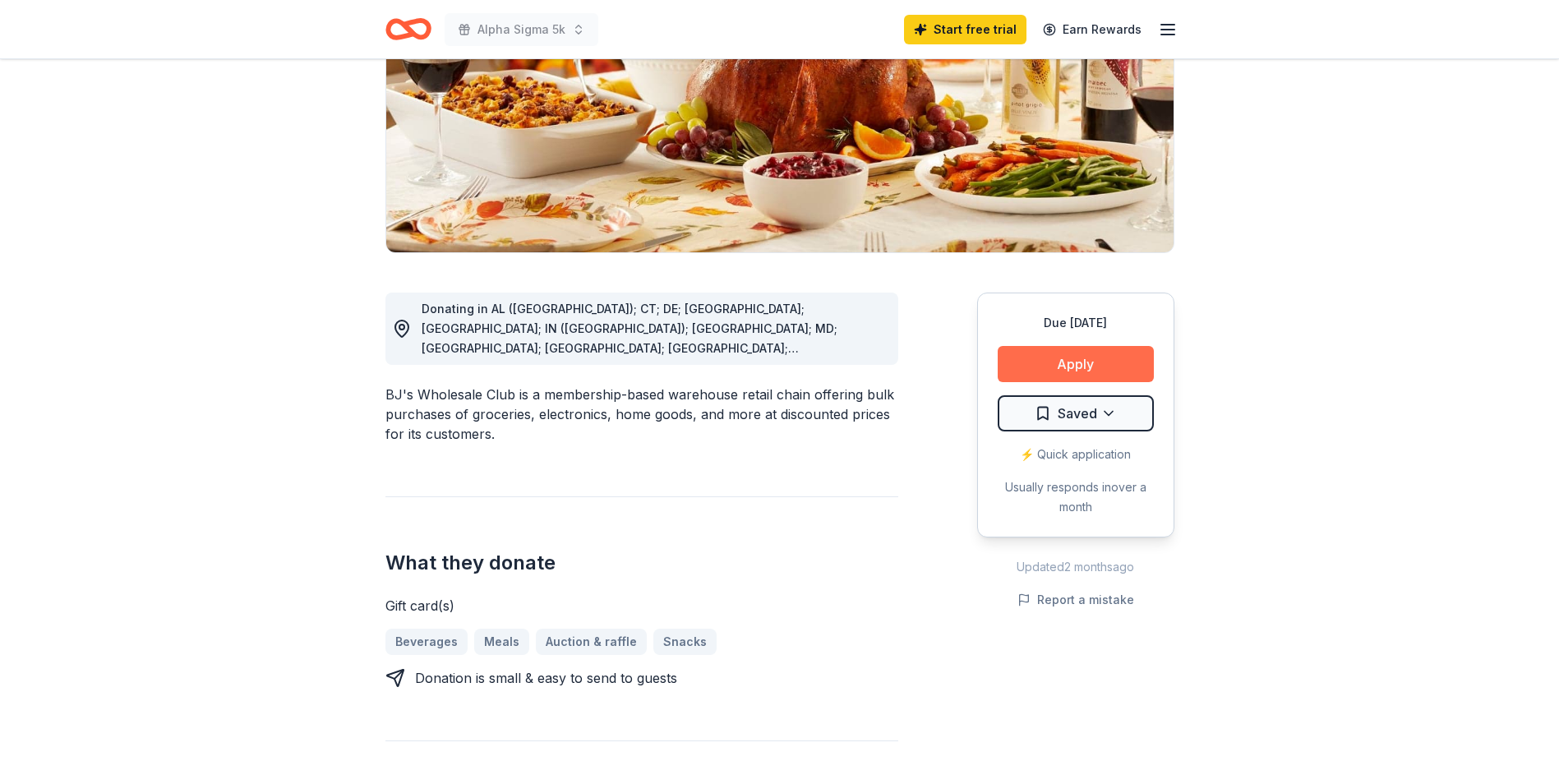
click at [1048, 364] on button "Apply" at bounding box center [1076, 364] width 157 height 36
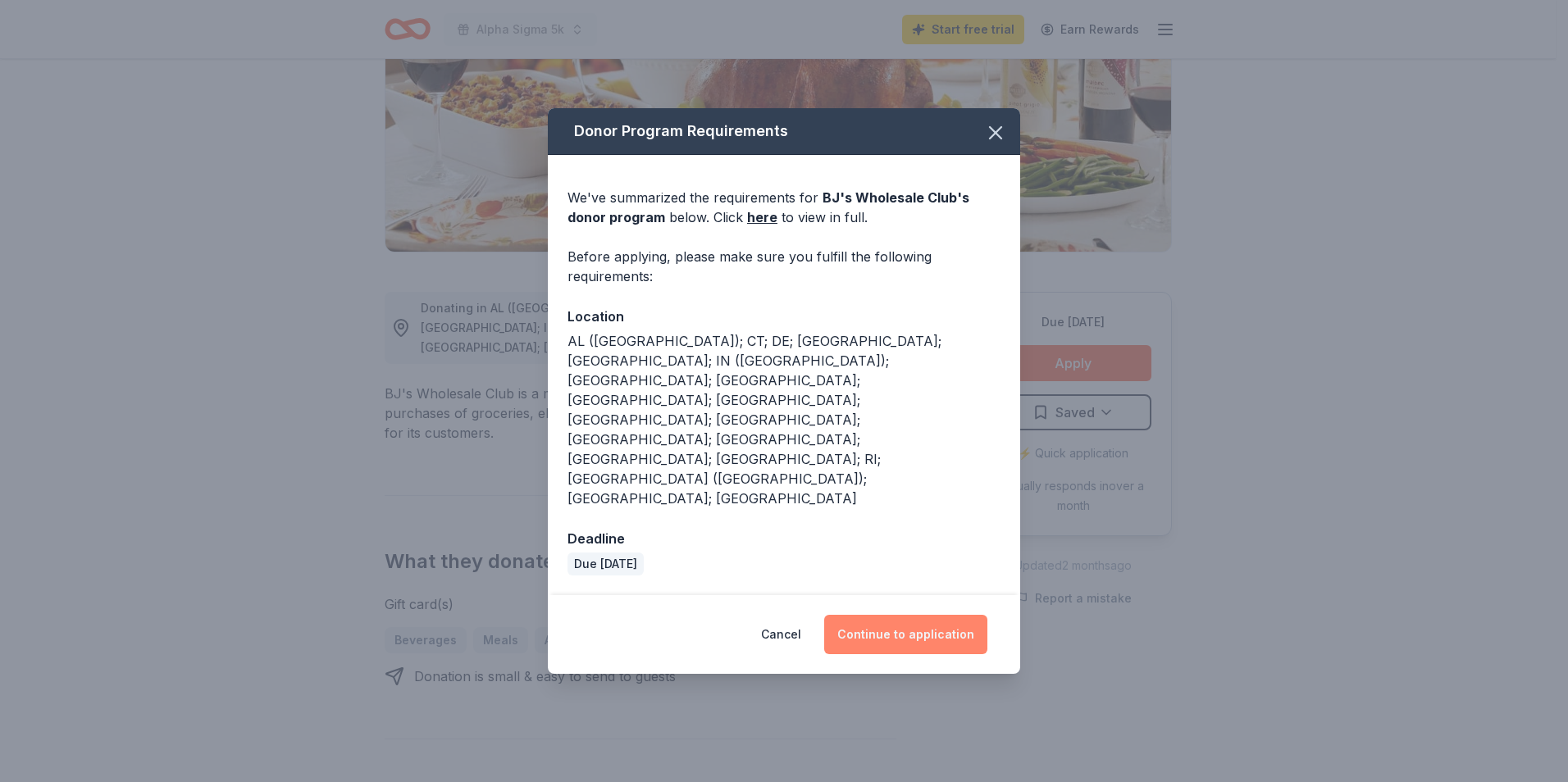
click at [882, 615] on button "Continue to application" at bounding box center [906, 635] width 163 height 39
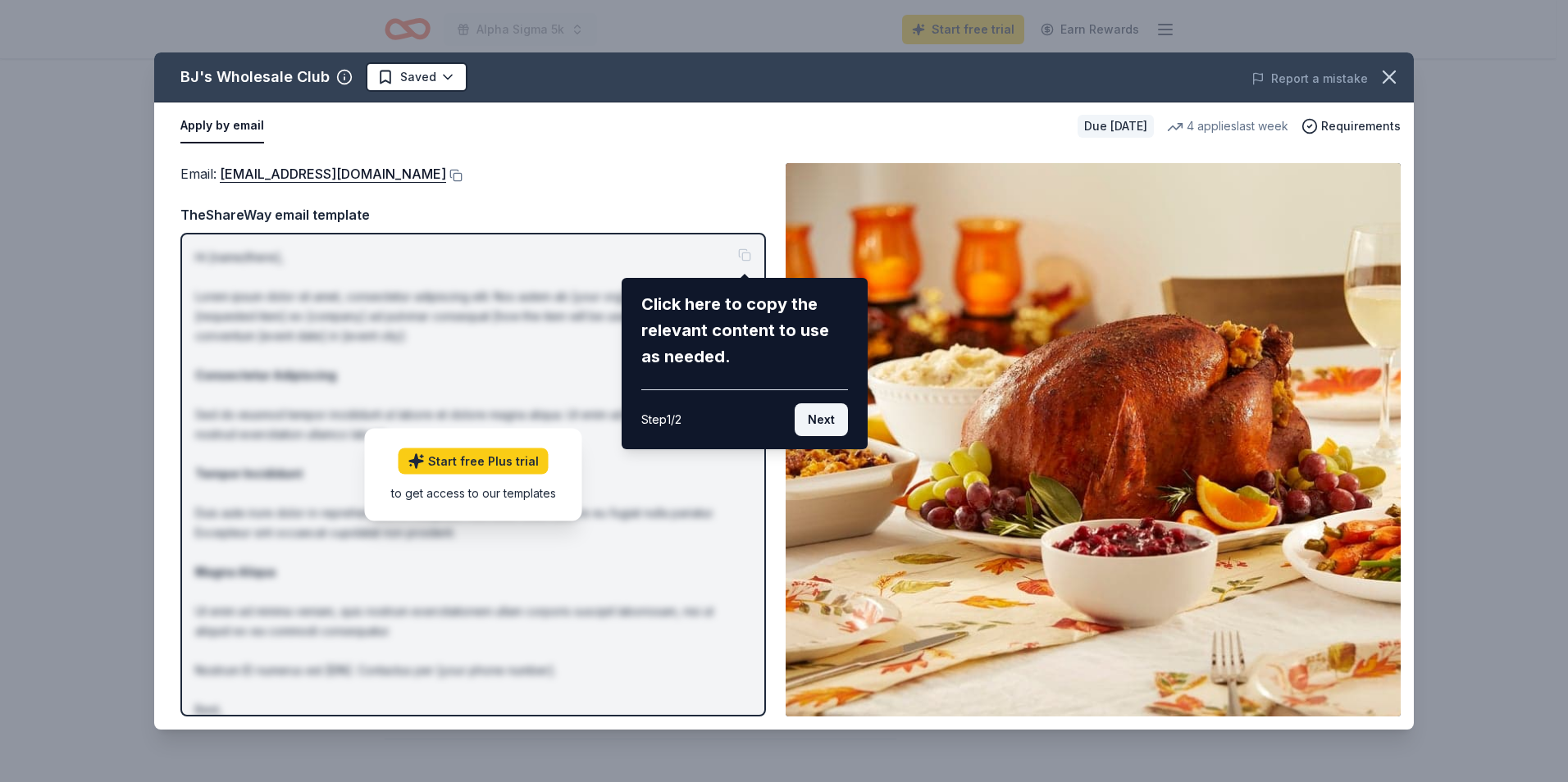
click at [821, 419] on button "Next" at bounding box center [821, 419] width 53 height 33
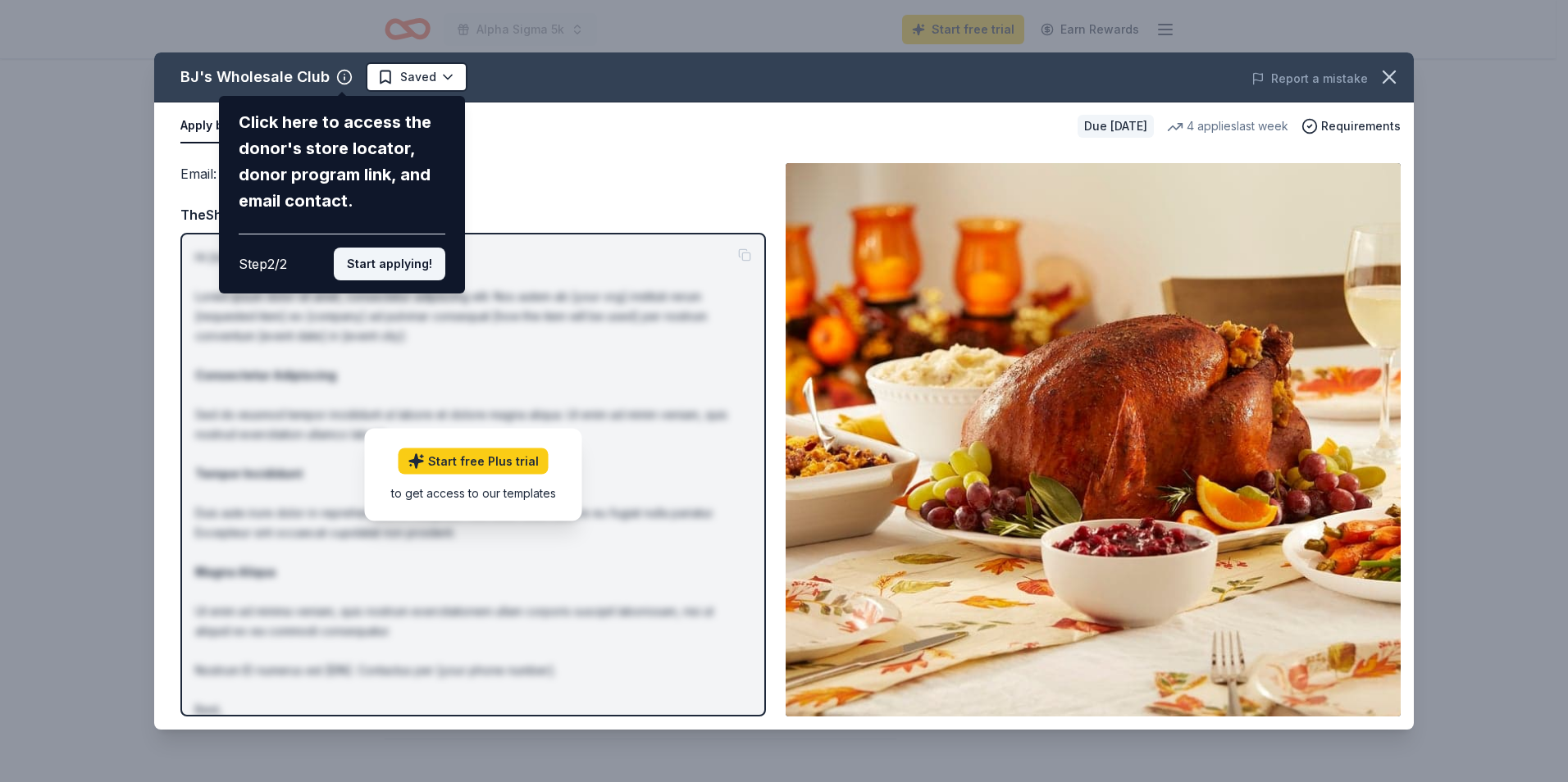
click at [376, 256] on button "Start applying!" at bounding box center [389, 264] width 112 height 33
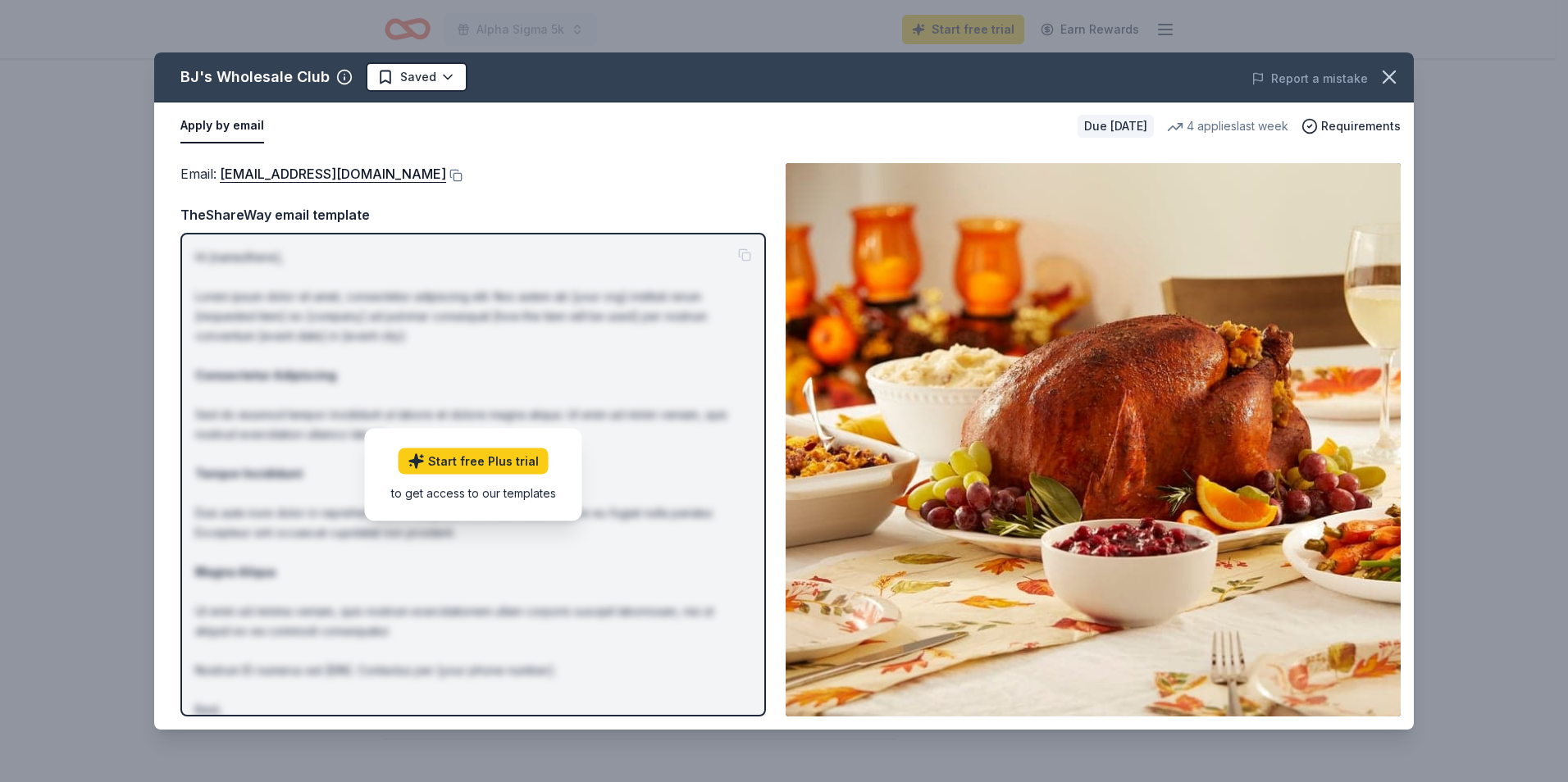
click at [191, 127] on button "Apply by email" at bounding box center [221, 126] width 83 height 34
click at [286, 171] on link "[EMAIL_ADDRESS][DOMAIN_NAME]" at bounding box center [333, 173] width 226 height 21
click at [1384, 69] on icon "button" at bounding box center [1389, 76] width 23 height 23
